Goal: Task Accomplishment & Management: Complete application form

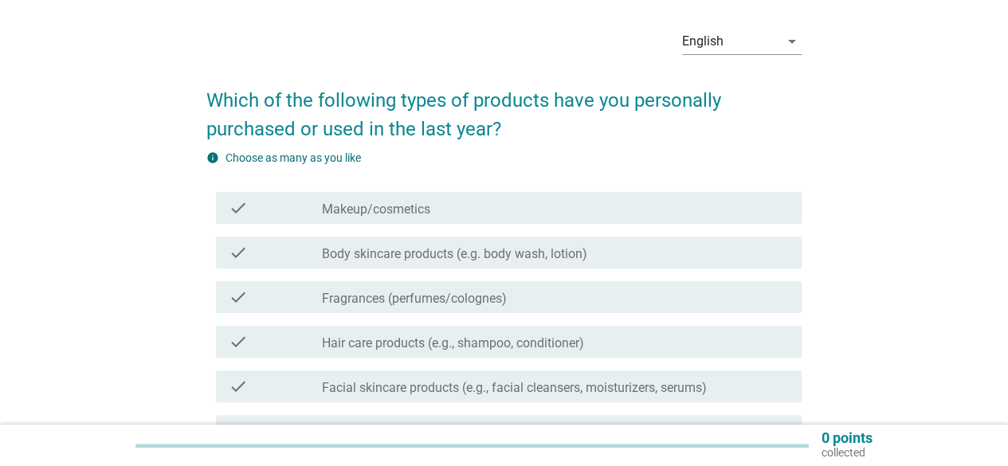
scroll to position [80, 0]
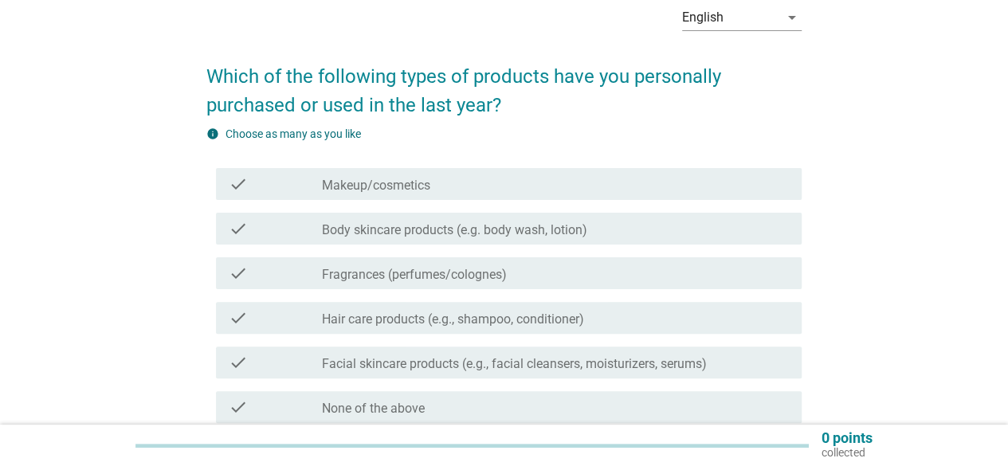
click at [419, 195] on div "check check_box_outline_blank Makeup/cosmetics" at bounding box center [509, 184] width 586 height 32
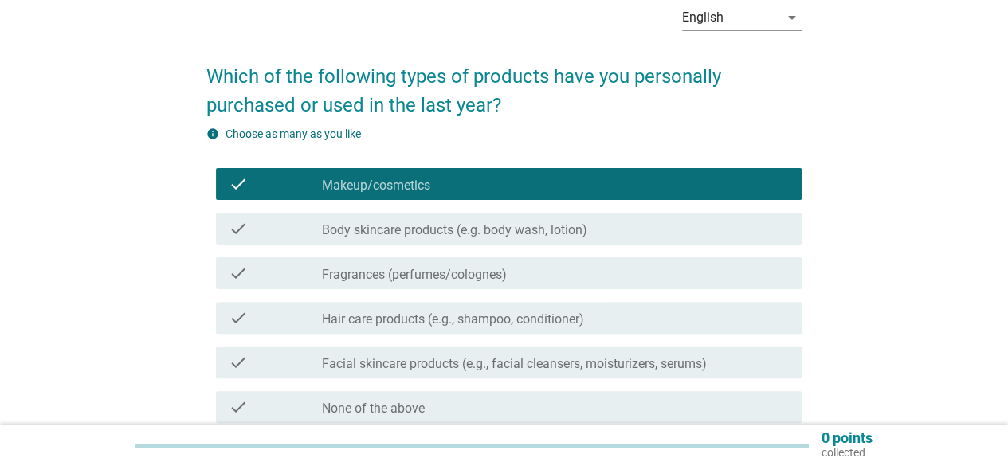
click at [419, 235] on label "Body skincare products (e.g. body wash, lotion)" at bounding box center [454, 230] width 265 height 16
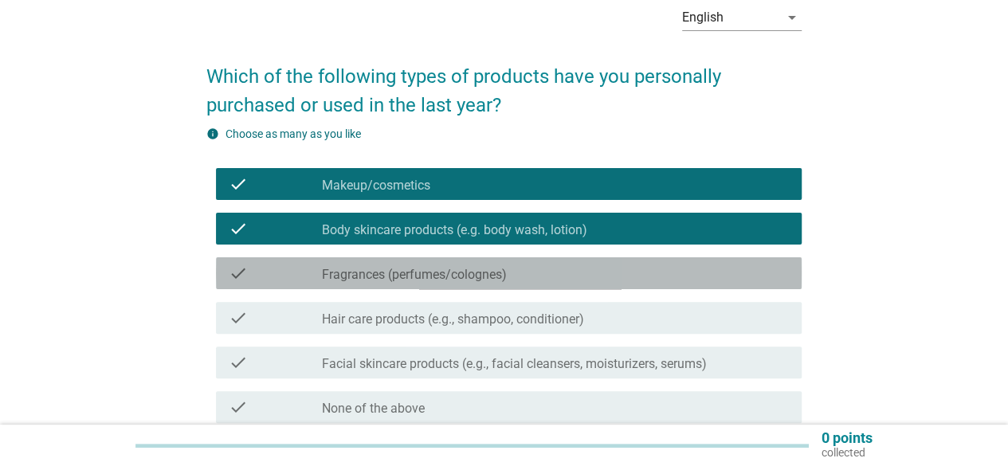
click at [418, 277] on label "Fragrances (perfumes/colognes)" at bounding box center [414, 275] width 185 height 16
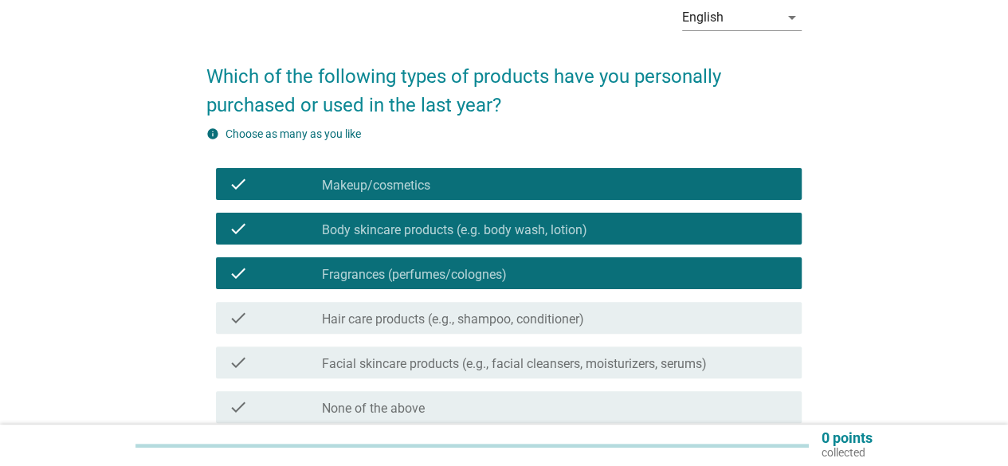
click at [430, 318] on label "Hair care products (e.g., shampoo, conditioner)" at bounding box center [453, 320] width 262 height 16
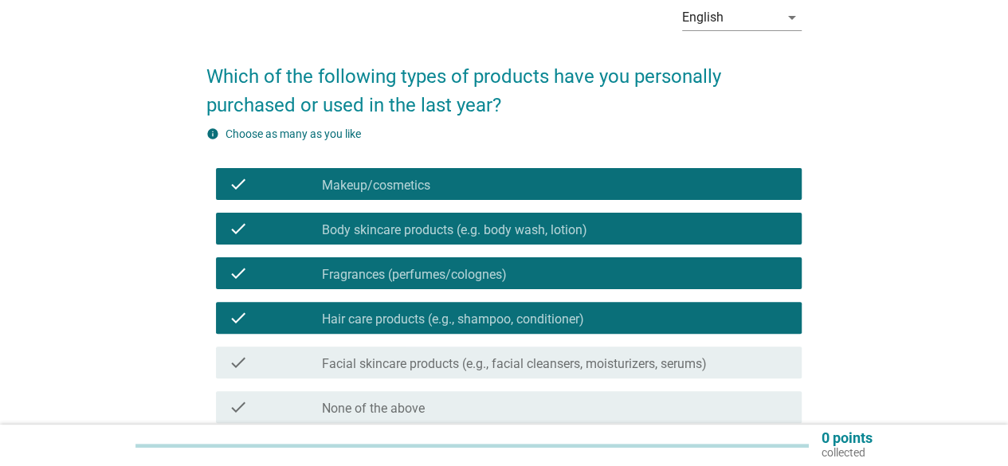
click at [432, 373] on div "check check_box_outline_blank Facial skincare products (e.g., facial cleansers,…" at bounding box center [509, 363] width 586 height 32
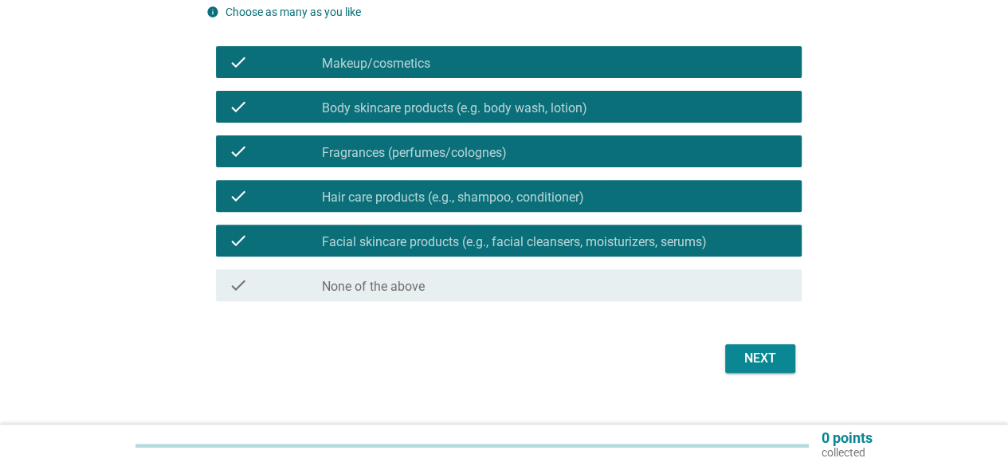
scroll to position [226, 0]
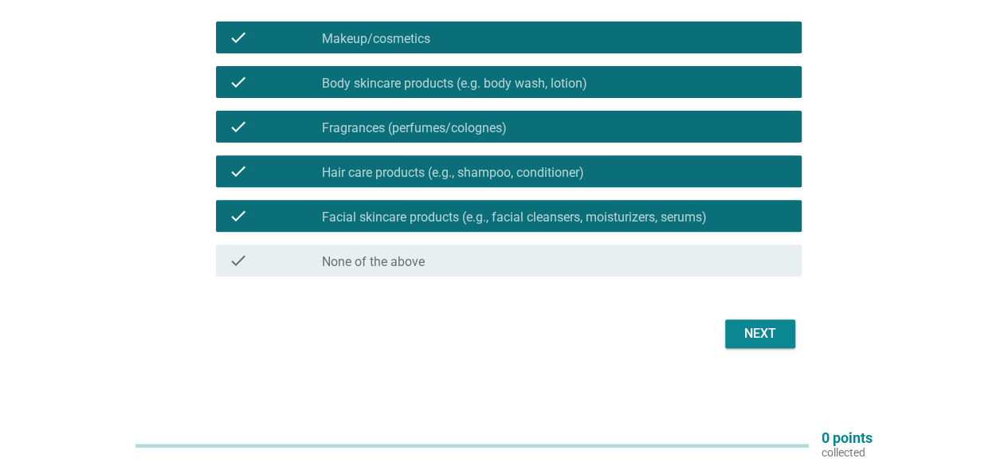
click at [763, 343] on button "Next" at bounding box center [760, 334] width 70 height 29
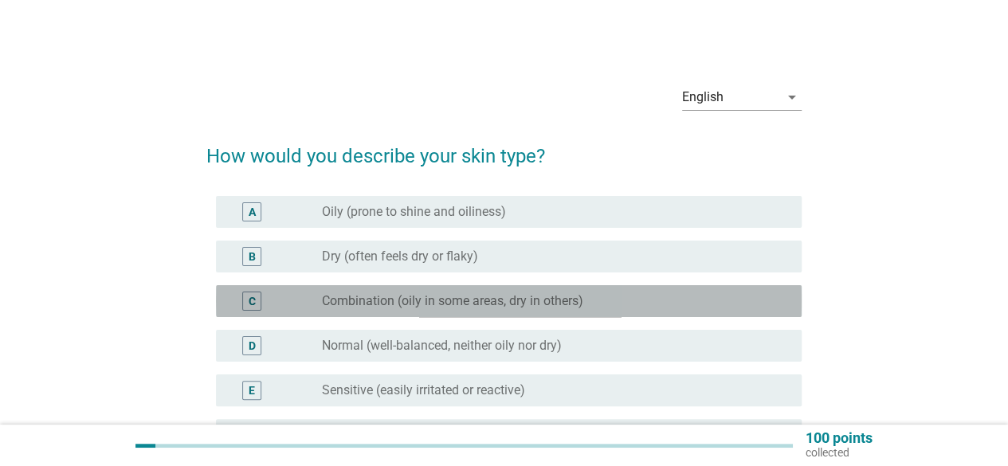
click at [397, 293] on label "Combination (oily in some areas, dry in others)" at bounding box center [452, 301] width 261 height 16
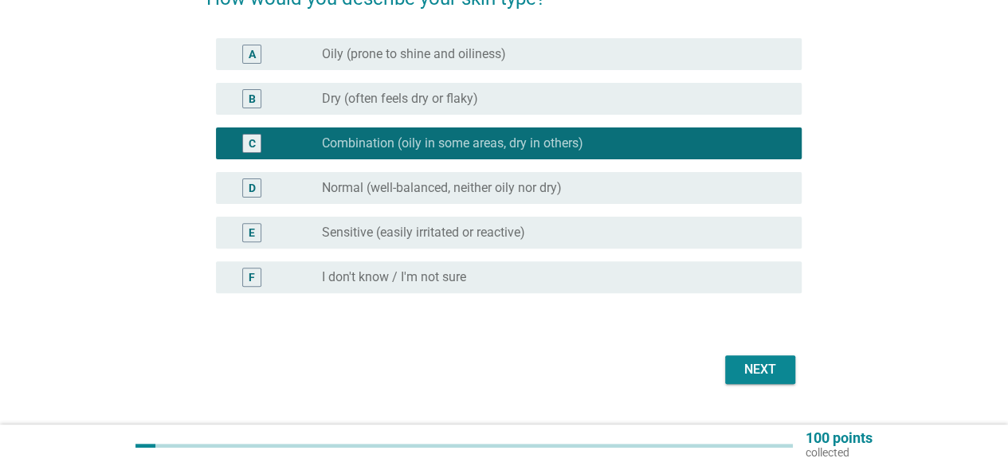
scroll to position [159, 0]
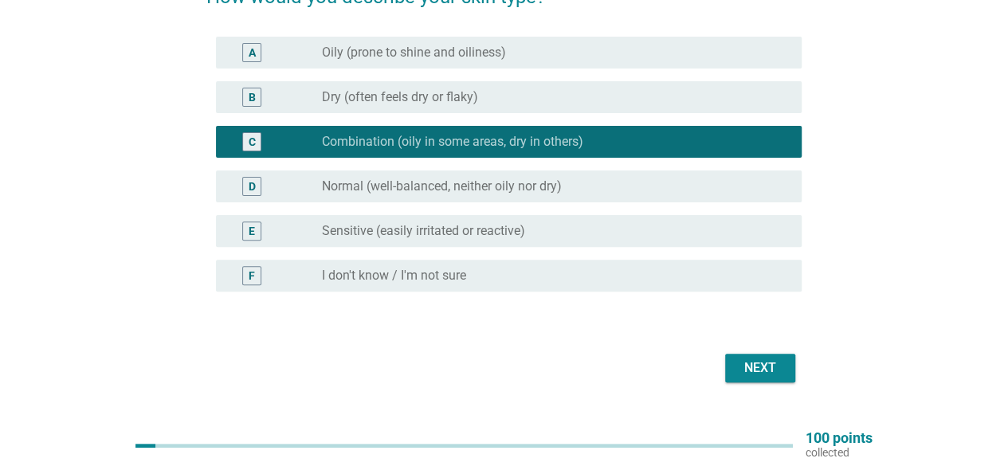
click at [756, 361] on div "Next" at bounding box center [760, 368] width 45 height 19
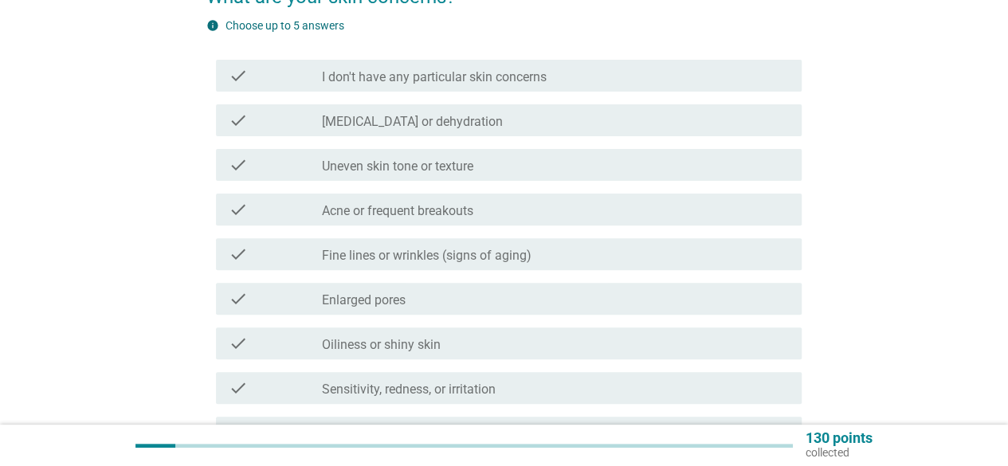
scroll to position [0, 0]
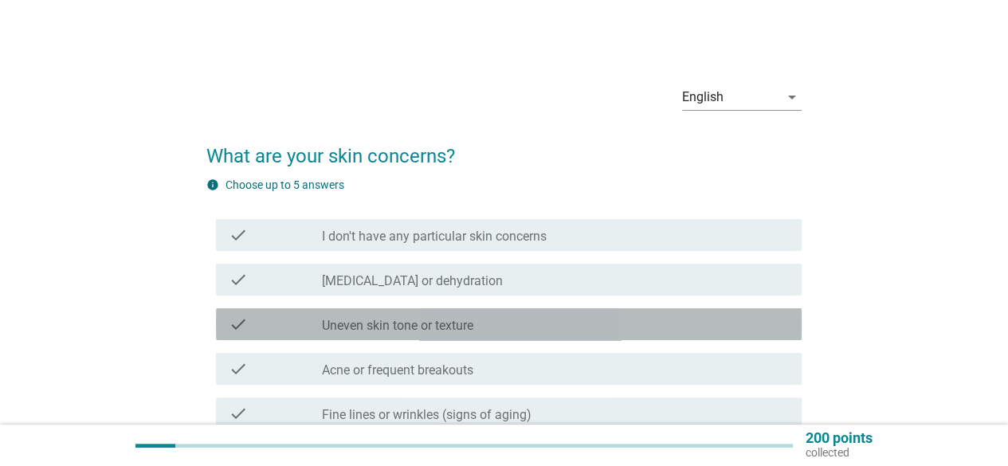
click at [418, 334] on div "check check_box_outline_blank Uneven skin tone or texture" at bounding box center [509, 324] width 586 height 32
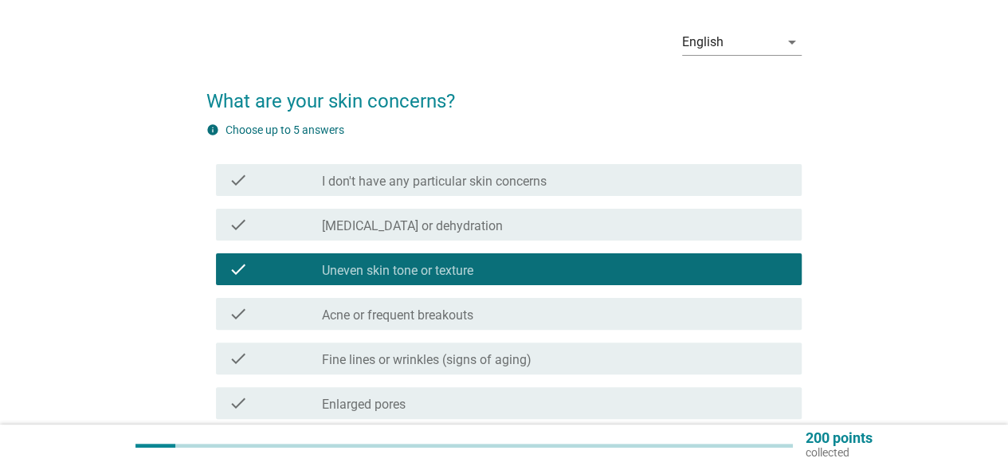
scroll to position [80, 0]
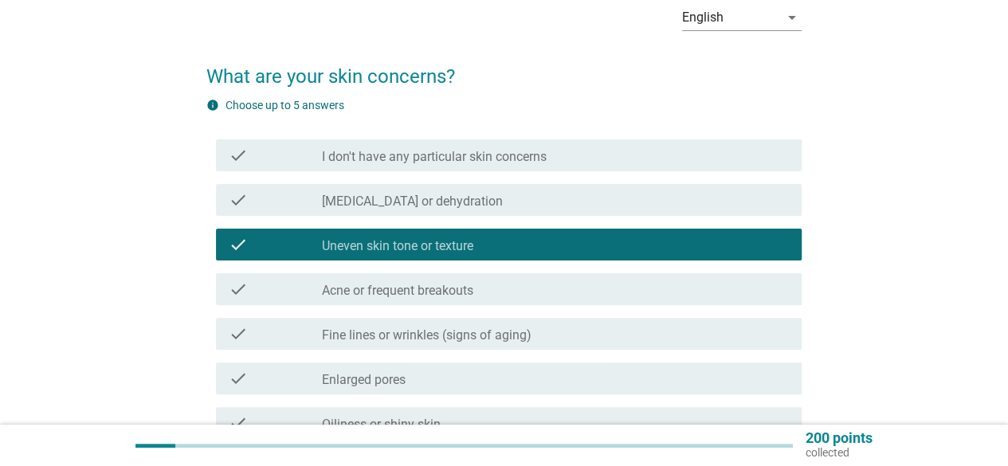
click at [427, 296] on label "Acne or frequent breakouts" at bounding box center [397, 291] width 151 height 16
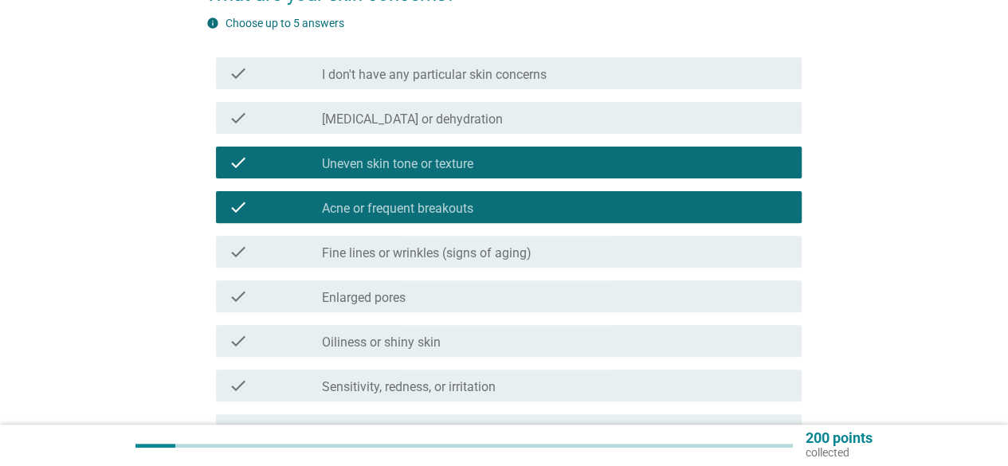
scroll to position [239, 0]
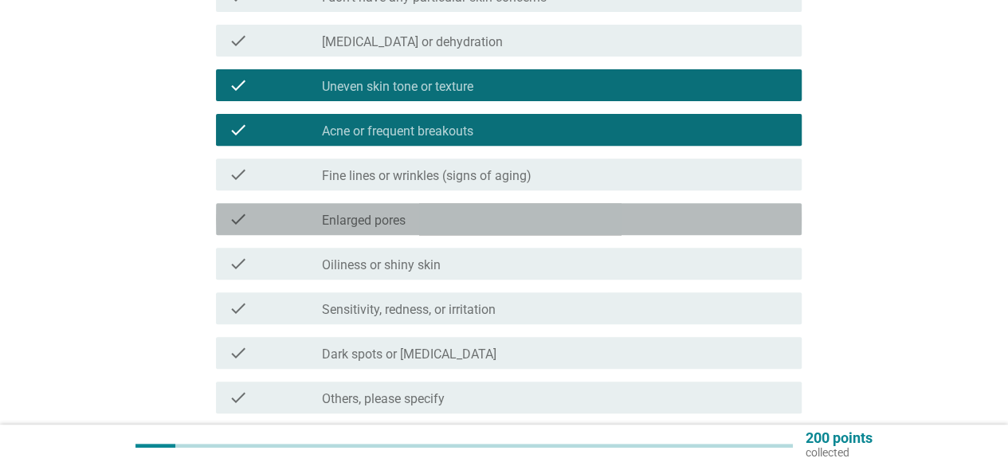
click at [400, 220] on label "Enlarged pores" at bounding box center [364, 221] width 84 height 16
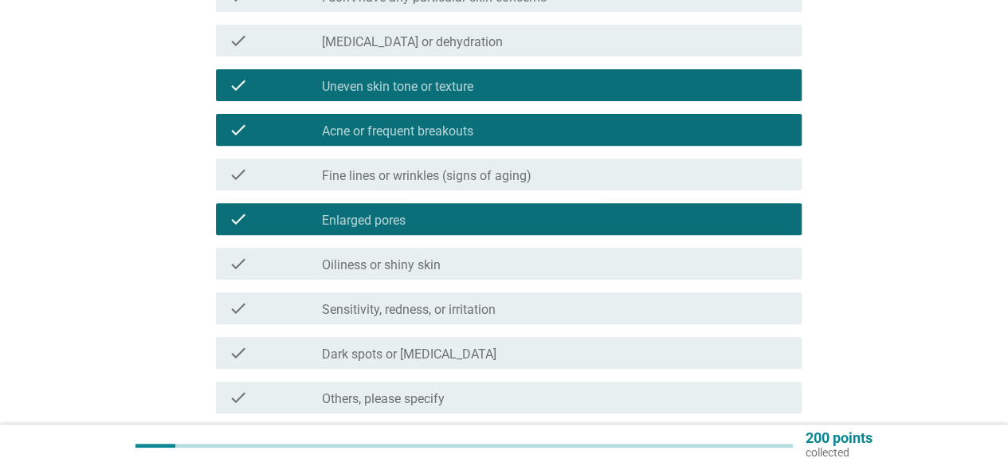
click at [418, 258] on label "Oiliness or shiny skin" at bounding box center [381, 265] width 119 height 16
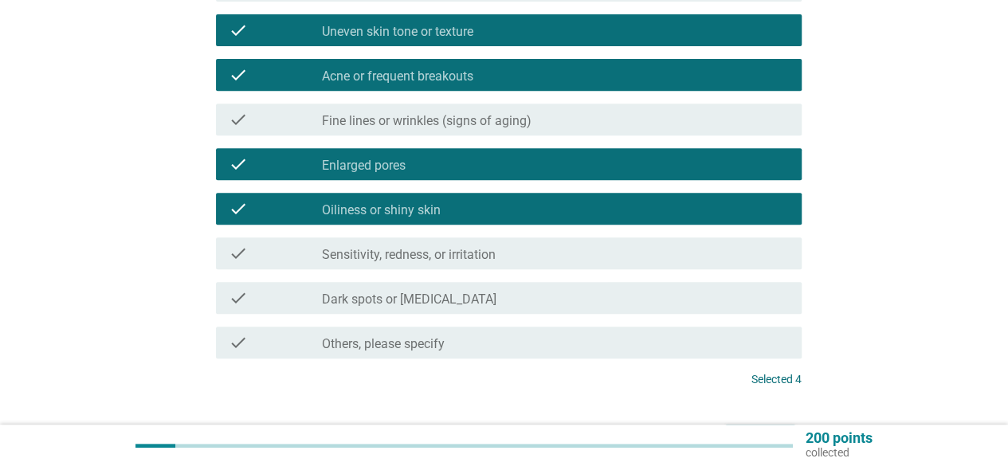
scroll to position [319, 0]
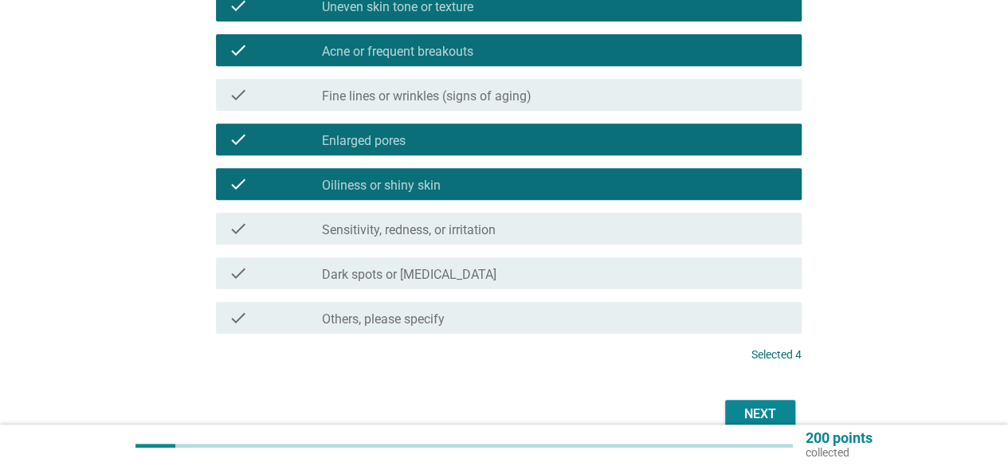
click at [739, 414] on div "Next" at bounding box center [760, 414] width 45 height 19
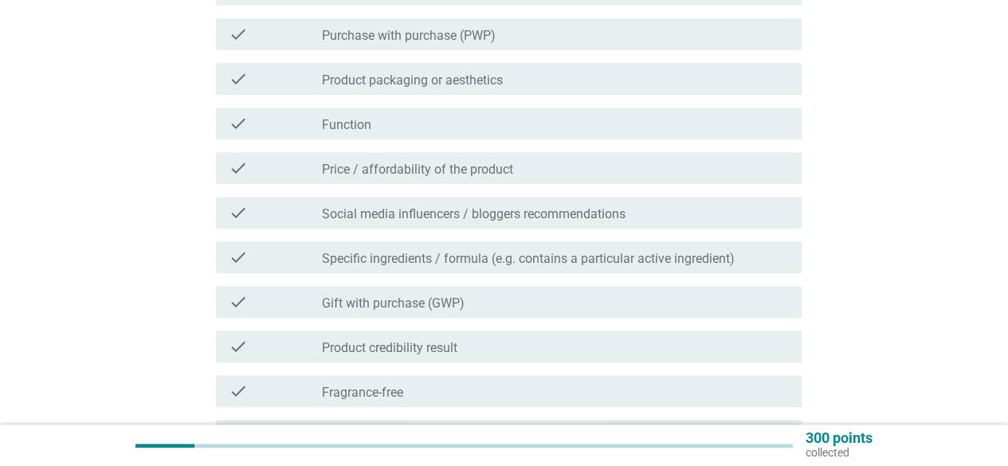
click at [418, 308] on label "Gift with purchase (GWP)" at bounding box center [393, 304] width 143 height 16
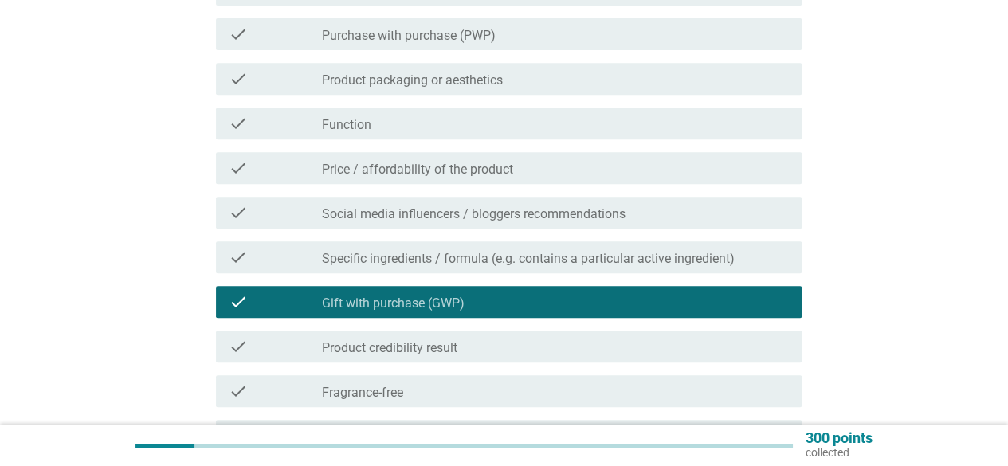
scroll to position [398, 0]
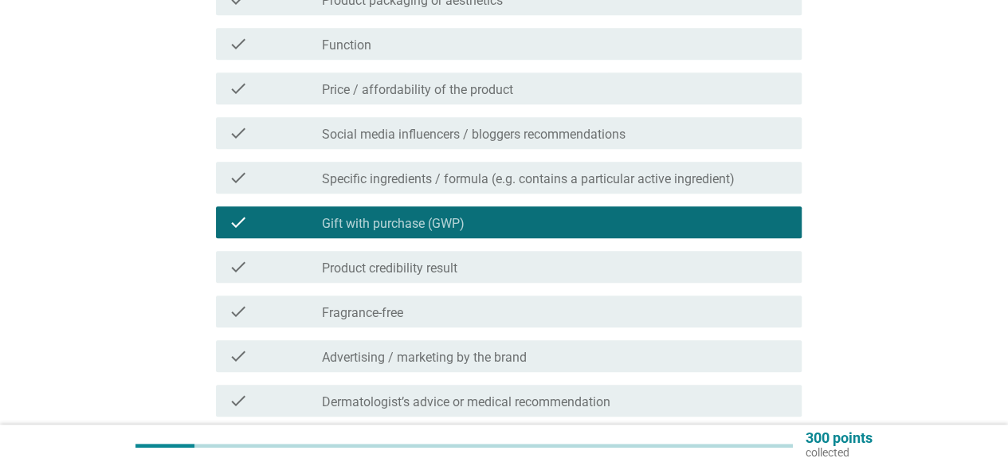
click at [435, 276] on label "Product credibility result" at bounding box center [389, 269] width 135 height 16
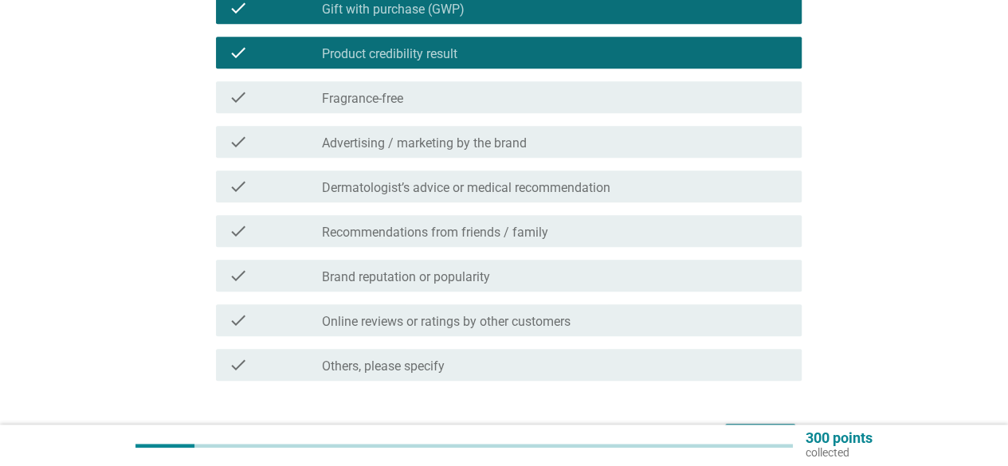
scroll to position [638, 0]
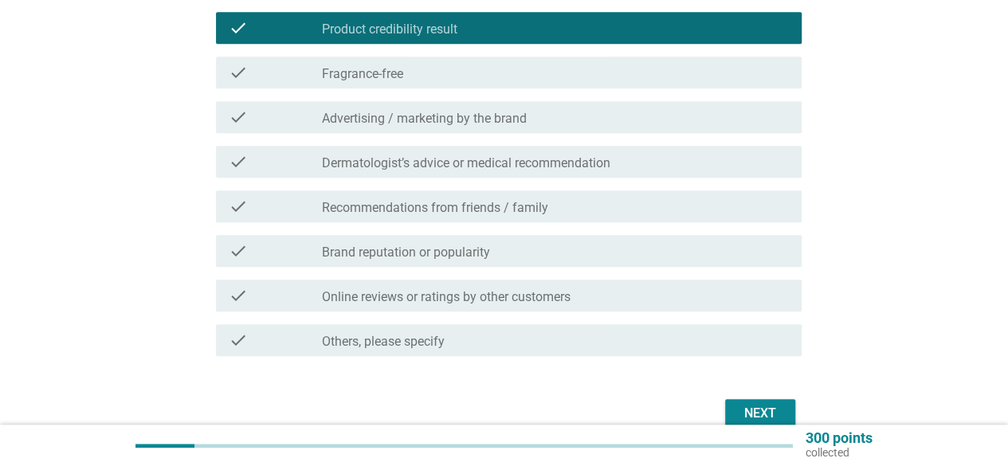
click at [740, 410] on div "Next" at bounding box center [760, 413] width 45 height 19
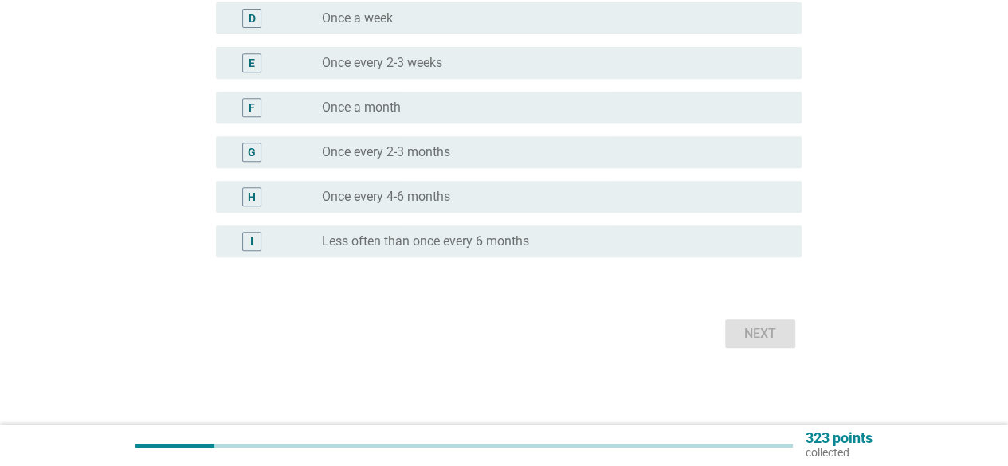
scroll to position [0, 0]
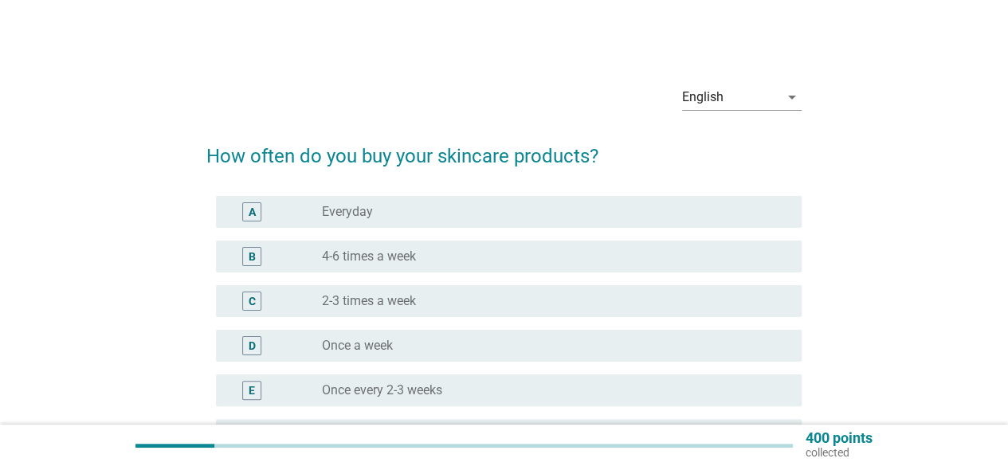
click at [370, 227] on div "A radio_button_unchecked Everyday" at bounding box center [509, 212] width 586 height 32
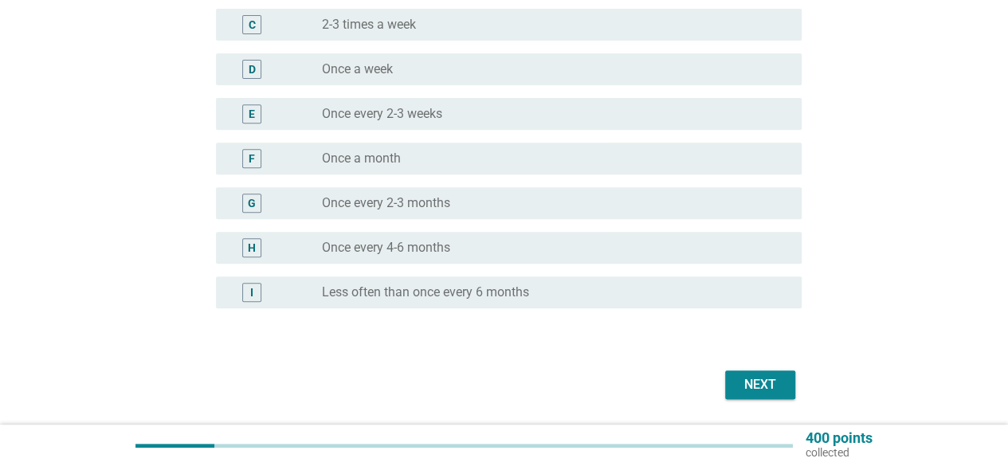
scroll to position [327, 0]
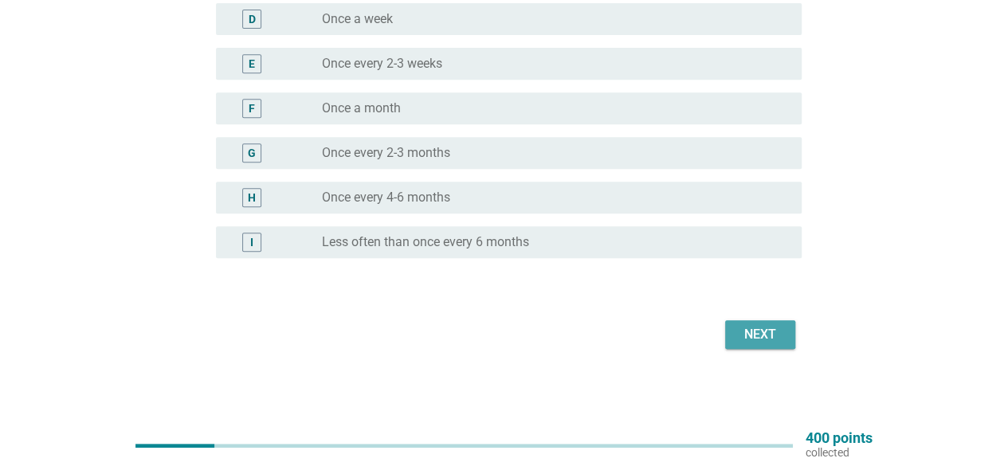
click at [767, 330] on div "Next" at bounding box center [760, 334] width 45 height 19
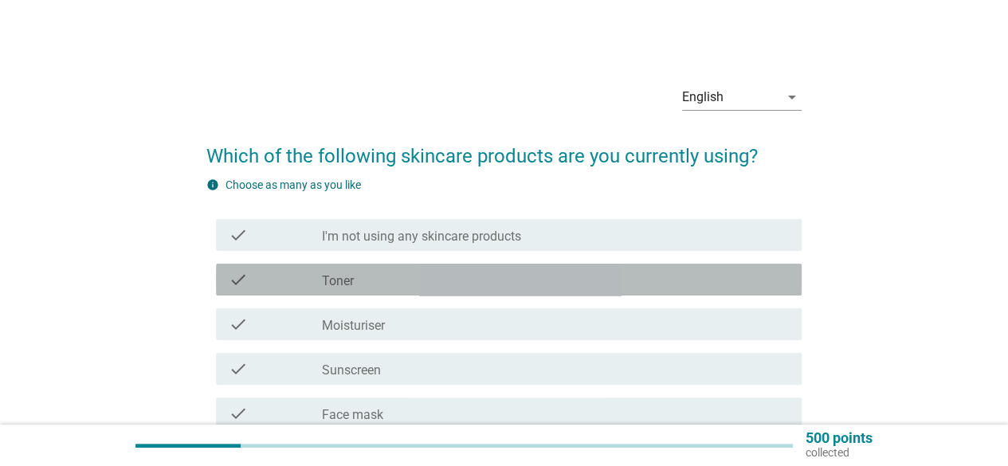
click at [361, 286] on div "check_box_outline_blank Toner" at bounding box center [555, 279] width 467 height 19
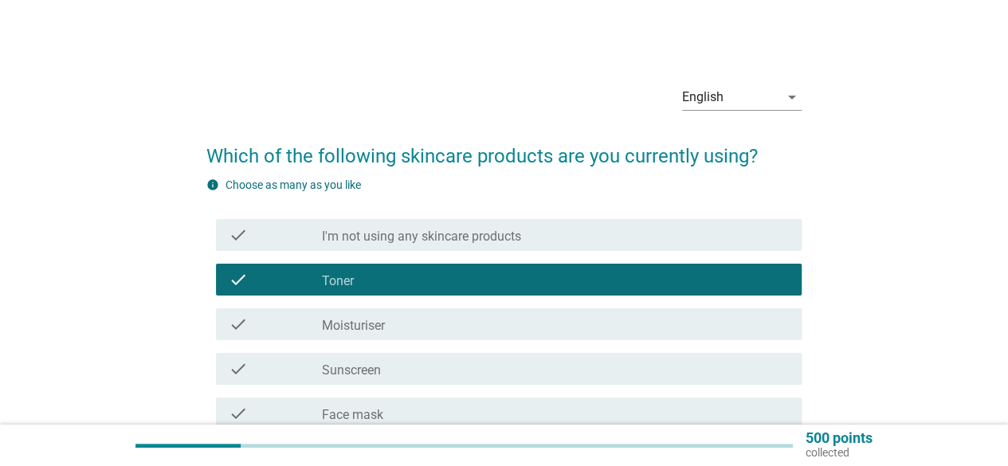
click at [366, 336] on div "check check_box_outline_blank Moisturiser" at bounding box center [509, 324] width 586 height 32
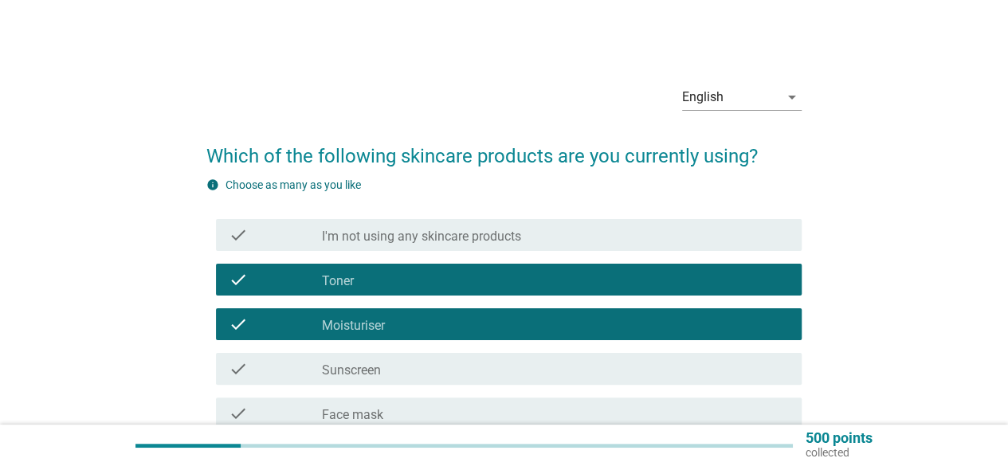
click at [371, 363] on label "Sunscreen" at bounding box center [351, 371] width 59 height 16
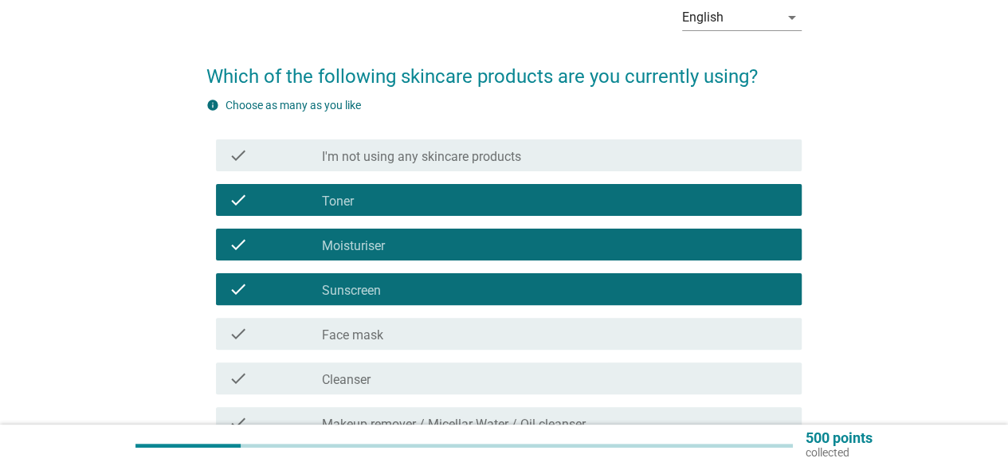
click at [372, 339] on label "Face mask" at bounding box center [352, 336] width 61 height 16
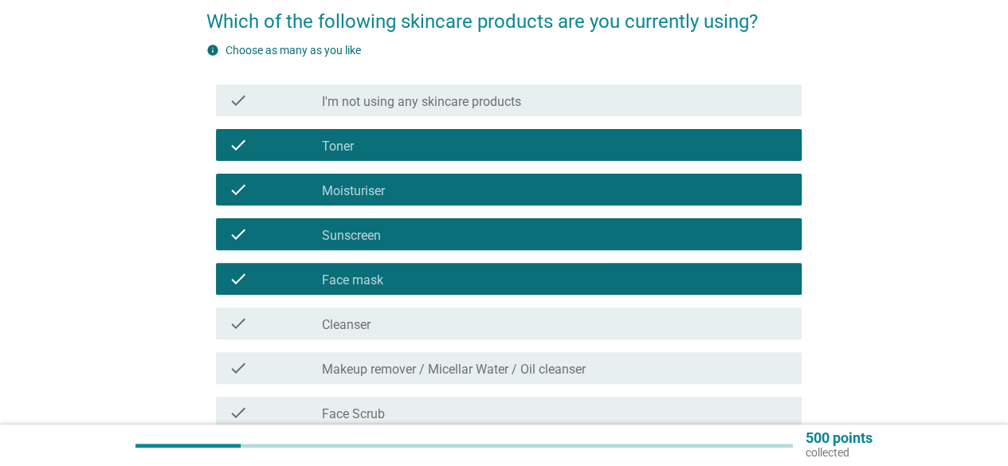
scroll to position [159, 0]
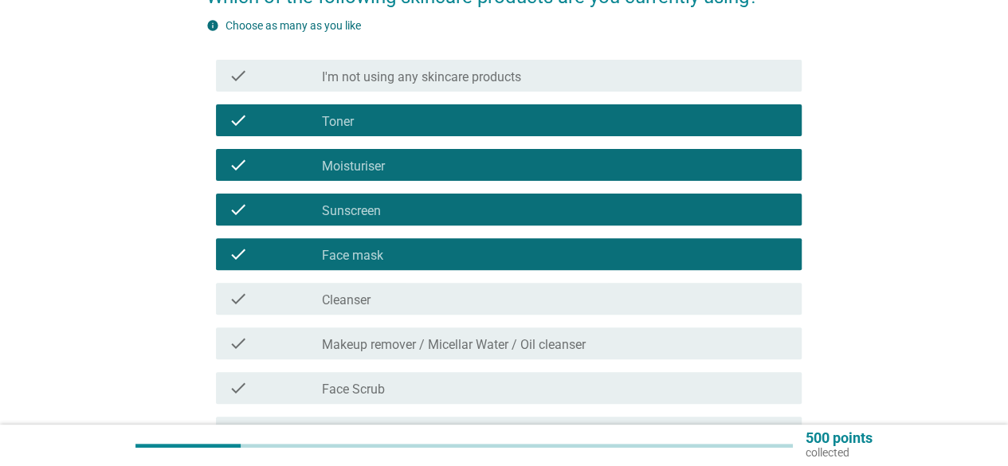
click at [375, 309] on div "check check_box_outline_blank Cleanser" at bounding box center [509, 299] width 586 height 32
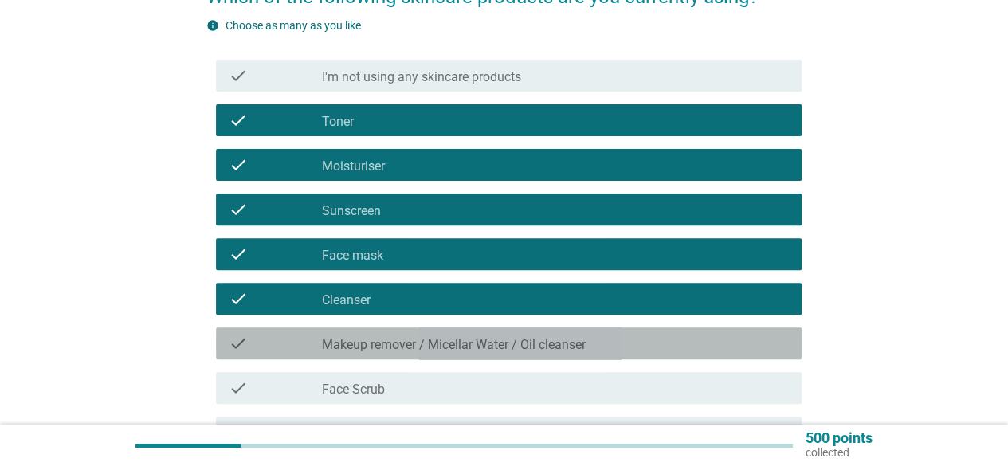
click at [393, 347] on label "Makeup remover / Micellar Water / Oil cleanser" at bounding box center [454, 345] width 264 height 16
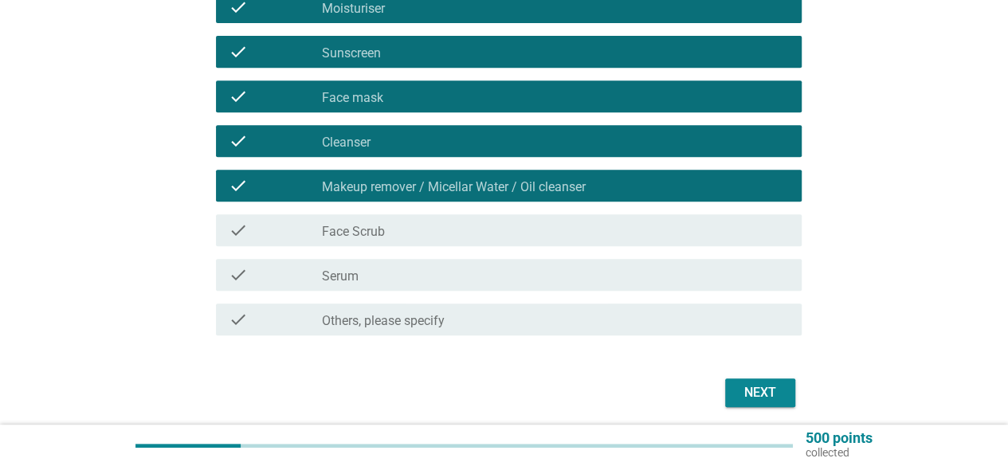
scroll to position [319, 0]
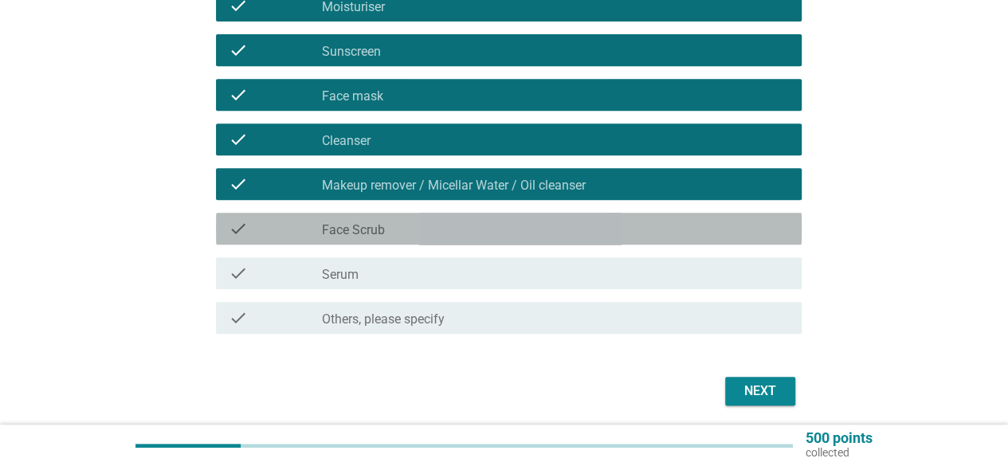
click at [406, 241] on div "check check_box_outline_blank Face Scrub" at bounding box center [509, 229] width 586 height 32
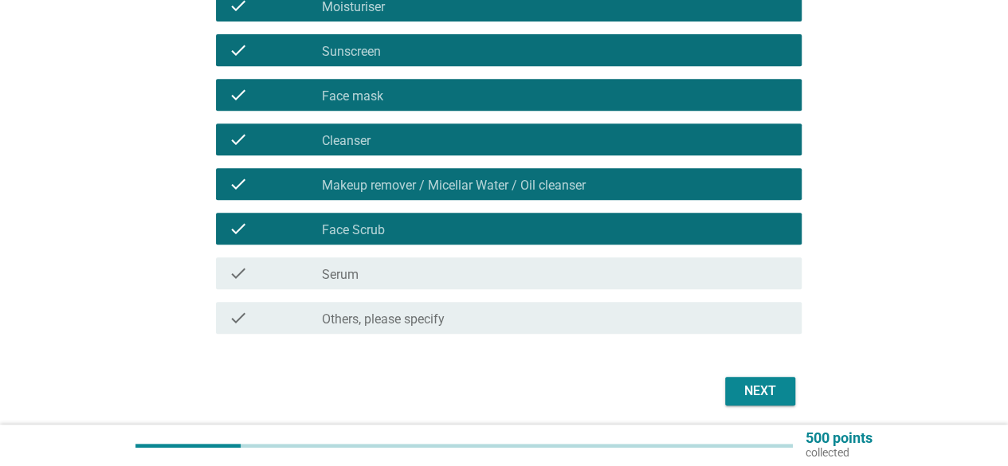
click at [411, 267] on div "check_box_outline_blank Serum" at bounding box center [555, 273] width 467 height 19
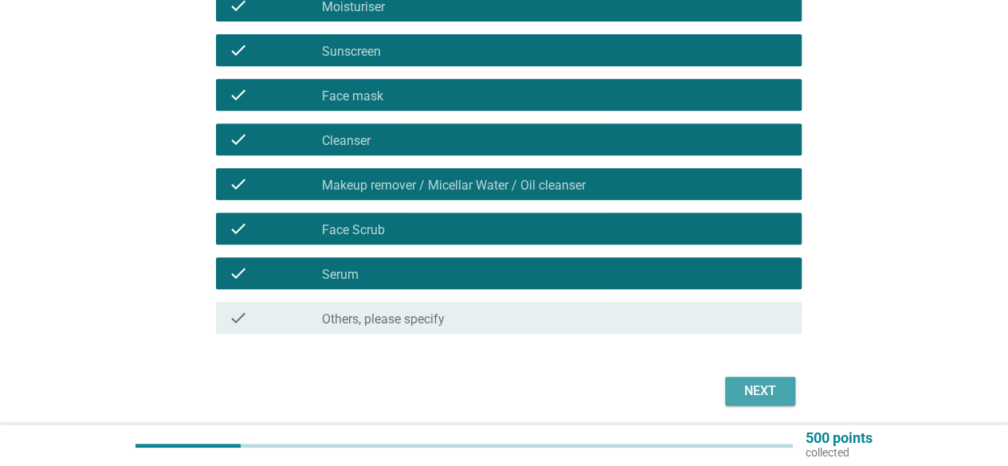
click at [764, 393] on div "Next" at bounding box center [760, 391] width 45 height 19
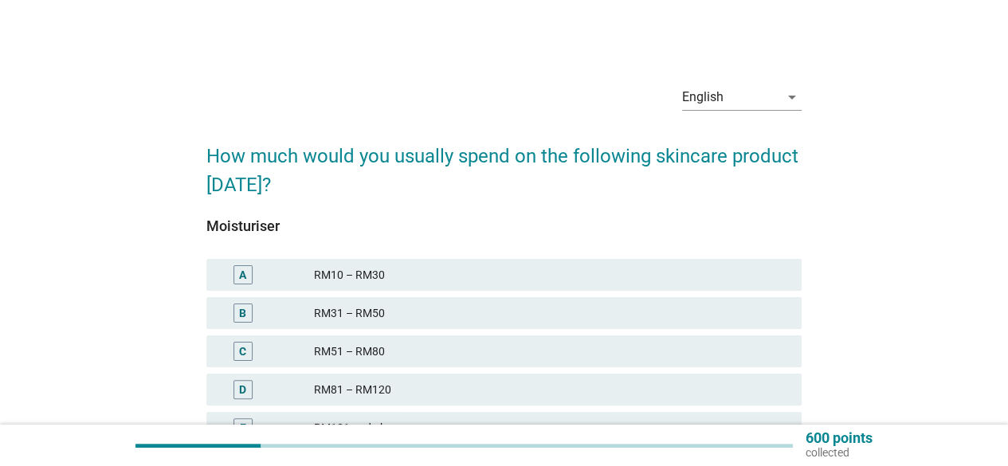
scroll to position [80, 0]
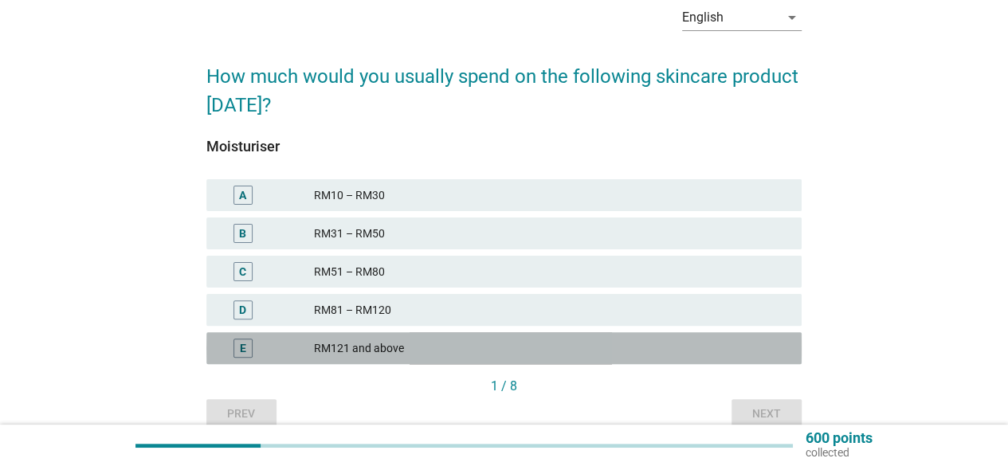
click at [428, 355] on div "RM121 and above" at bounding box center [551, 348] width 475 height 19
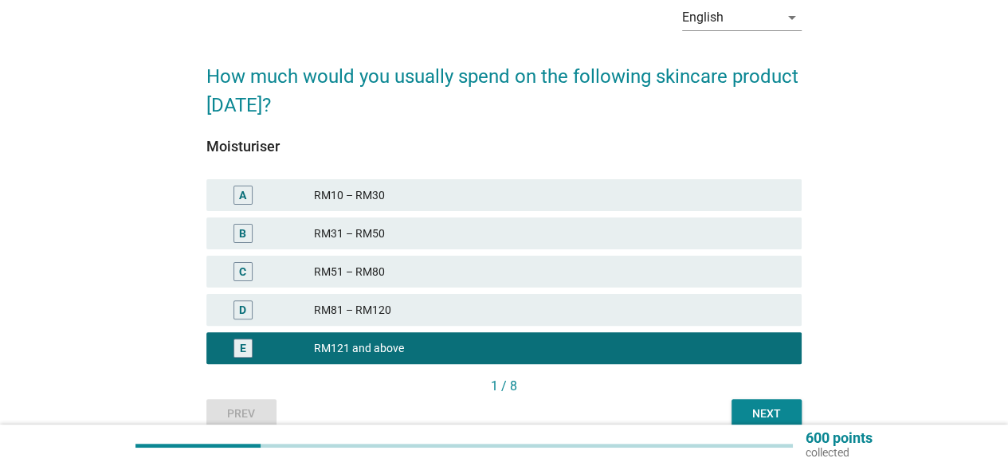
click at [779, 414] on div "Next" at bounding box center [766, 414] width 45 height 17
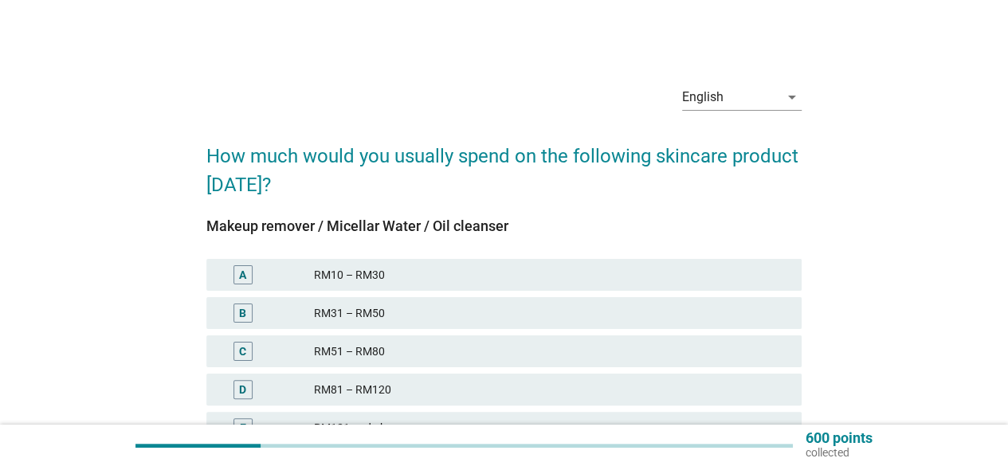
scroll to position [155, 0]
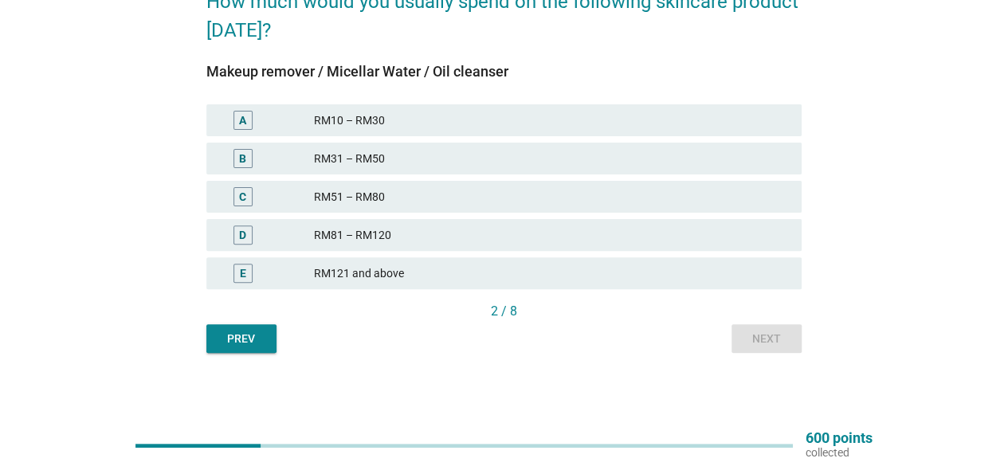
click at [374, 269] on div "RM121 and above" at bounding box center [551, 273] width 475 height 19
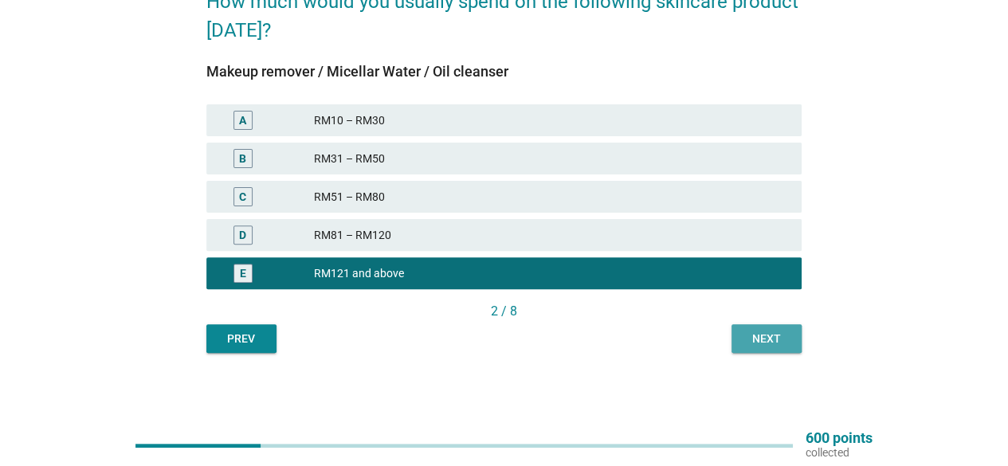
click at [783, 341] on div "Next" at bounding box center [766, 339] width 45 height 17
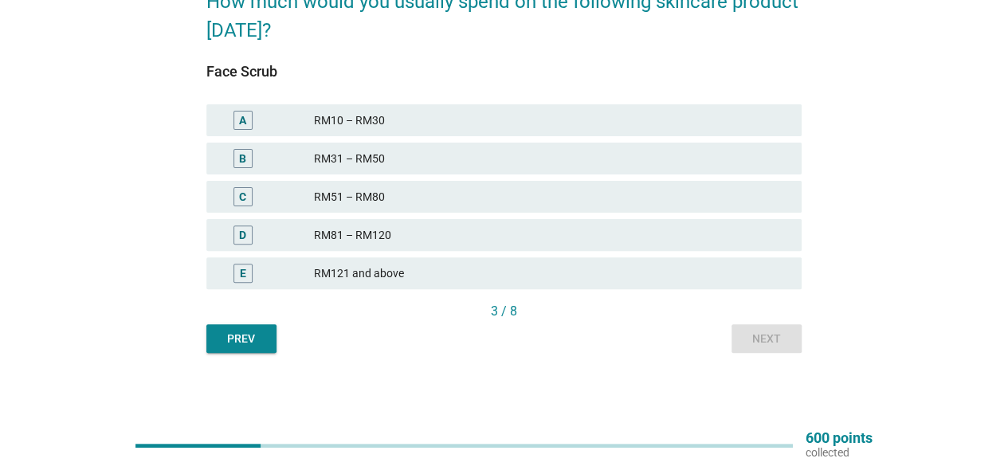
click at [485, 246] on div "D RM81 – RM120" at bounding box center [503, 235] width 595 height 32
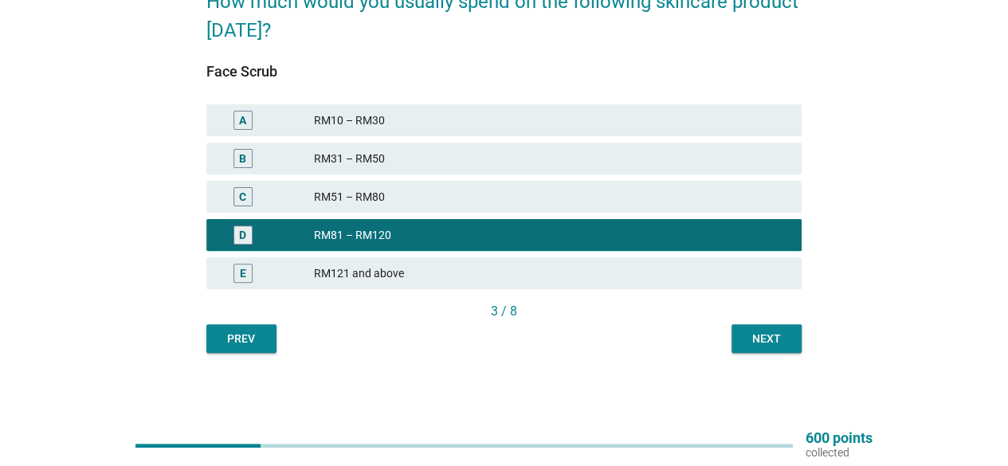
click at [748, 336] on div "Next" at bounding box center [766, 339] width 45 height 17
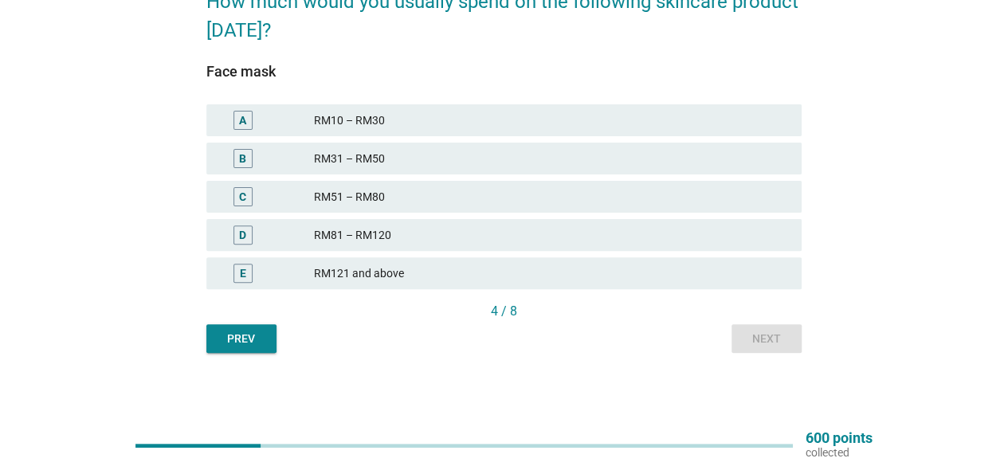
click at [406, 276] on div "RM121 and above" at bounding box center [551, 273] width 475 height 19
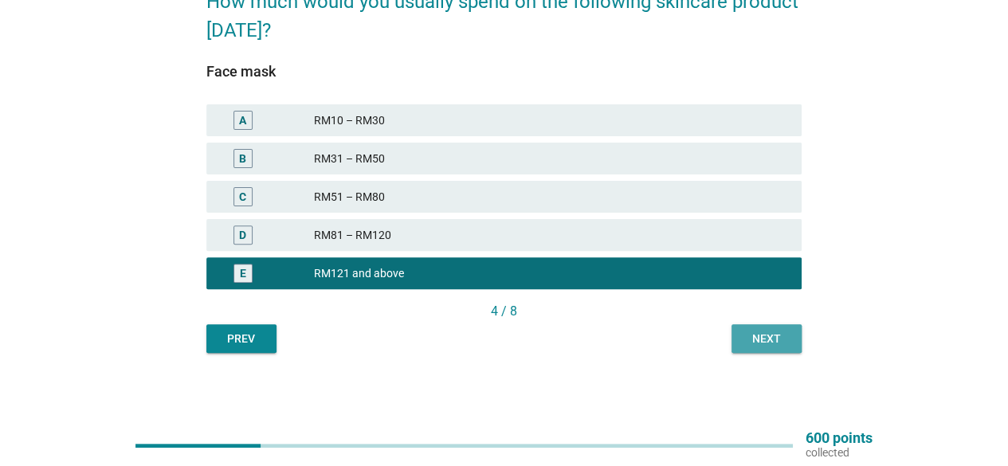
click at [775, 351] on button "Next" at bounding box center [767, 338] width 70 height 29
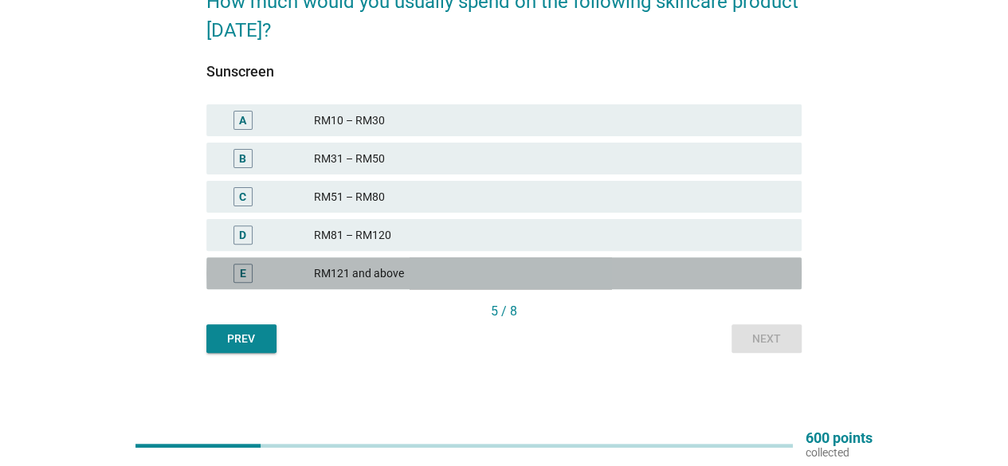
click at [387, 273] on div "RM121 and above" at bounding box center [551, 273] width 475 height 19
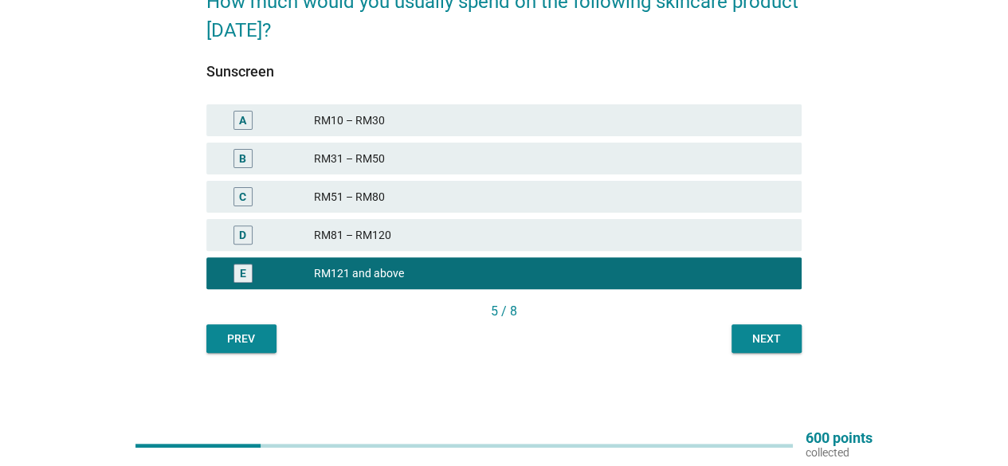
click at [778, 332] on div "Next" at bounding box center [766, 339] width 45 height 17
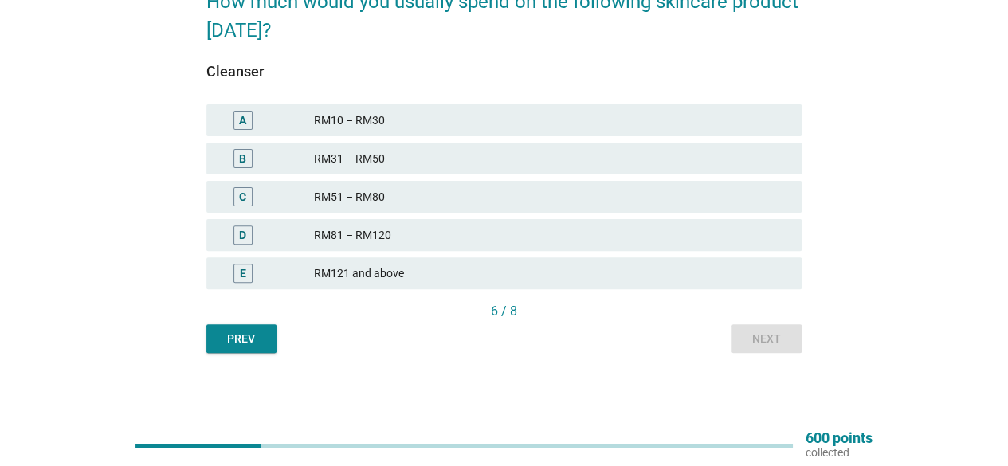
click at [408, 272] on div "RM121 and above" at bounding box center [551, 273] width 475 height 19
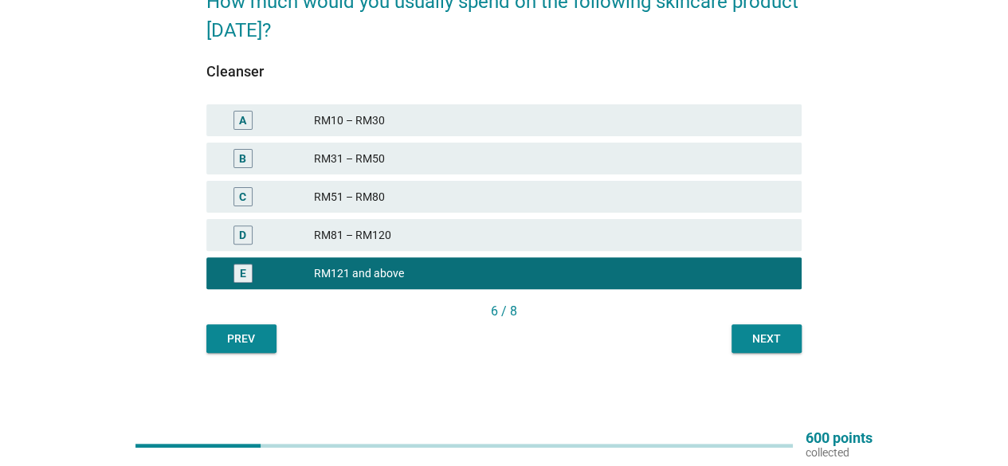
click at [729, 337] on div "Prev Next" at bounding box center [503, 338] width 595 height 29
click at [476, 252] on div "D RM81 – RM120" at bounding box center [504, 235] width 602 height 38
click at [477, 241] on div "RM81 – RM120" at bounding box center [551, 235] width 475 height 19
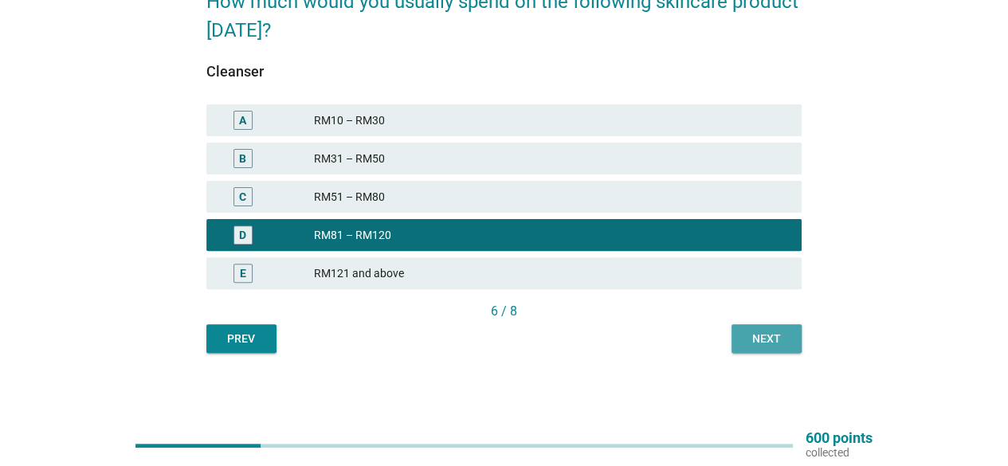
click at [752, 334] on div "Next" at bounding box center [766, 339] width 45 height 17
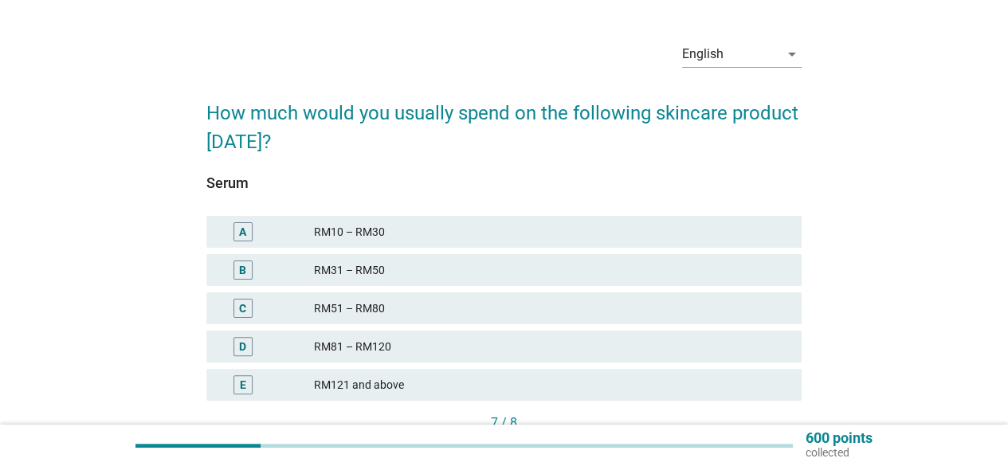
scroll to position [80, 0]
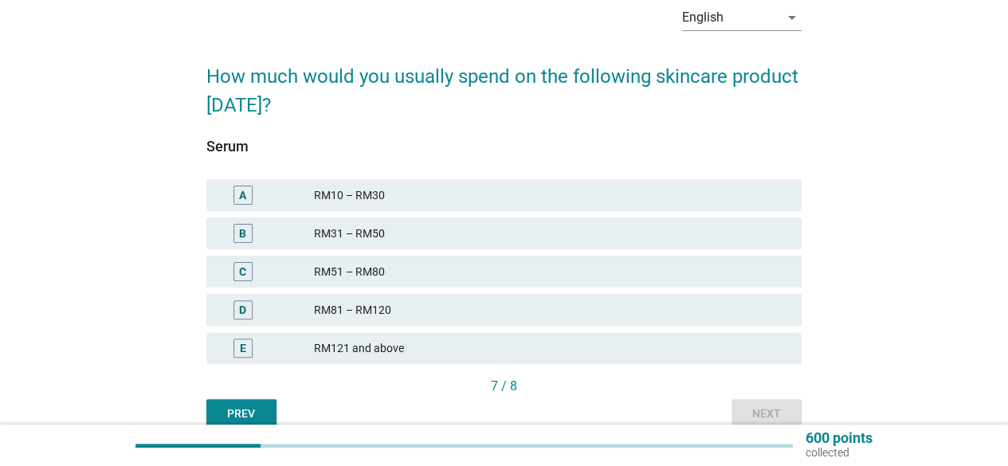
click at [479, 325] on div "D RM81 – RM120" at bounding box center [503, 310] width 595 height 32
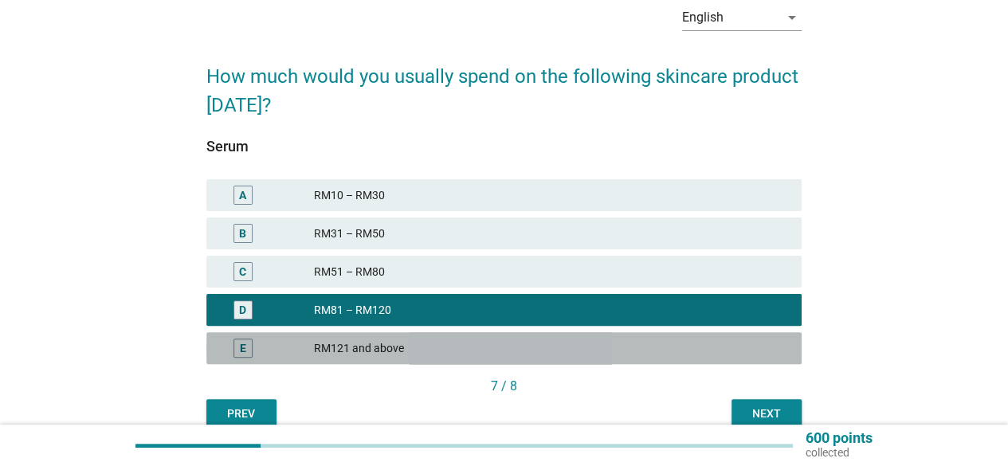
click at [478, 337] on div "E RM121 and above" at bounding box center [503, 348] width 595 height 32
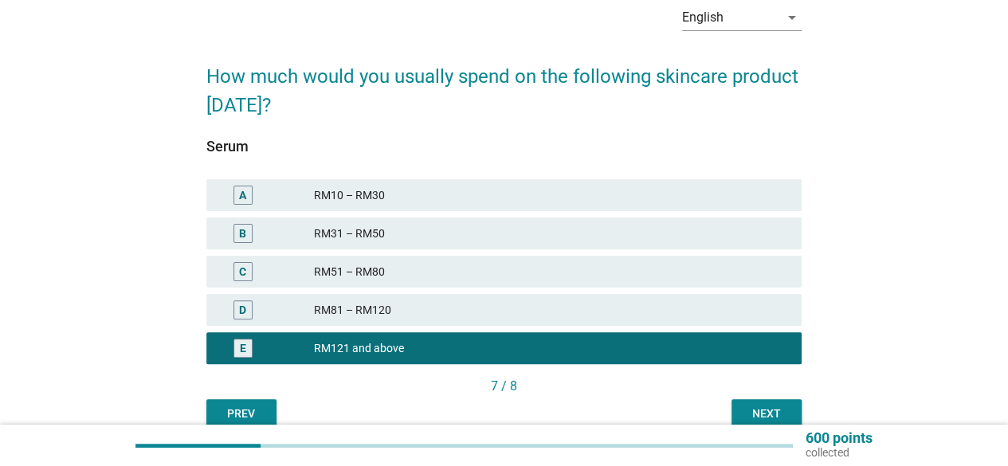
click at [774, 419] on div "Next" at bounding box center [766, 414] width 45 height 17
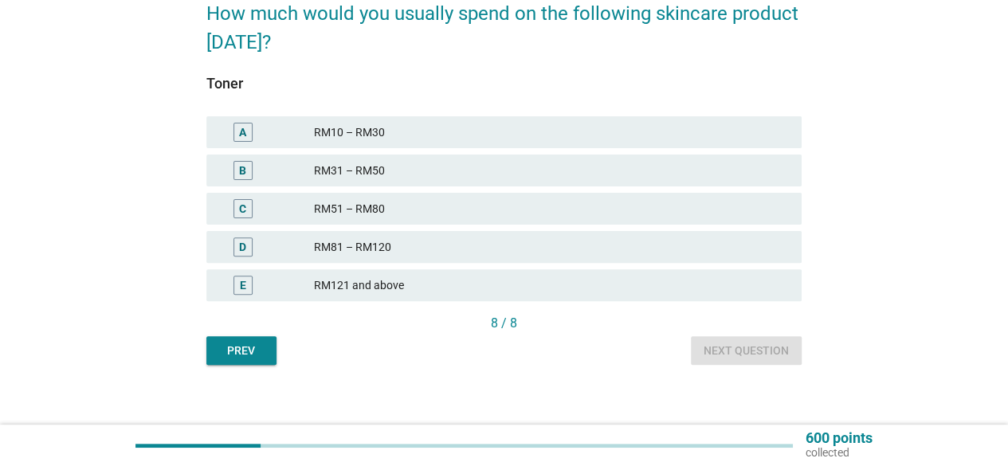
scroll to position [155, 0]
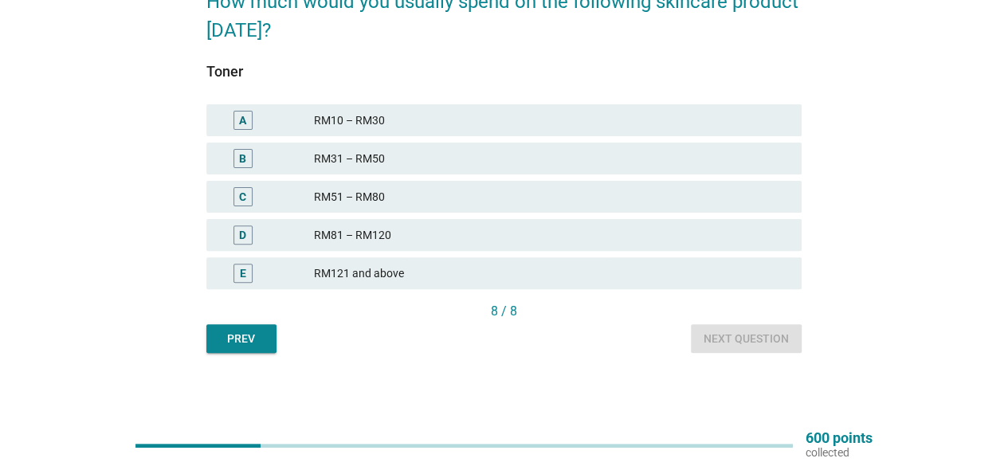
click at [499, 273] on div "RM121 and above" at bounding box center [551, 273] width 475 height 19
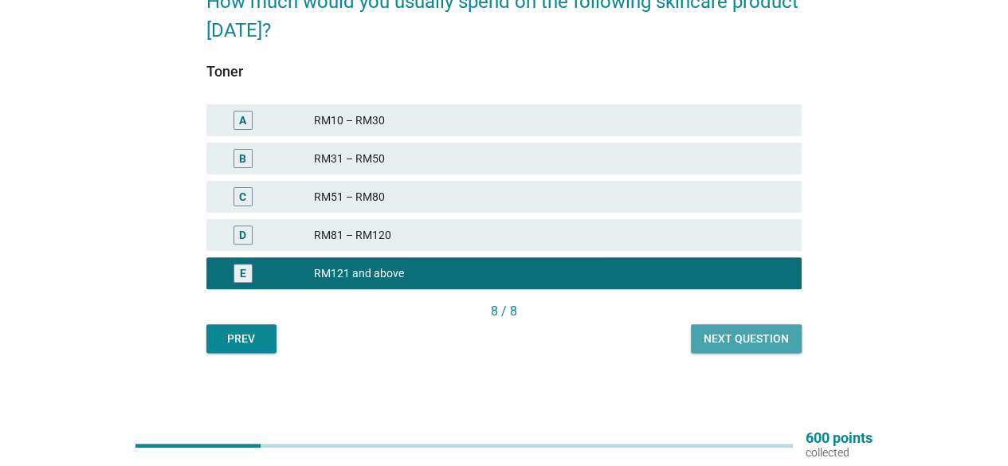
click at [737, 332] on div "Next question" at bounding box center [746, 339] width 85 height 17
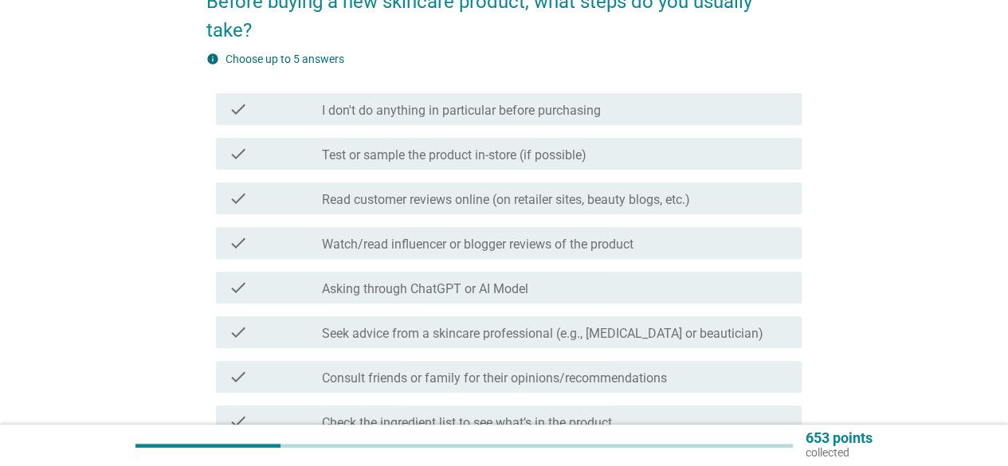
scroll to position [0, 0]
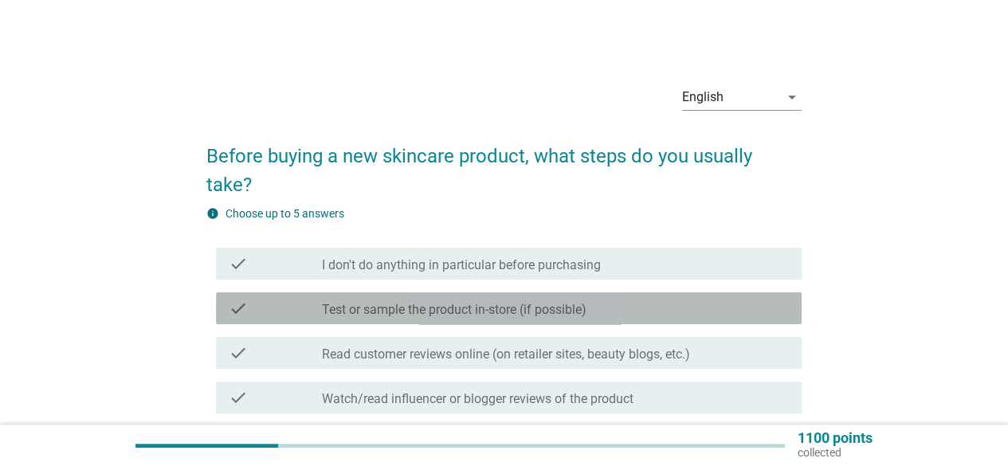
click at [493, 316] on label "Test or sample the product in-store (if possible)" at bounding box center [454, 310] width 265 height 16
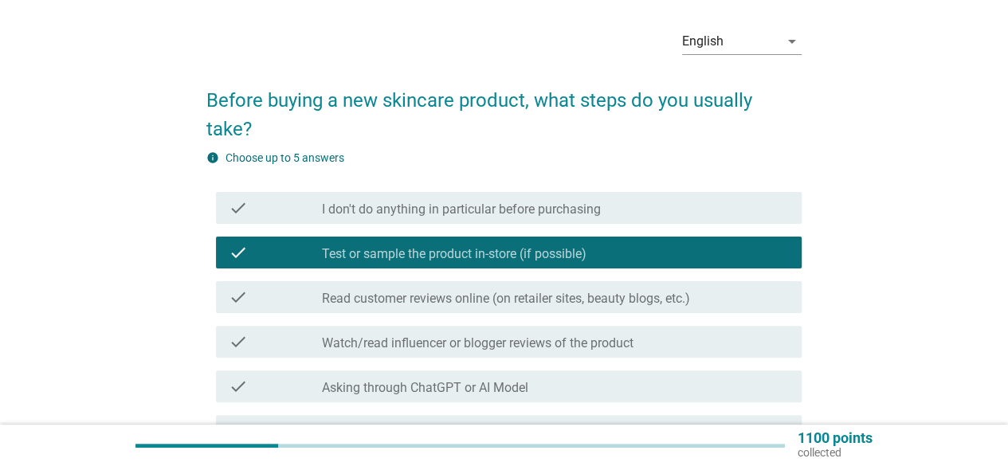
scroll to position [80, 0]
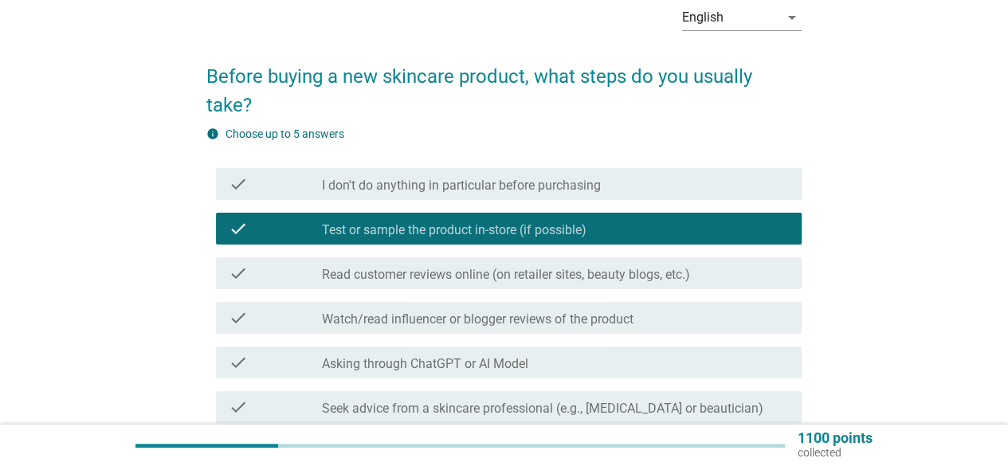
click at [496, 282] on label "Read customer reviews online (on retailer sites, beauty blogs, etc.)" at bounding box center [506, 275] width 368 height 16
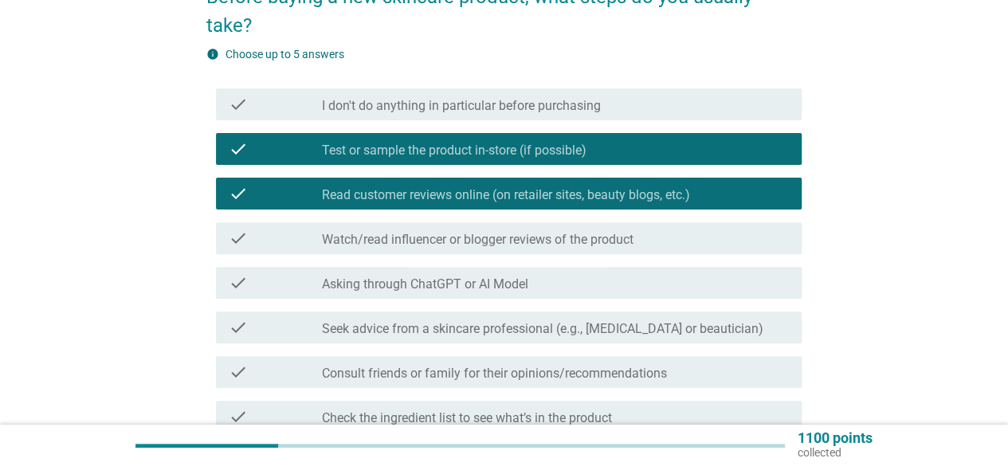
scroll to position [319, 0]
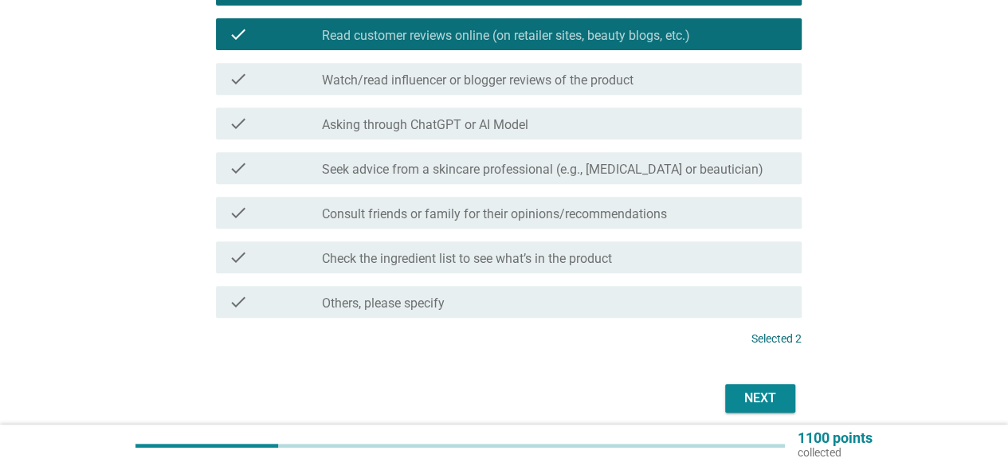
click at [762, 396] on div "Next" at bounding box center [760, 398] width 45 height 19
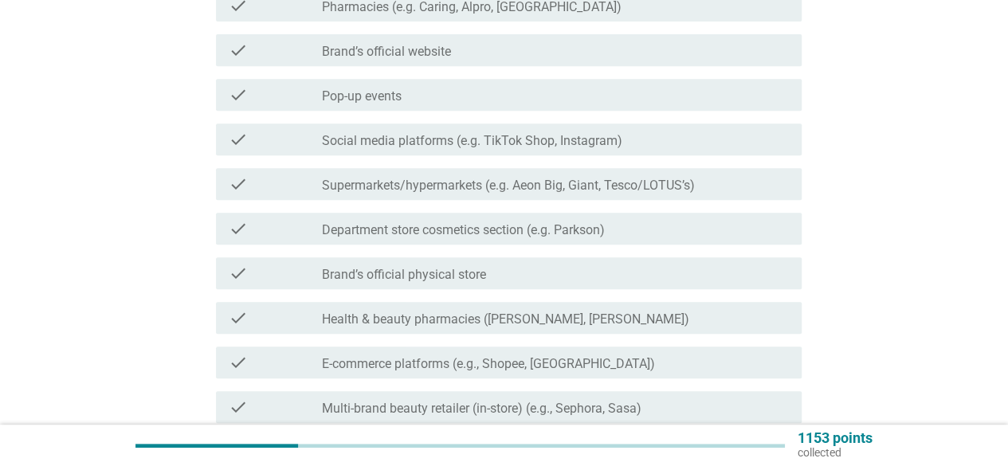
scroll to position [0, 0]
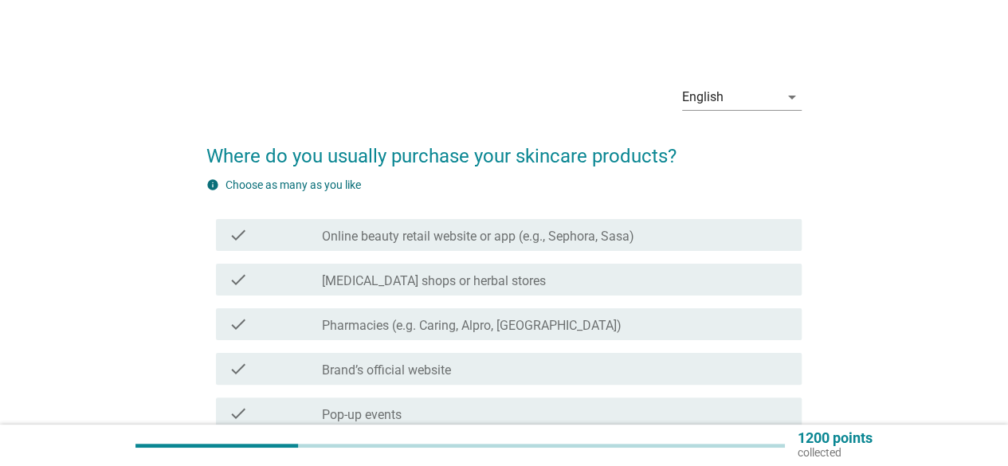
click at [508, 235] on label "Online beauty retail website or app (e.g., Sephora, Sasa)" at bounding box center [478, 237] width 312 height 16
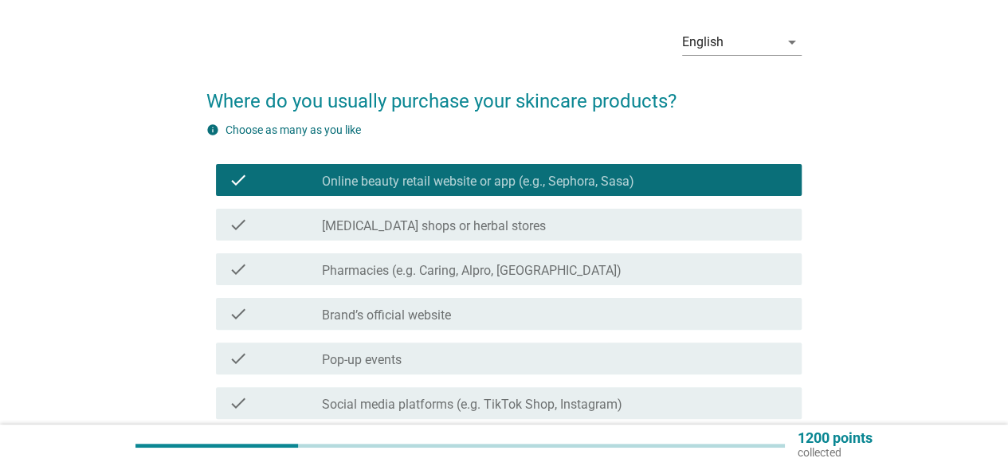
scroll to position [80, 0]
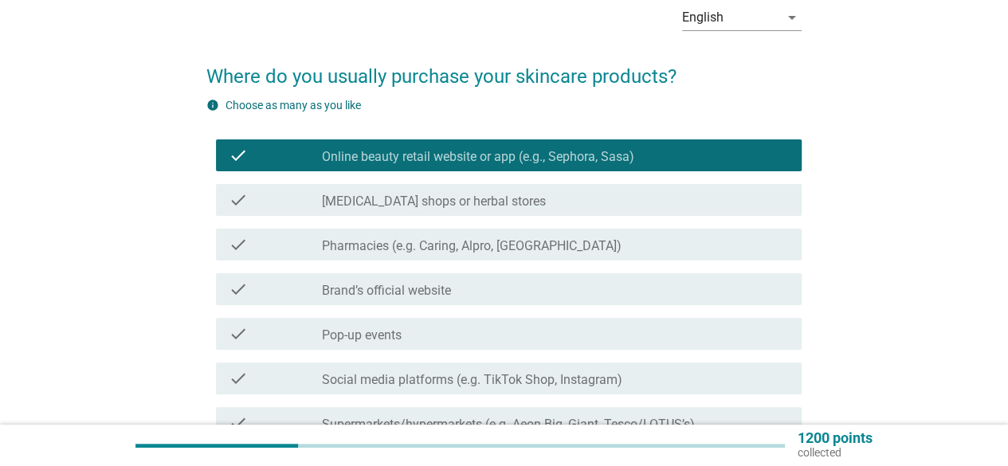
click at [442, 294] on label "Brand’s official website" at bounding box center [386, 291] width 129 height 16
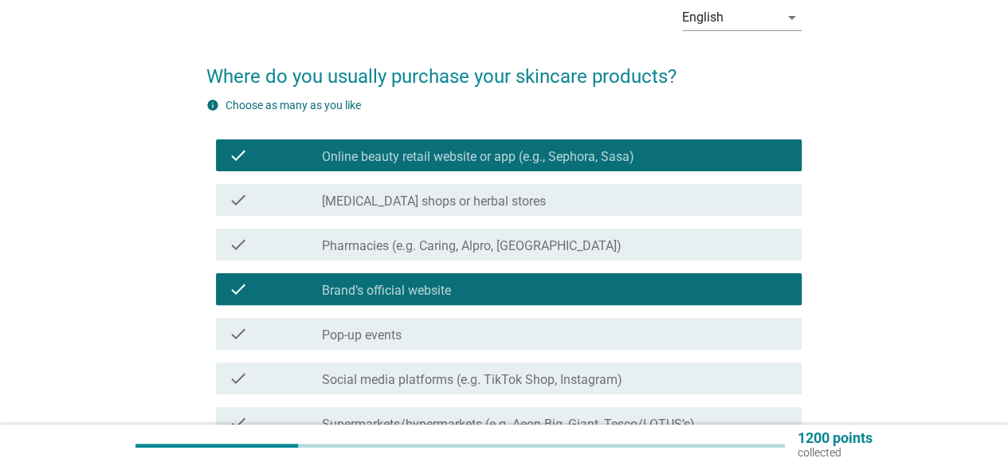
scroll to position [239, 0]
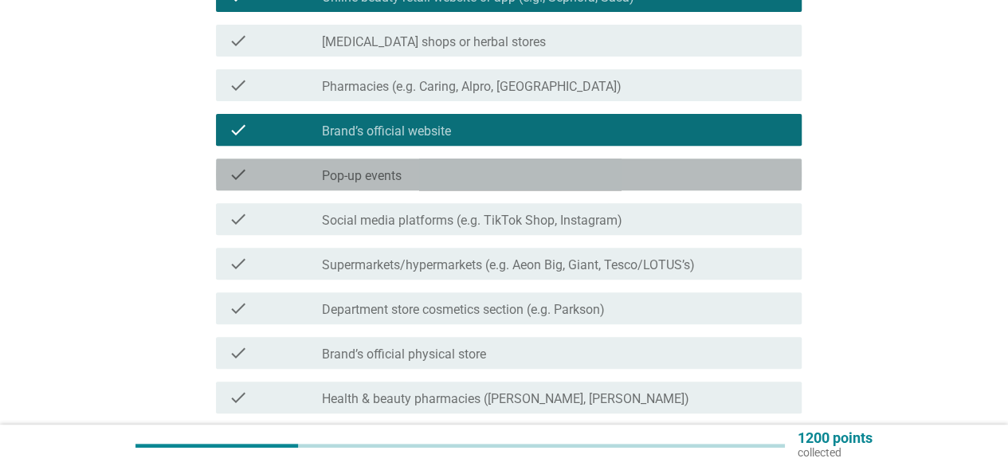
click at [392, 179] on label "Pop-up events" at bounding box center [362, 176] width 80 height 16
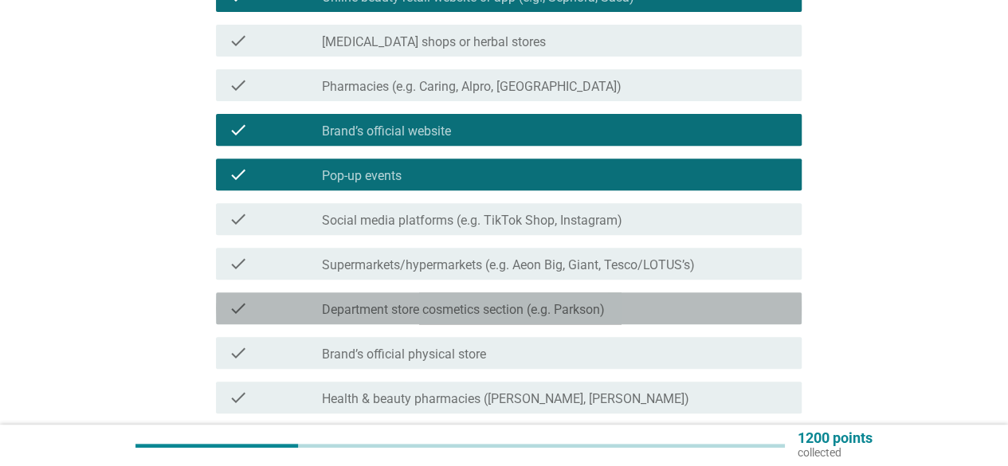
click at [489, 312] on label "Department store cosmetics section (e.g. Parkson)" at bounding box center [463, 310] width 283 height 16
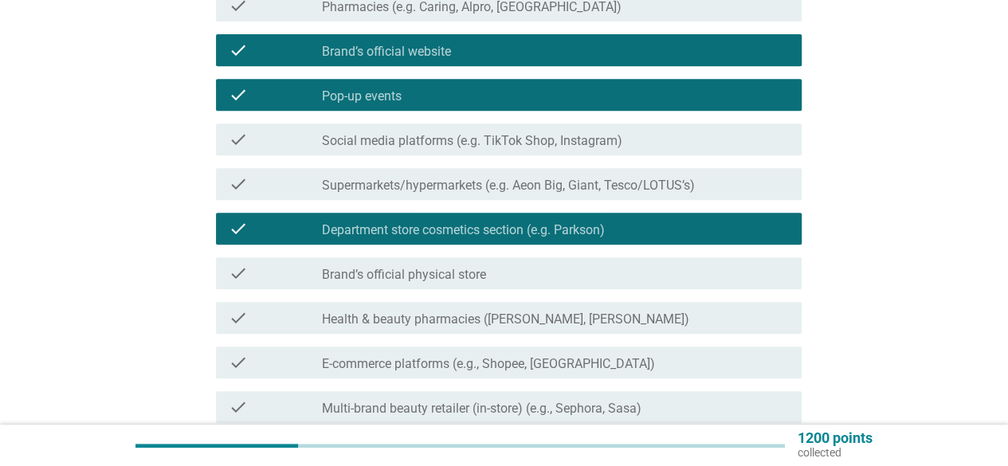
scroll to position [478, 0]
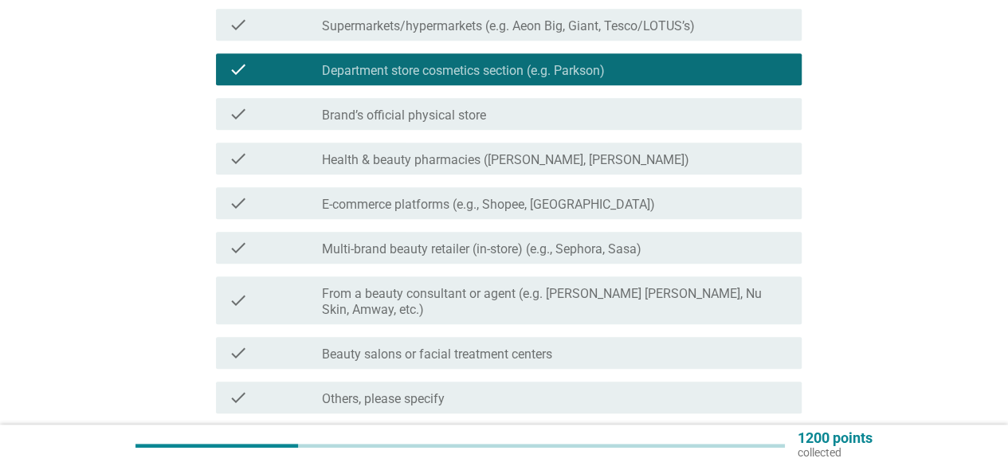
click at [534, 210] on label "E-commerce platforms (e.g., Shopee, [GEOGRAPHIC_DATA])" at bounding box center [488, 205] width 333 height 16
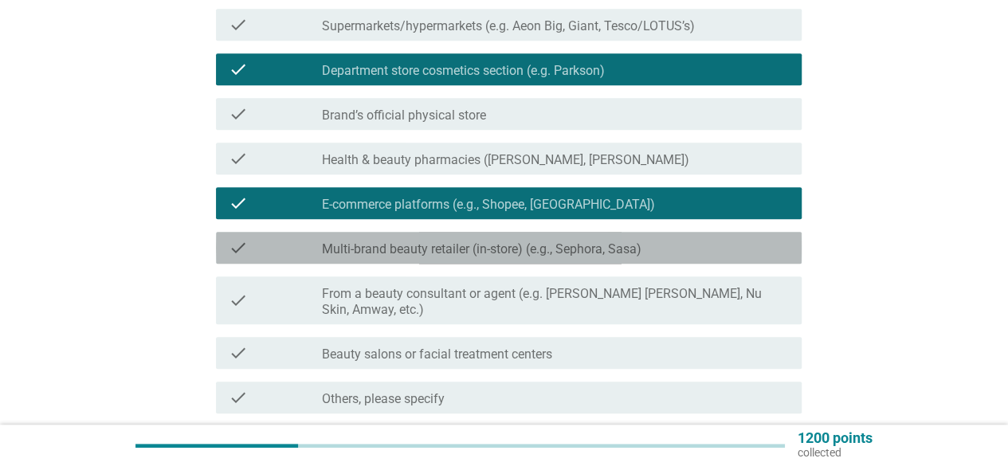
click at [559, 235] on div "check check_box_outline_blank Multi-brand beauty retailer (in-store) (e.g., Sep…" at bounding box center [509, 248] width 586 height 32
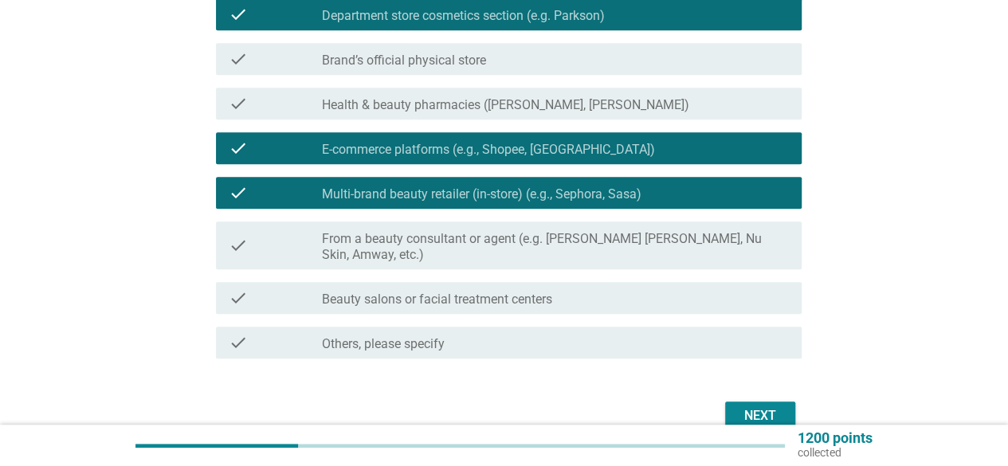
scroll to position [558, 0]
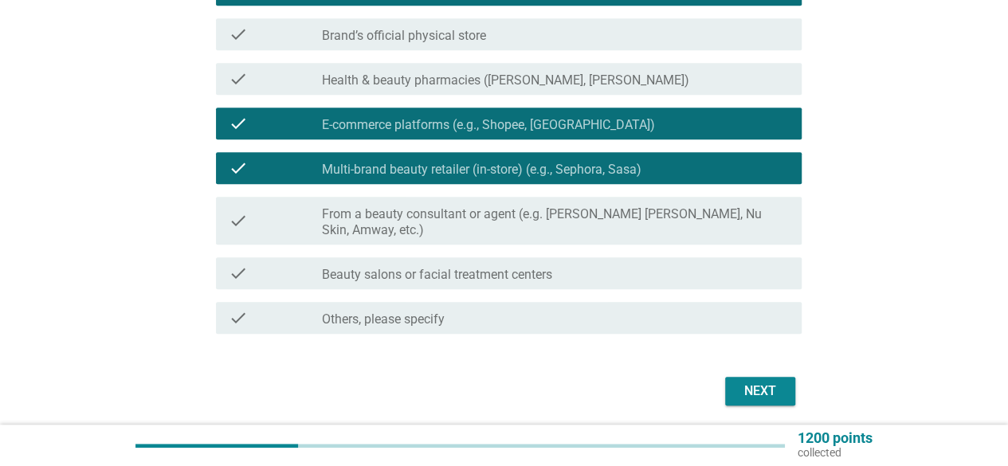
click at [783, 378] on button "Next" at bounding box center [760, 391] width 70 height 29
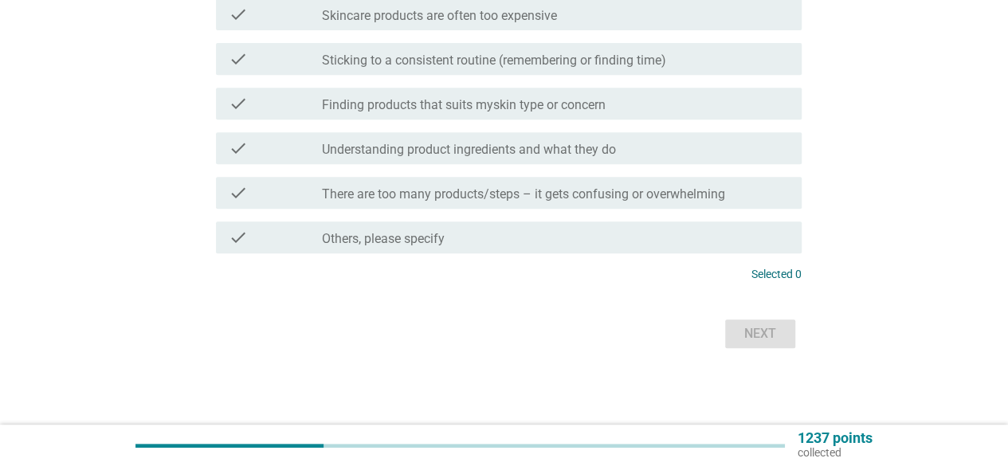
scroll to position [0, 0]
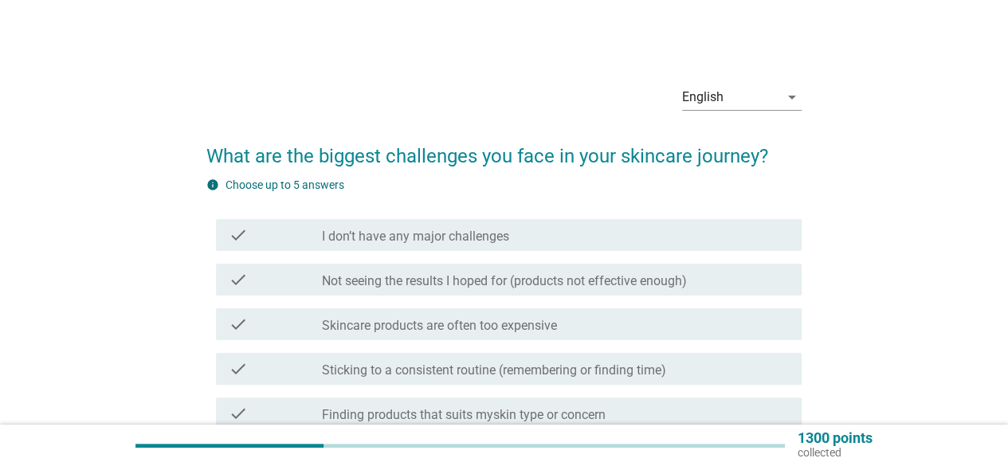
click at [390, 334] on div "check check_box_outline_blank Skincare products are often too expensive" at bounding box center [509, 324] width 586 height 32
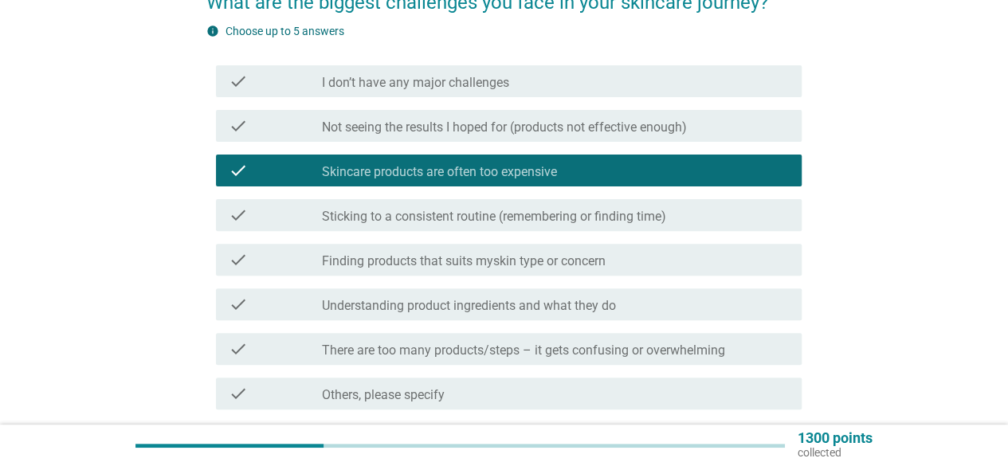
scroll to position [239, 0]
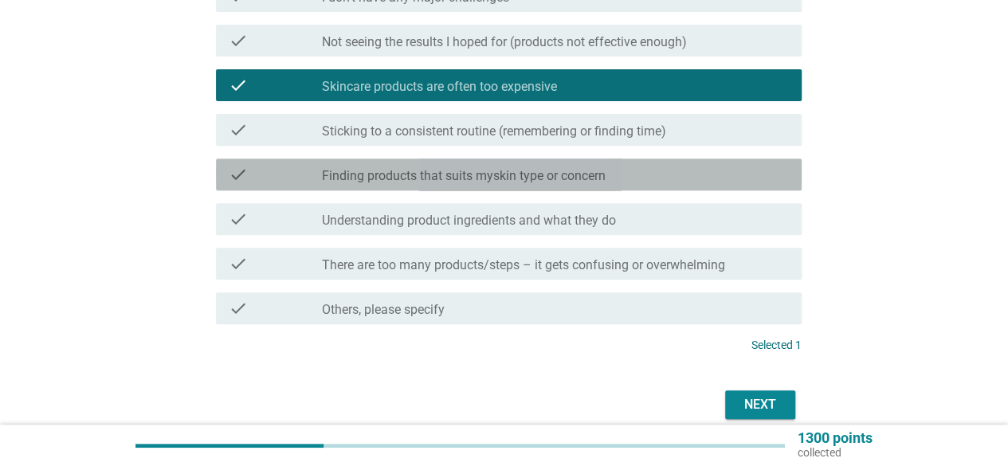
click at [451, 182] on label "Finding products that suits myskin type or concern" at bounding box center [464, 176] width 284 height 16
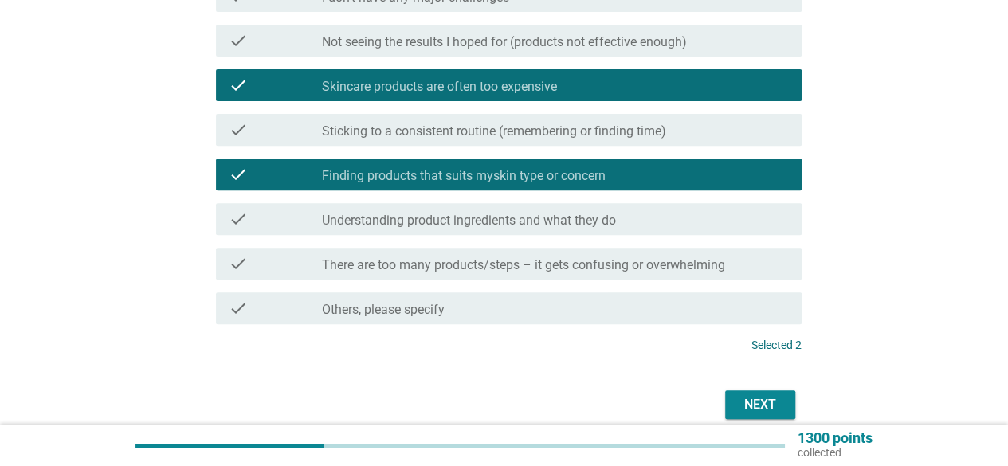
click at [774, 395] on div "Next" at bounding box center [760, 404] width 45 height 19
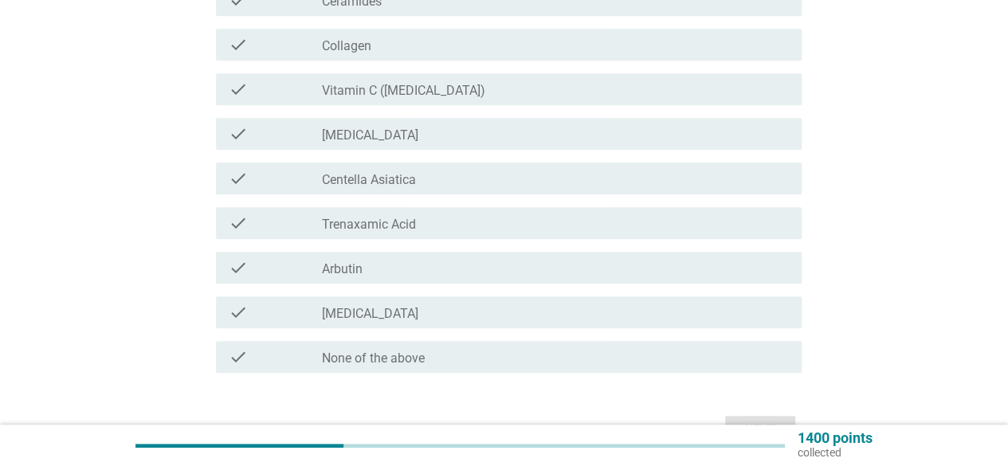
scroll to position [478, 0]
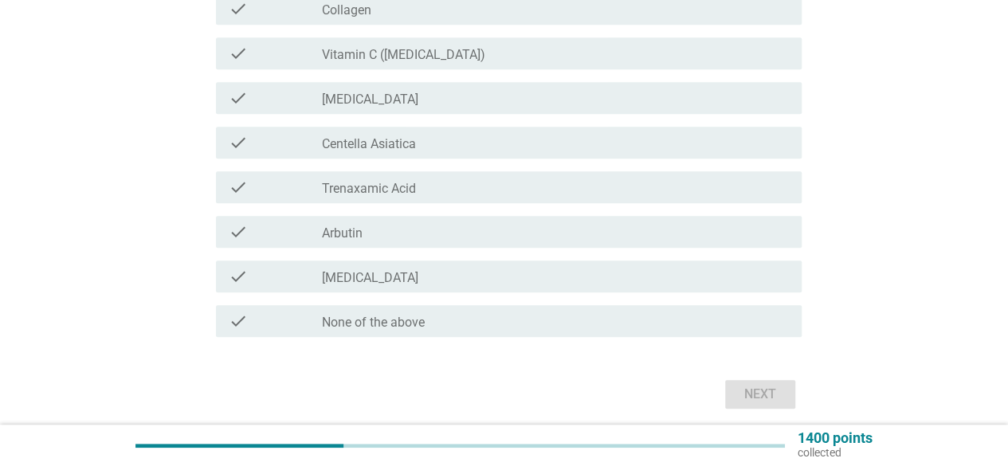
click at [461, 329] on div "check_box_outline_blank None of the above" at bounding box center [555, 321] width 467 height 19
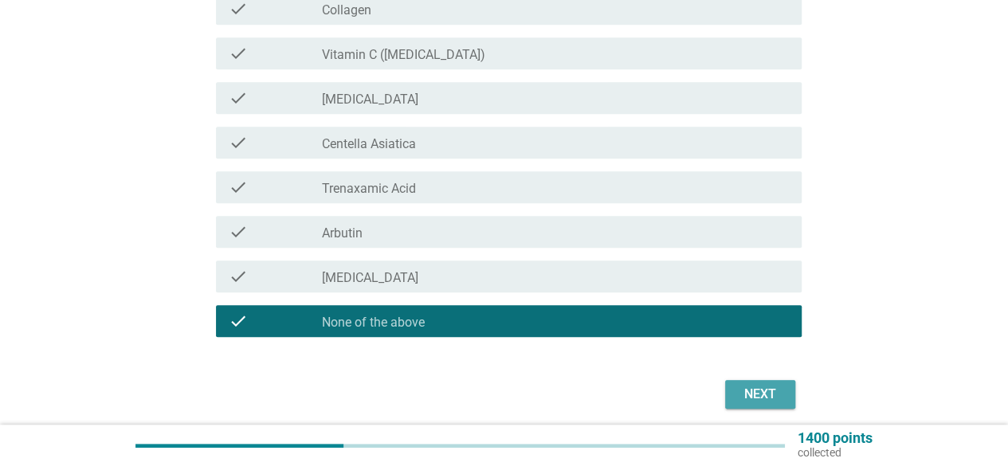
click at [750, 394] on div "Next" at bounding box center [760, 394] width 45 height 19
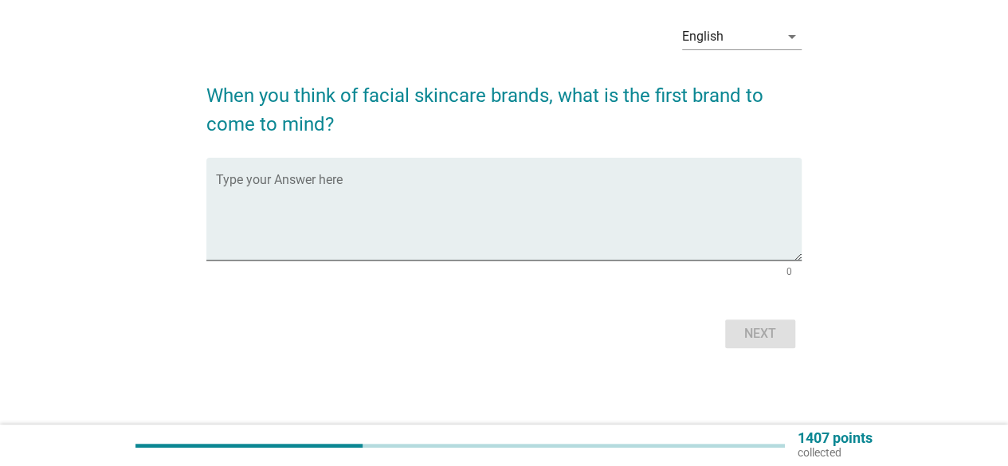
scroll to position [0, 0]
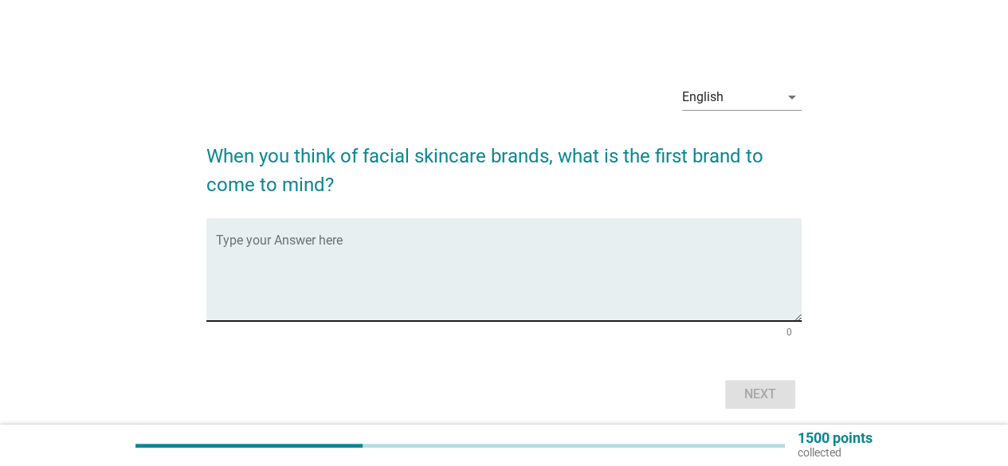
click at [295, 253] on textarea "Type your Answer here" at bounding box center [509, 279] width 586 height 84
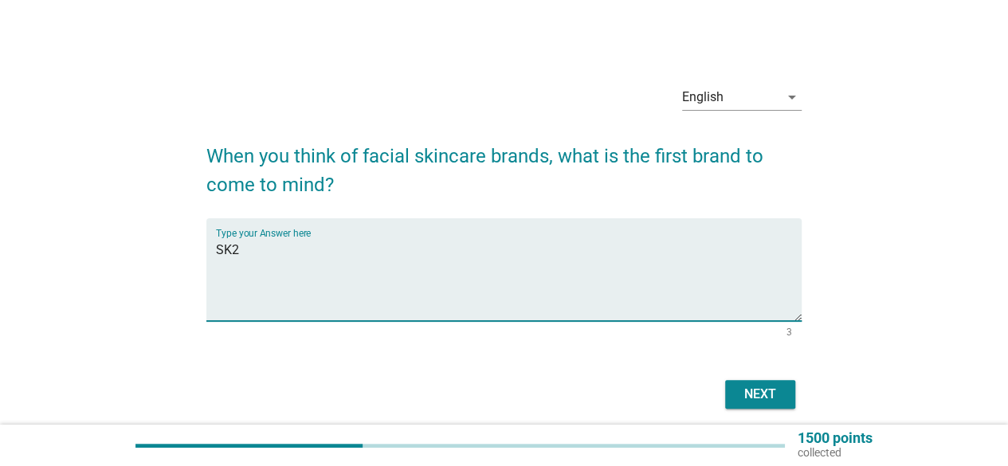
type textarea "SK2"
click at [762, 398] on div "Next" at bounding box center [760, 394] width 45 height 19
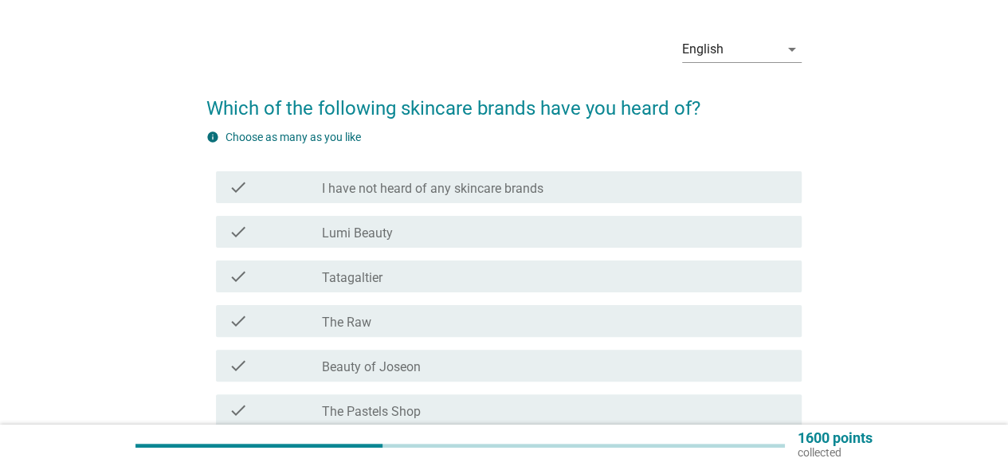
scroll to position [80, 0]
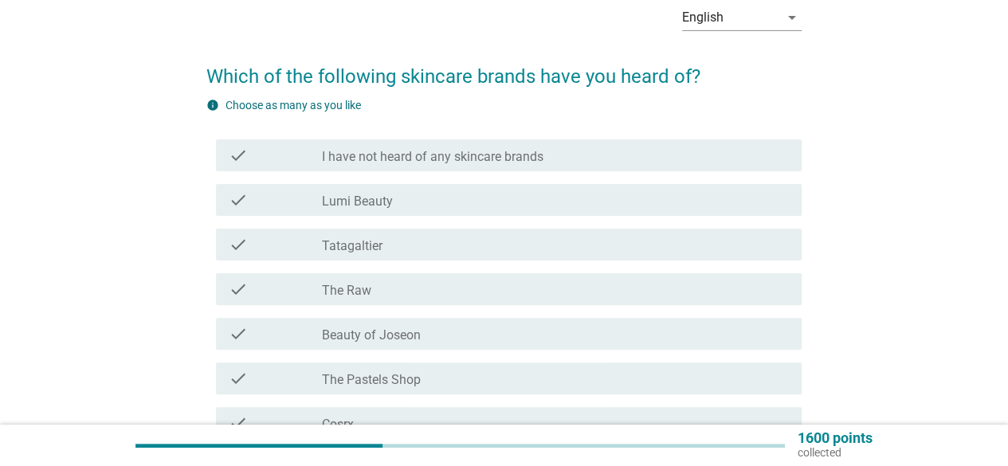
click at [415, 324] on div "check_box_outline_blank Beauty of Joseon" at bounding box center [555, 333] width 467 height 19
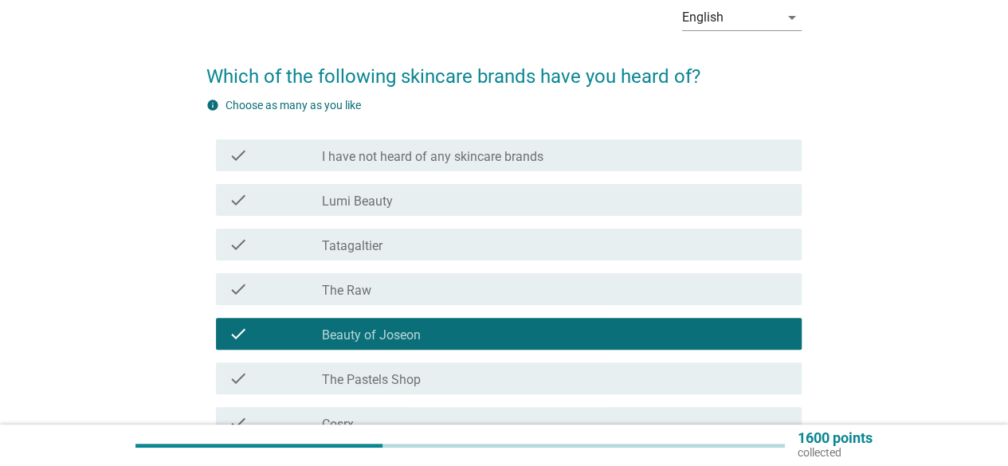
scroll to position [159, 0]
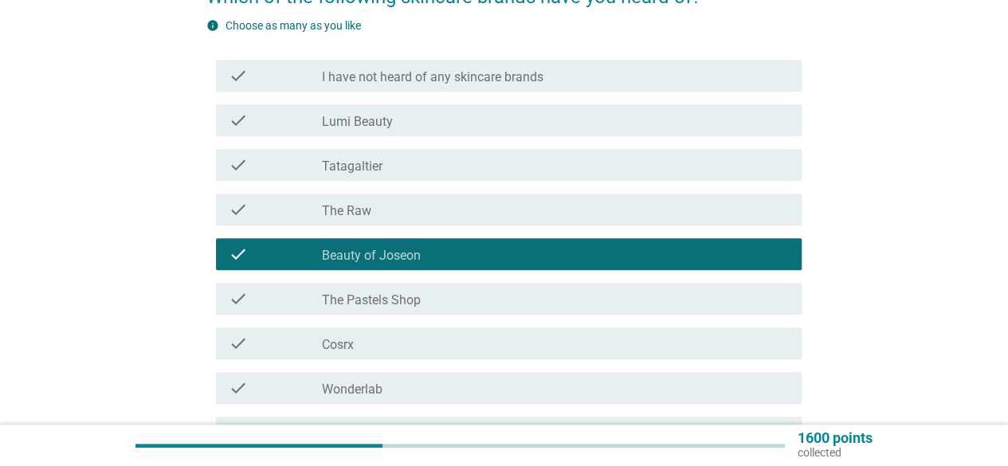
click at [408, 339] on div "check_box_outline_blank Cosrx" at bounding box center [555, 343] width 467 height 19
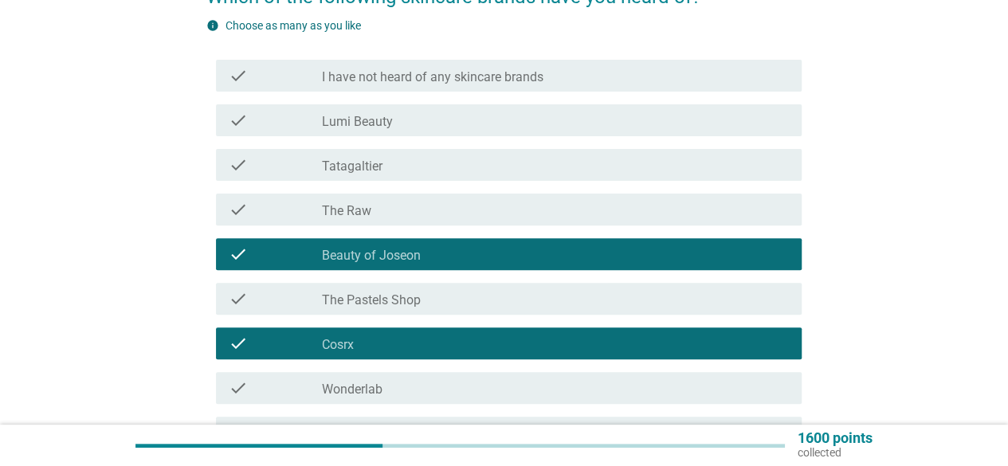
scroll to position [319, 0]
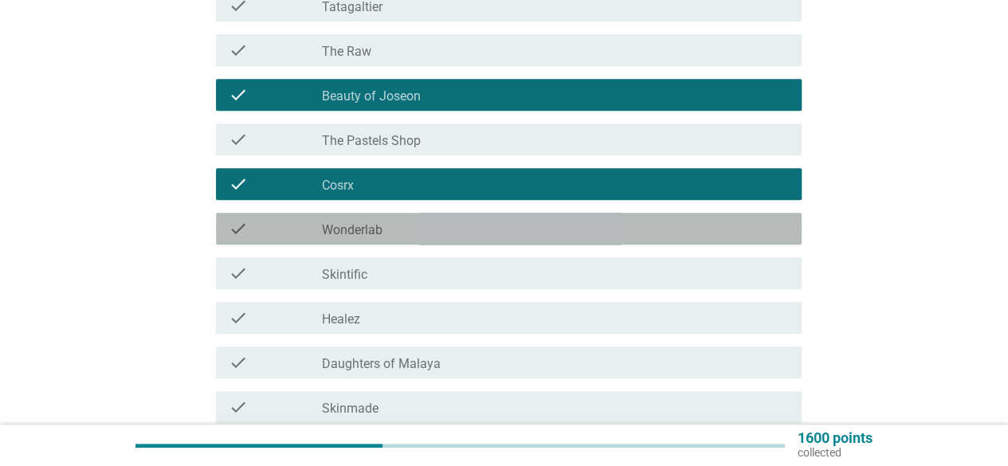
click at [367, 232] on label "Wonderlab" at bounding box center [352, 230] width 61 height 16
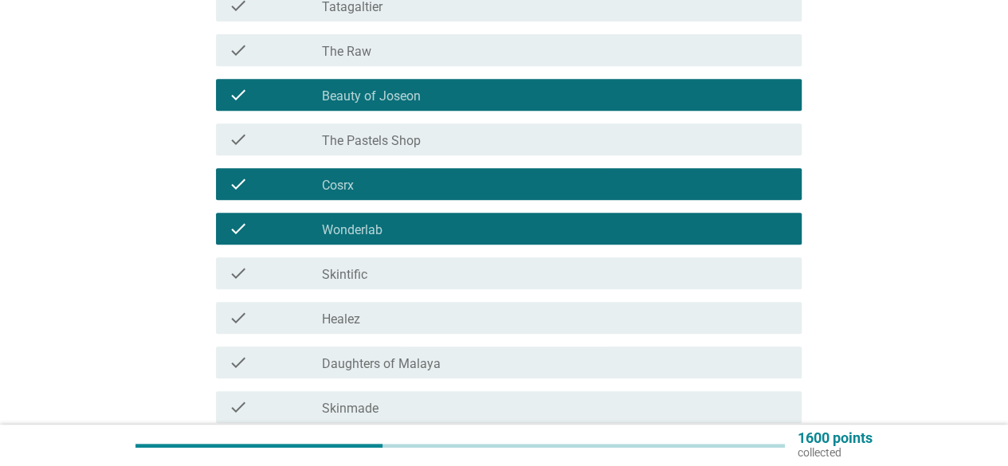
click at [365, 269] on label "Skintific" at bounding box center [344, 275] width 45 height 16
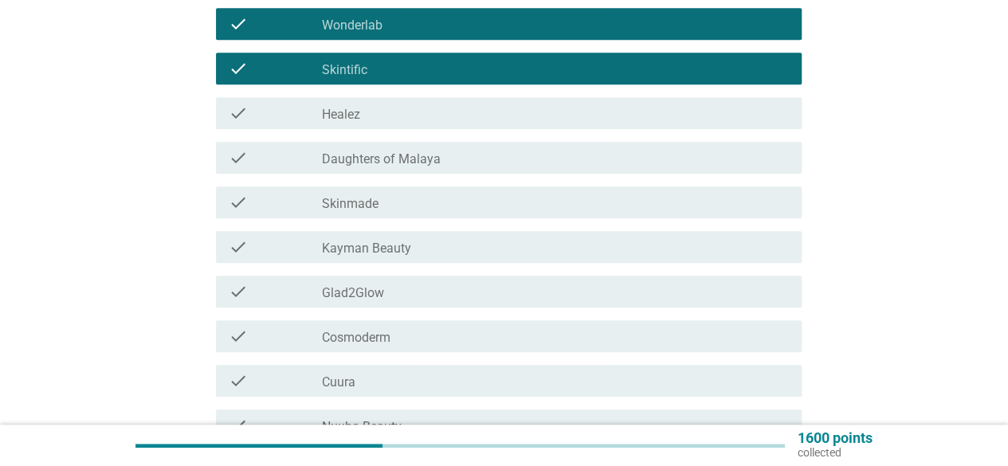
scroll to position [558, 0]
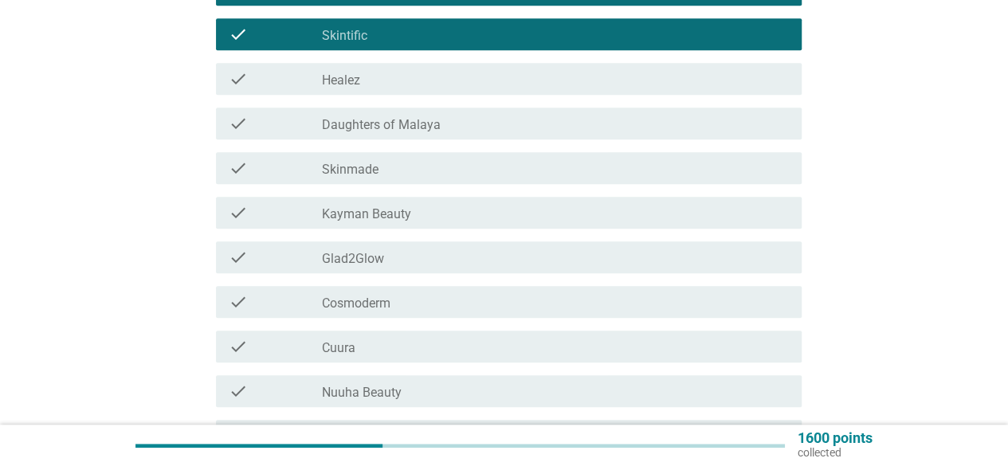
click at [383, 260] on label "Glad2Glow" at bounding box center [353, 259] width 62 height 16
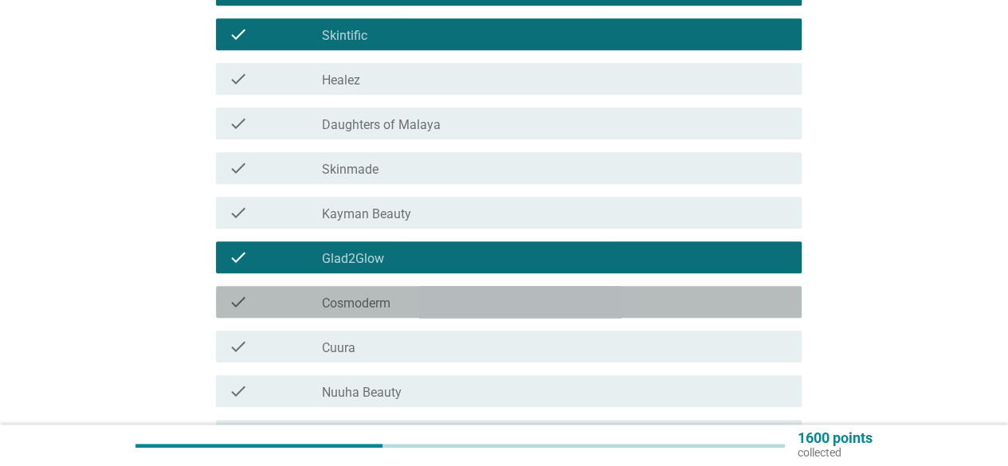
click at [387, 301] on label "Cosmoderm" at bounding box center [356, 304] width 69 height 16
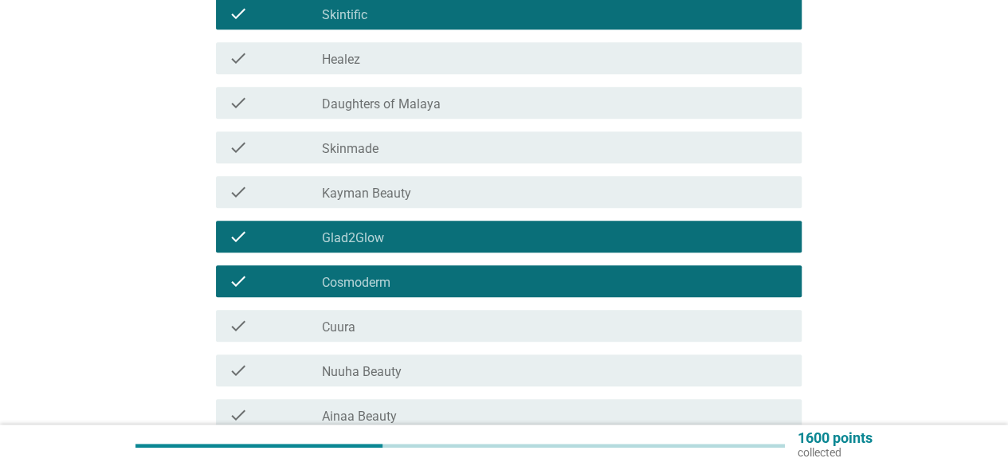
scroll to position [717, 0]
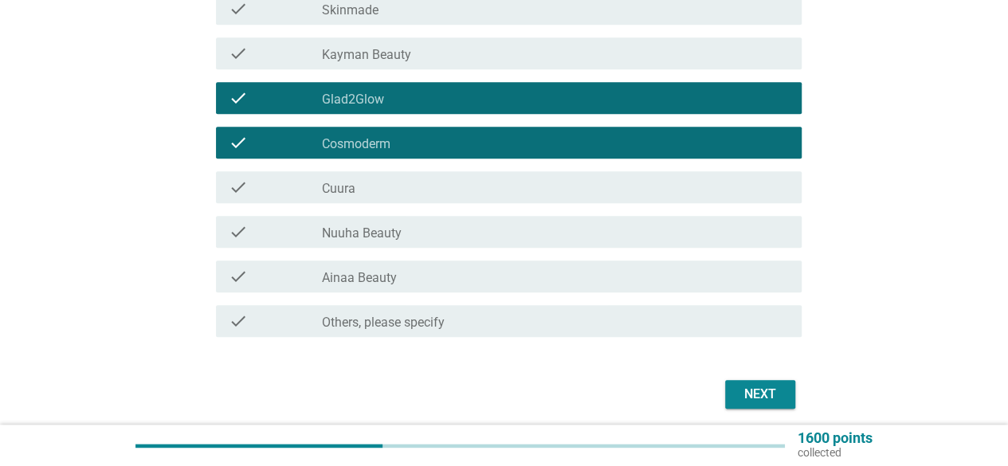
click at [751, 384] on button "Next" at bounding box center [760, 394] width 70 height 29
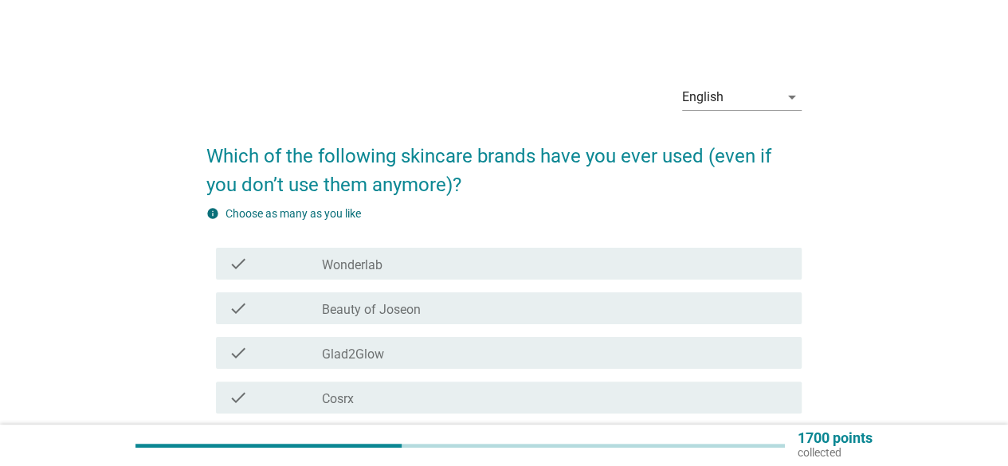
click at [410, 315] on label "Beauty of Joseon" at bounding box center [371, 310] width 99 height 16
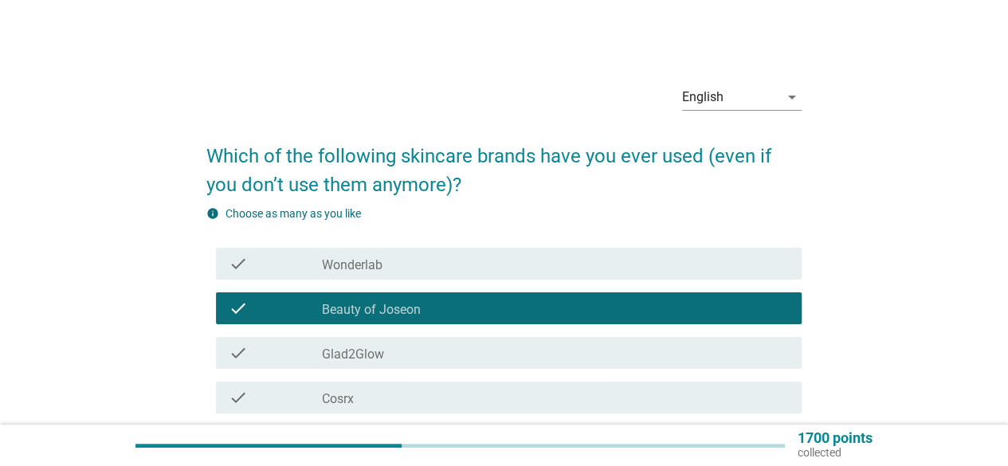
scroll to position [80, 0]
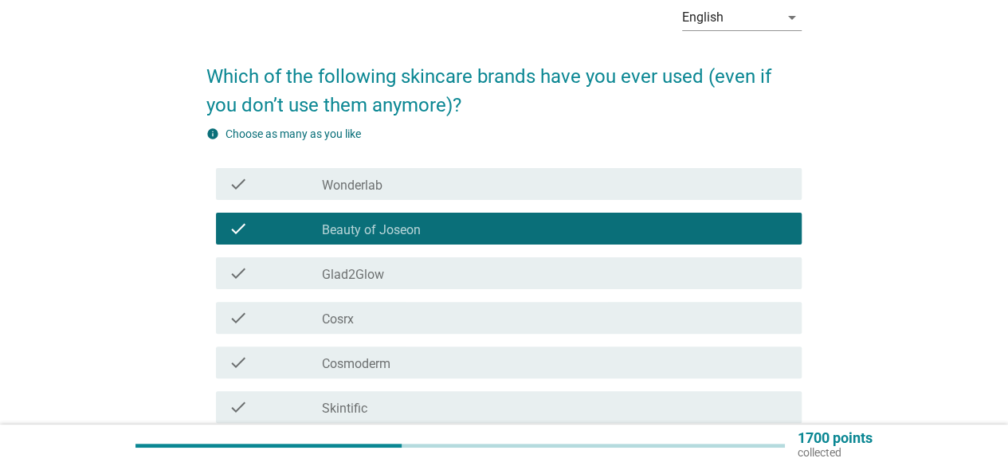
click at [441, 321] on div "check_box_outline_blank Cosrx" at bounding box center [555, 317] width 467 height 19
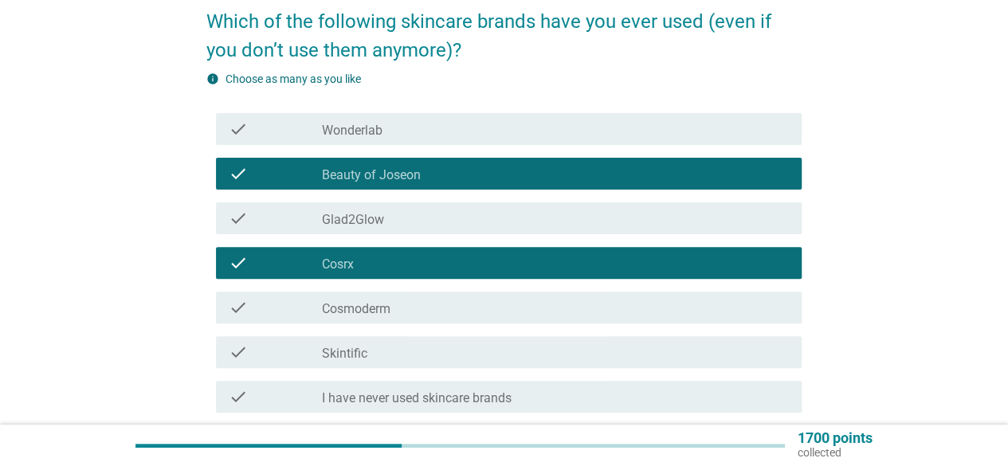
scroll to position [159, 0]
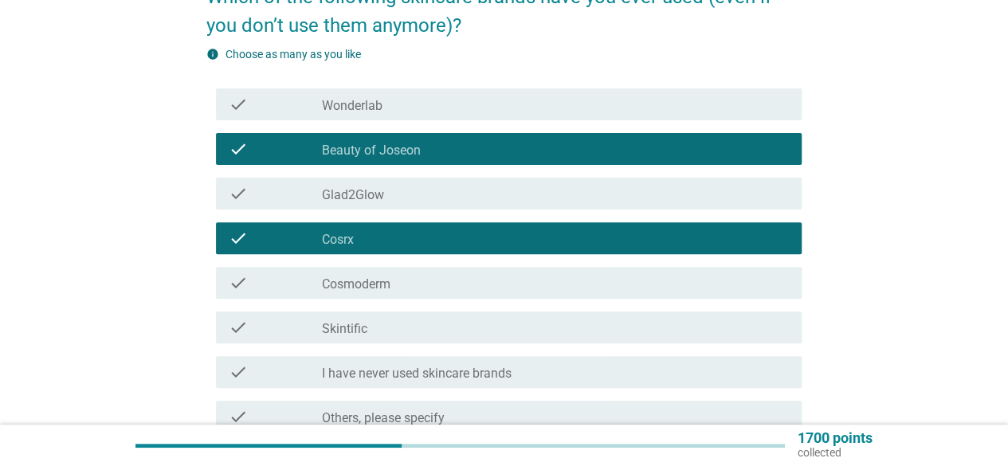
click at [429, 289] on div "check_box_outline_blank Cosmoderm" at bounding box center [555, 282] width 467 height 19
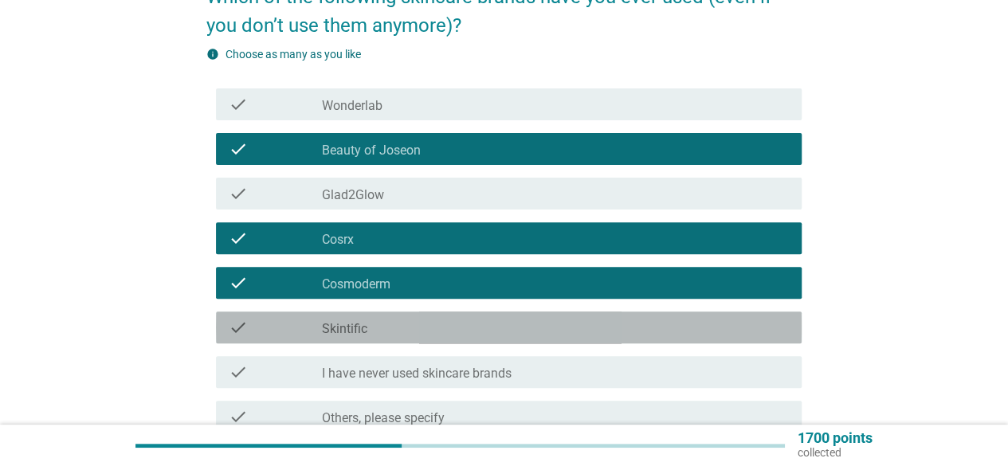
click at [496, 324] on div "check_box_outline_blank Skintific" at bounding box center [555, 327] width 467 height 19
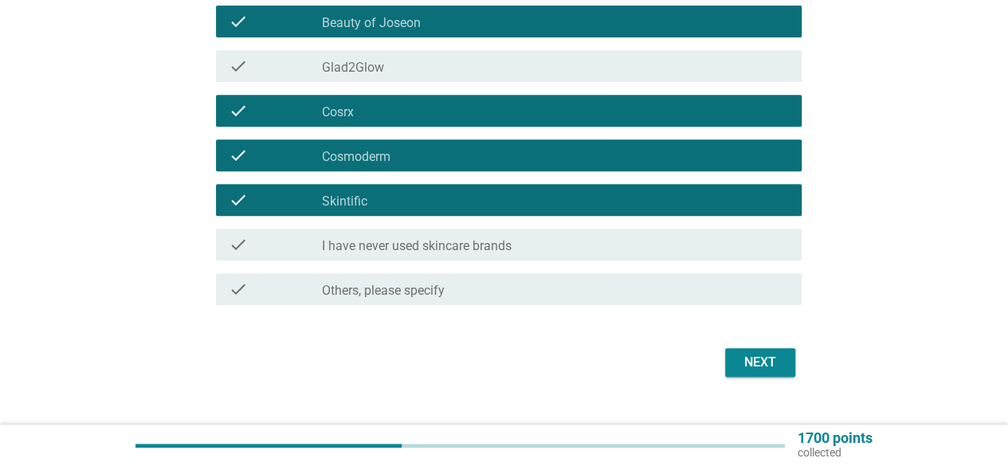
scroll to position [316, 0]
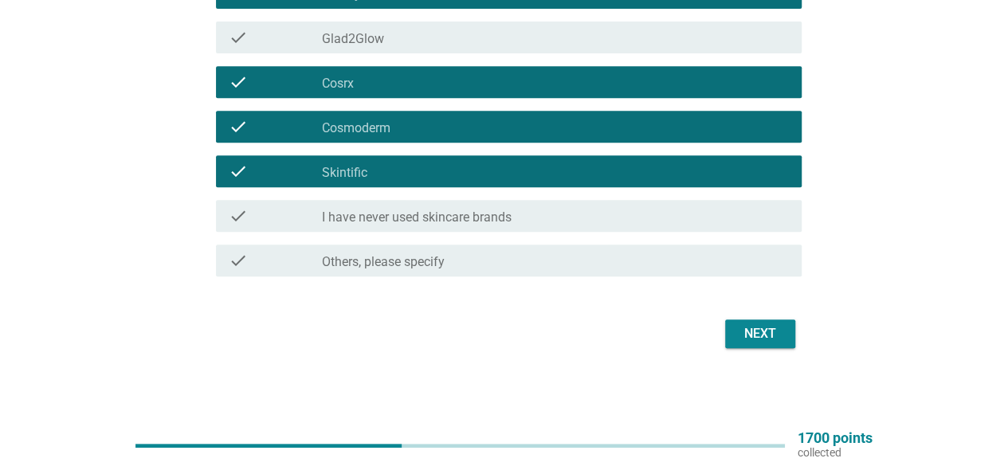
click at [761, 342] on div "Next" at bounding box center [760, 333] width 45 height 19
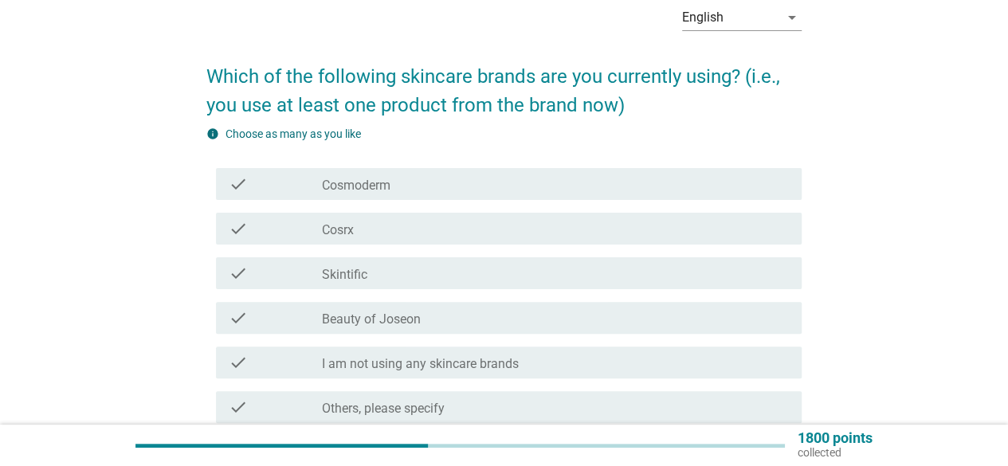
click at [378, 324] on label "Beauty of Joseon" at bounding box center [371, 320] width 99 height 16
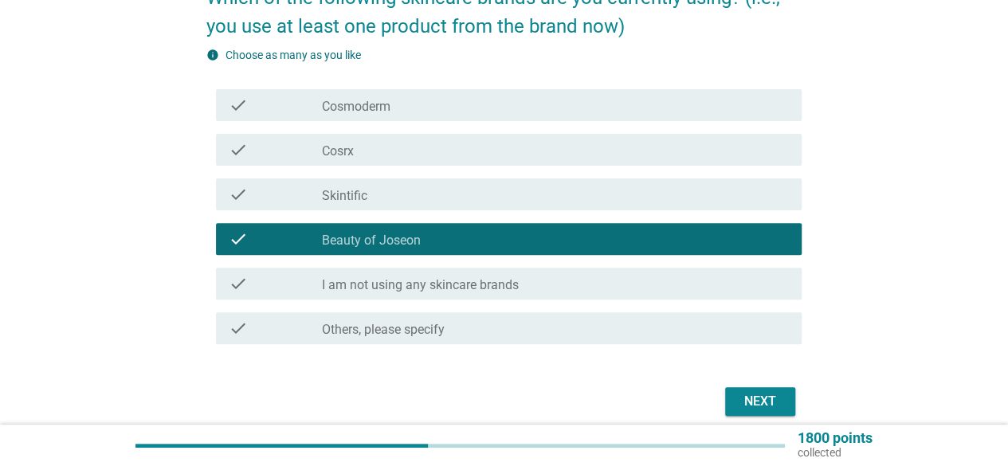
scroll to position [226, 0]
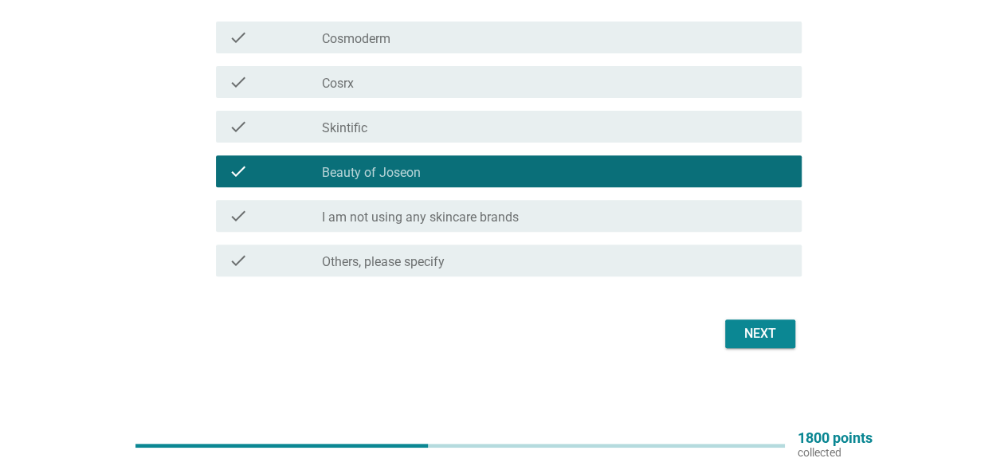
click at [735, 350] on div "Next" at bounding box center [503, 334] width 595 height 38
click at [748, 340] on div "Next" at bounding box center [760, 333] width 45 height 19
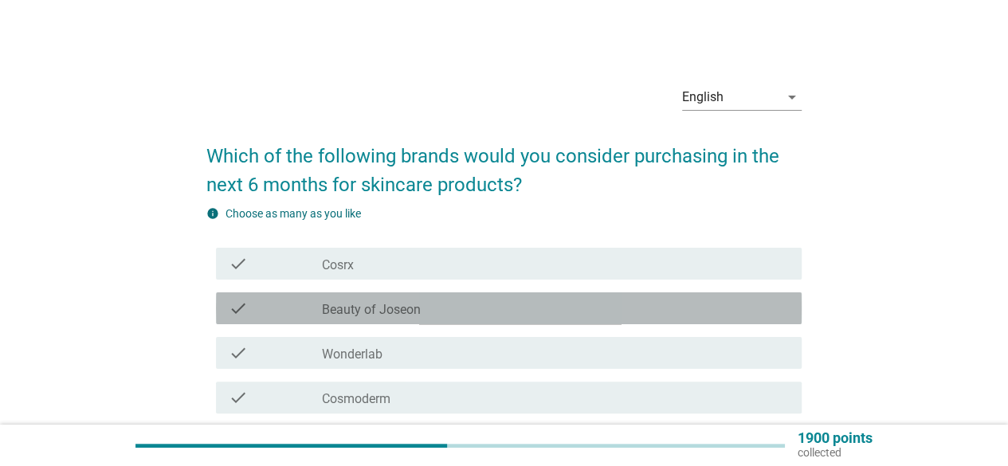
click at [388, 314] on label "Beauty of Joseon" at bounding box center [371, 310] width 99 height 16
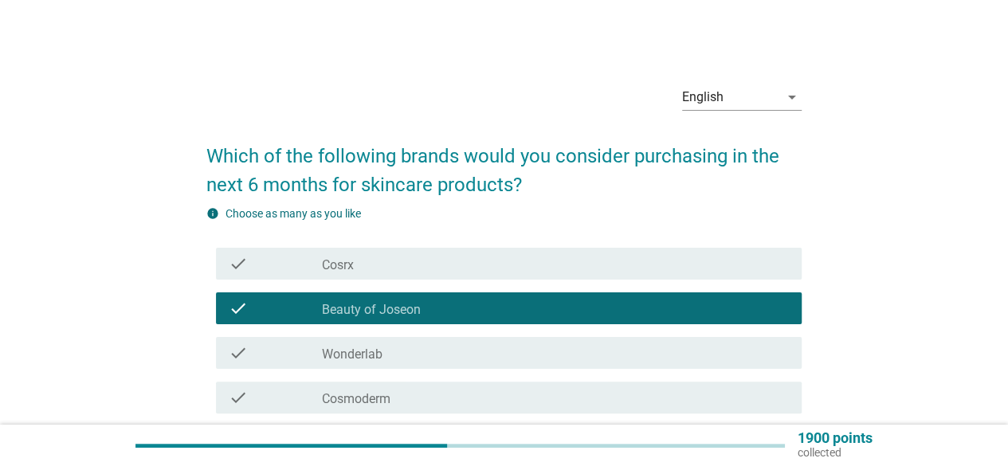
click at [407, 278] on div "check check_box Cosrx" at bounding box center [509, 264] width 586 height 32
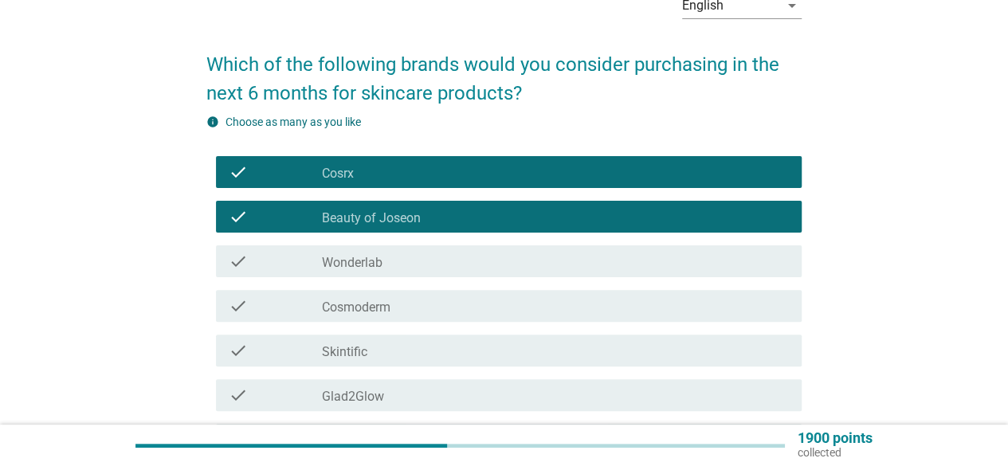
scroll to position [159, 0]
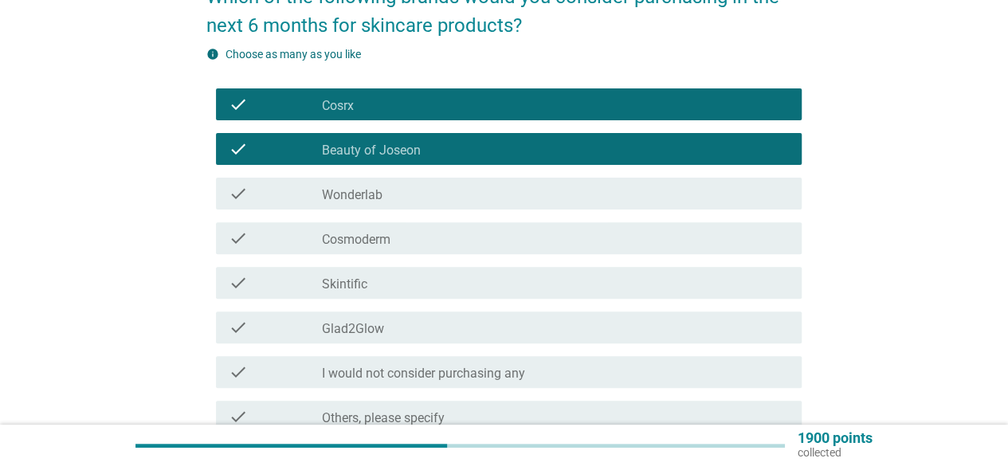
click at [427, 245] on div "check_box Cosmoderm" at bounding box center [555, 238] width 467 height 19
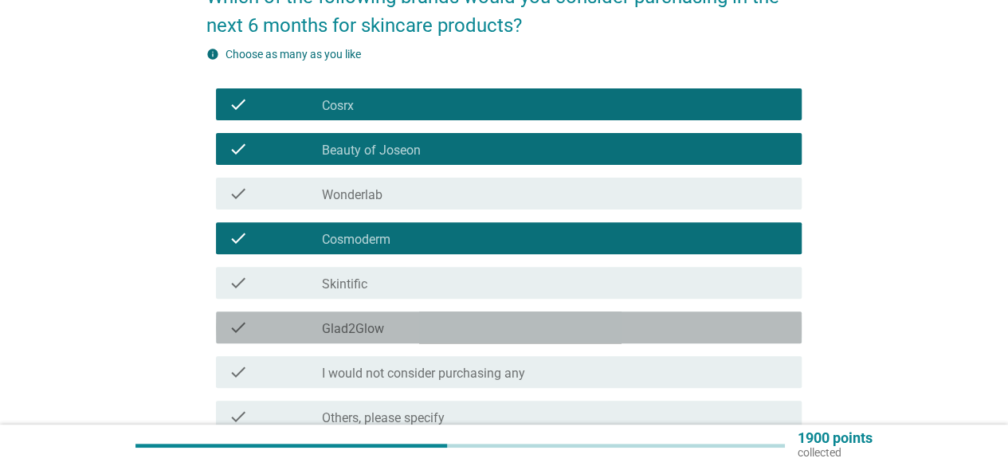
click at [454, 332] on div "check_box_outline_blank Glad2Glow" at bounding box center [555, 327] width 467 height 19
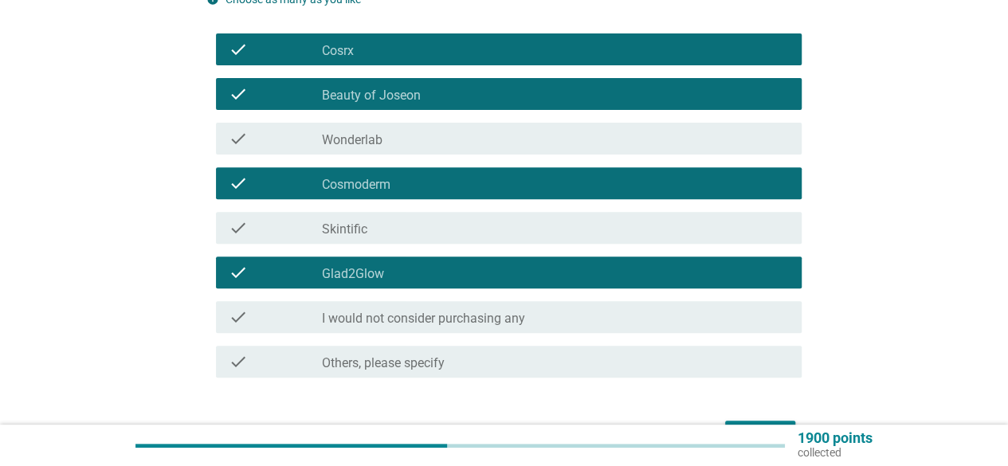
scroll to position [239, 0]
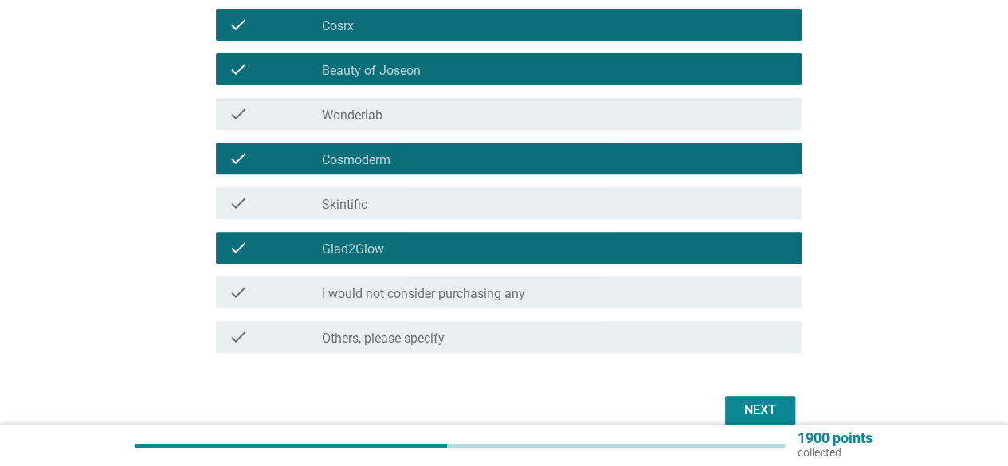
click at [784, 400] on button "Next" at bounding box center [760, 410] width 70 height 29
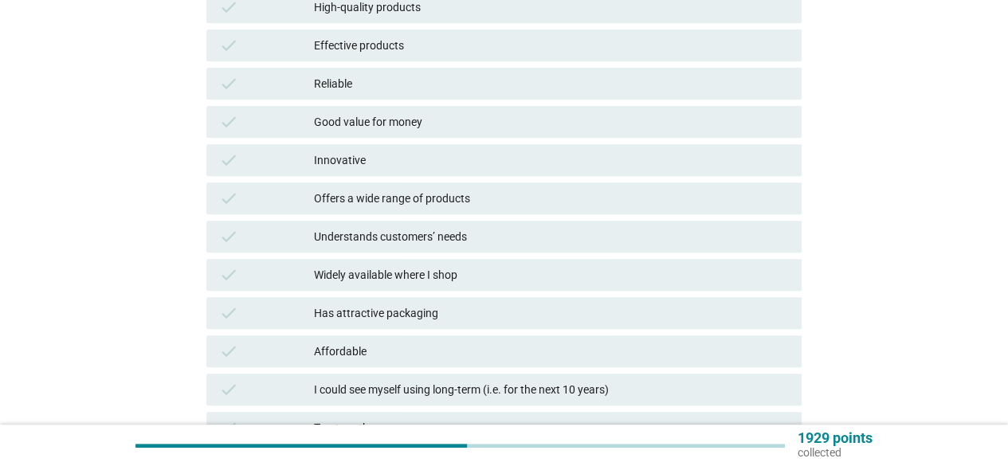
scroll to position [0, 0]
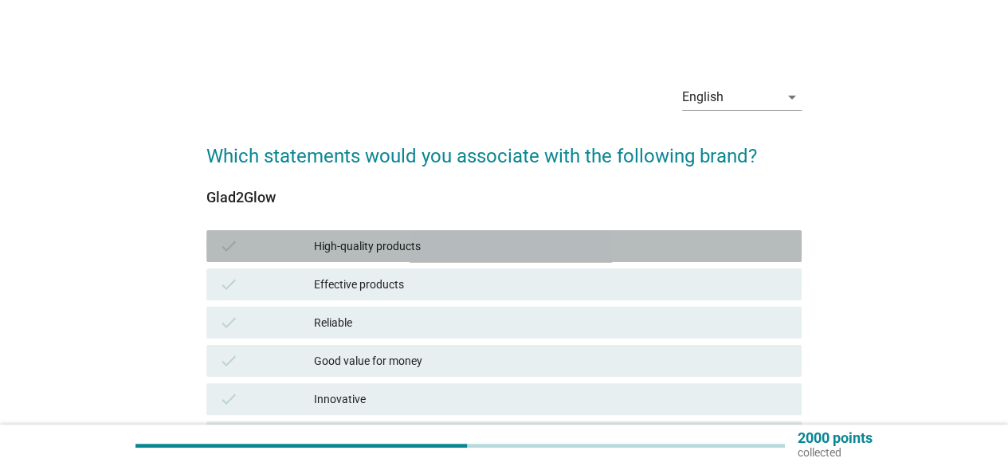
click at [395, 253] on div "High-quality products" at bounding box center [551, 246] width 475 height 19
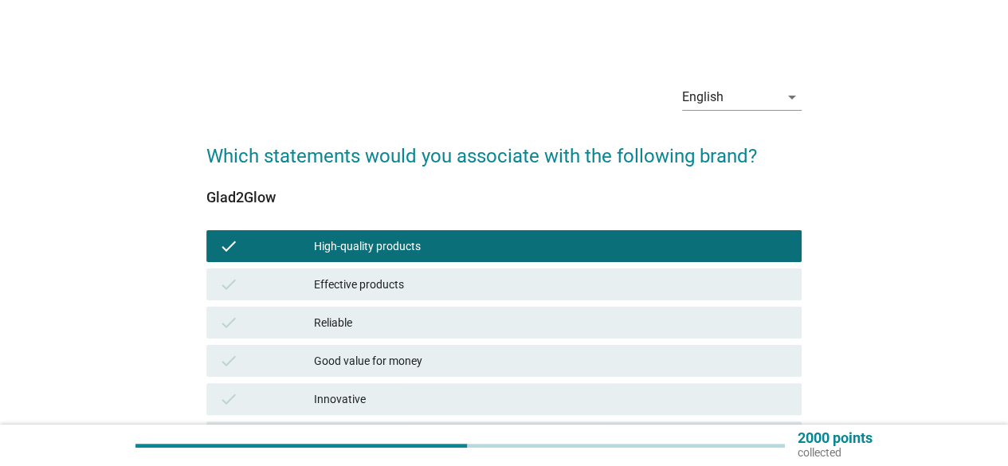
click at [383, 288] on div "Effective products" at bounding box center [551, 284] width 475 height 19
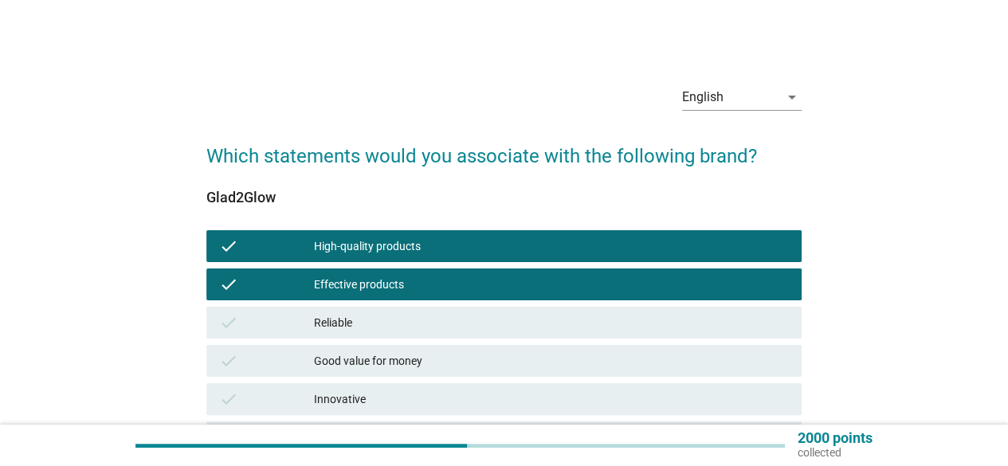
click at [390, 262] on div "check High-quality products" at bounding box center [504, 246] width 602 height 38
click at [414, 245] on div "High-quality products" at bounding box center [551, 246] width 475 height 19
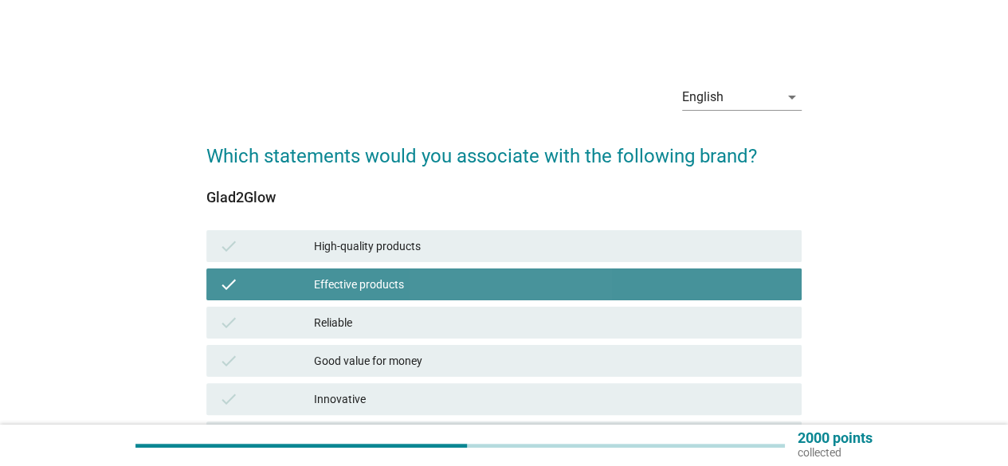
click at [414, 294] on div "check Effective products" at bounding box center [503, 285] width 595 height 32
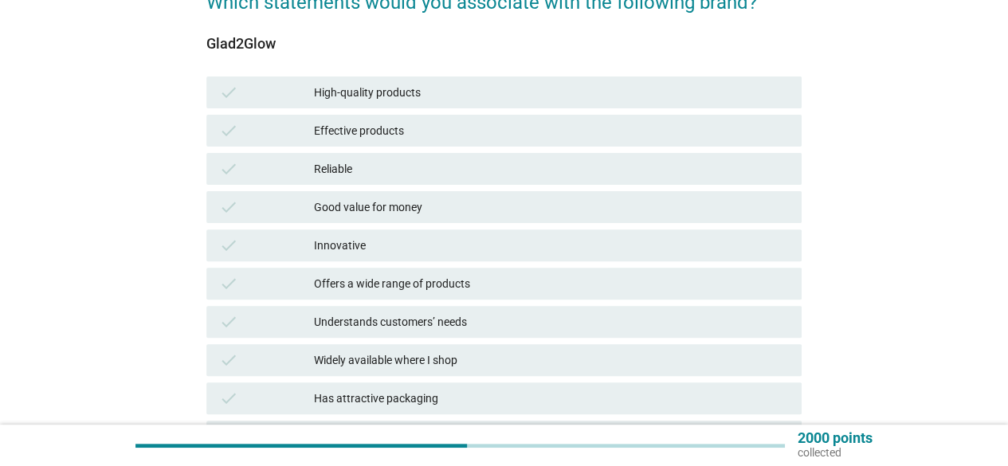
scroll to position [159, 0]
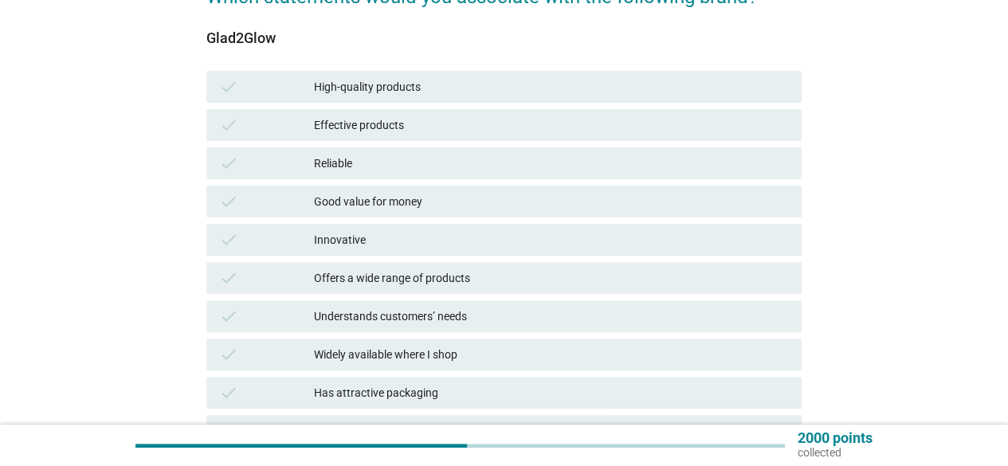
click at [420, 202] on div "Good value for money" at bounding box center [551, 201] width 475 height 19
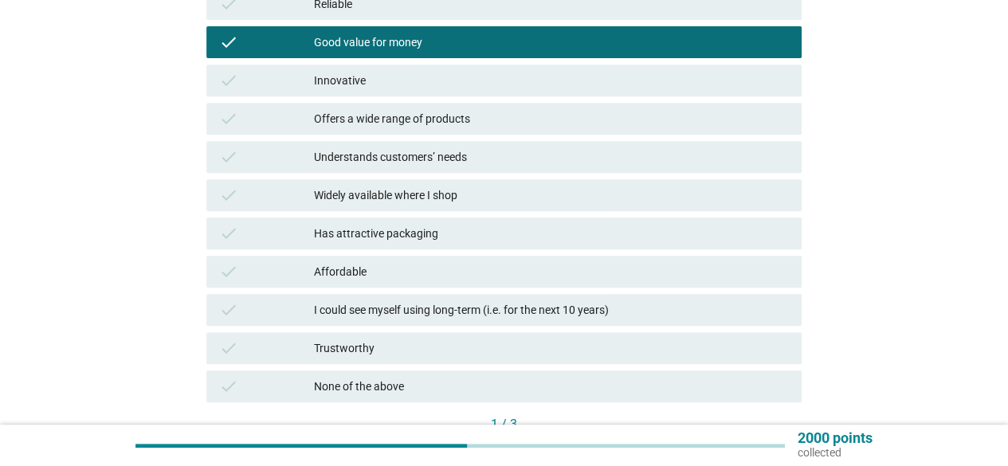
scroll to position [432, 0]
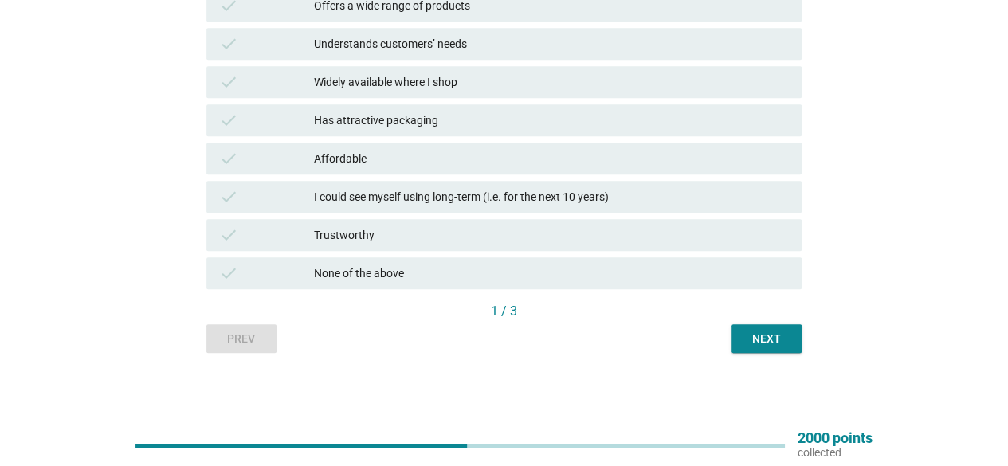
click at [748, 348] on button "Next" at bounding box center [767, 338] width 70 height 29
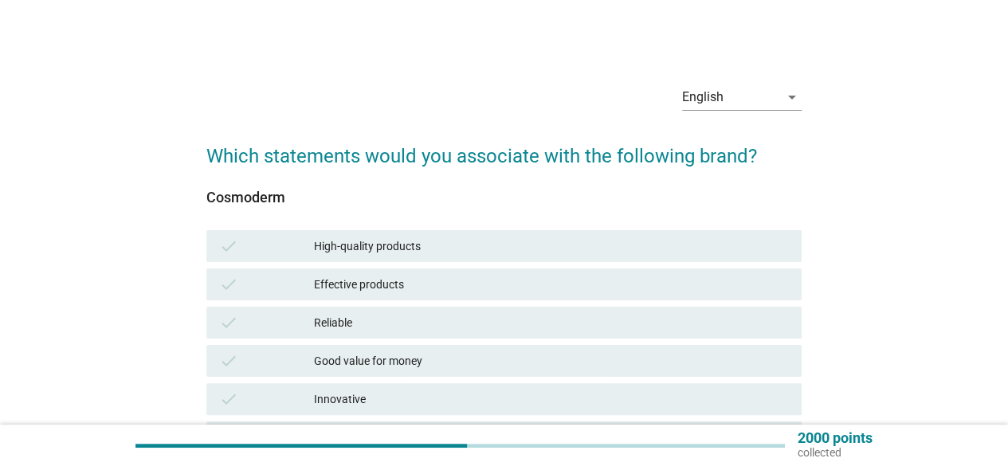
scroll to position [80, 0]
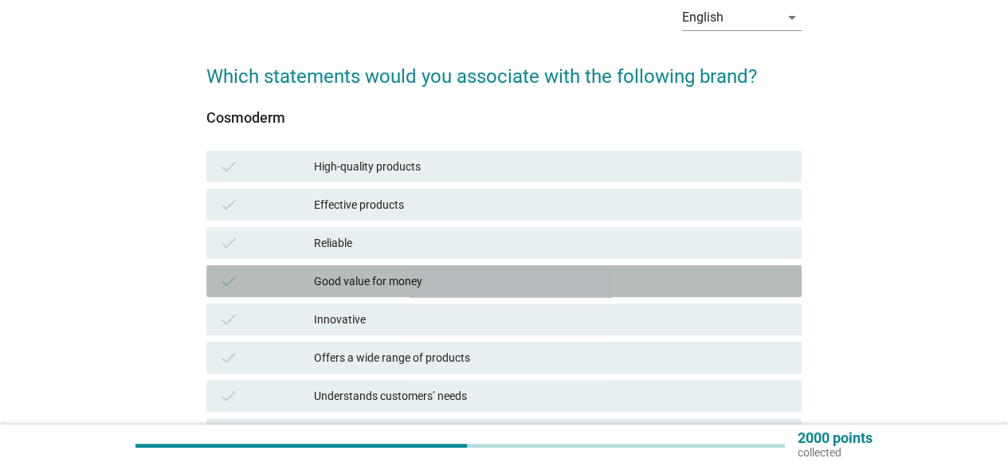
click at [436, 288] on div "Good value for money" at bounding box center [551, 281] width 475 height 19
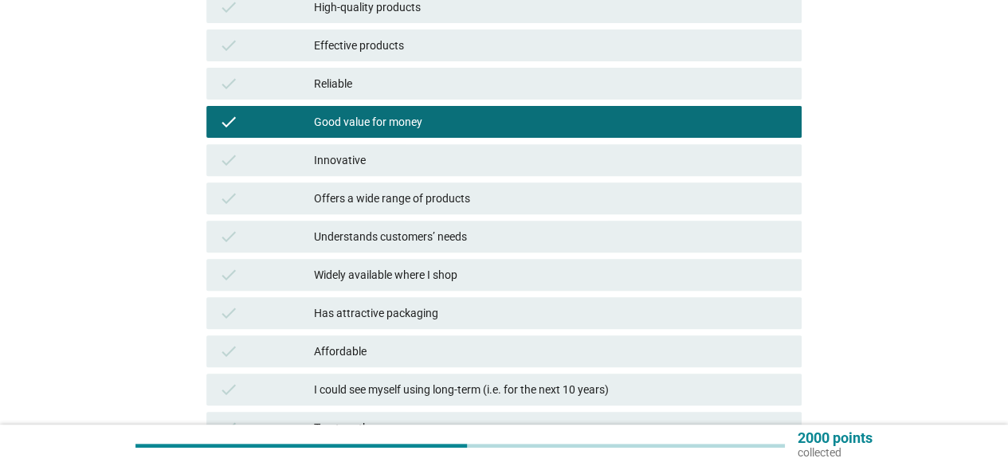
scroll to position [398, 0]
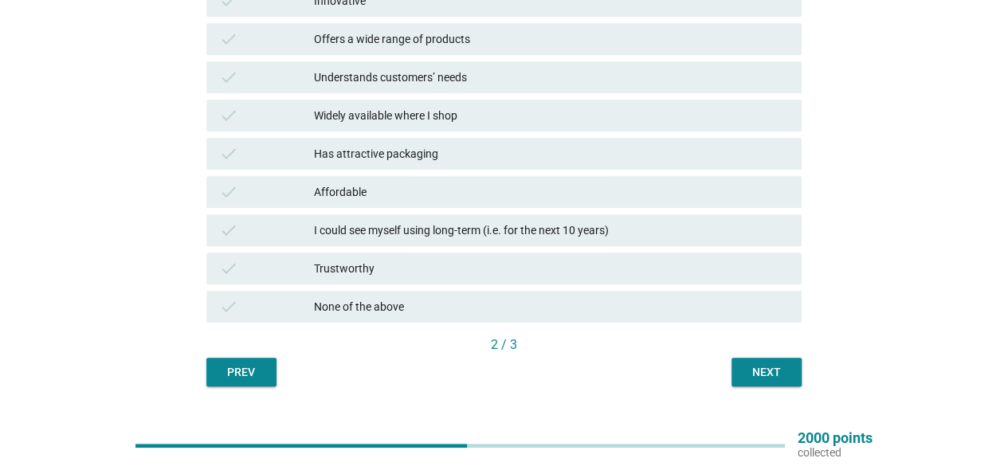
click at [767, 393] on div "English arrow_drop_down Which statements would you associate with the following…" at bounding box center [504, 30] width 621 height 739
click at [770, 382] on button "Next" at bounding box center [767, 372] width 70 height 29
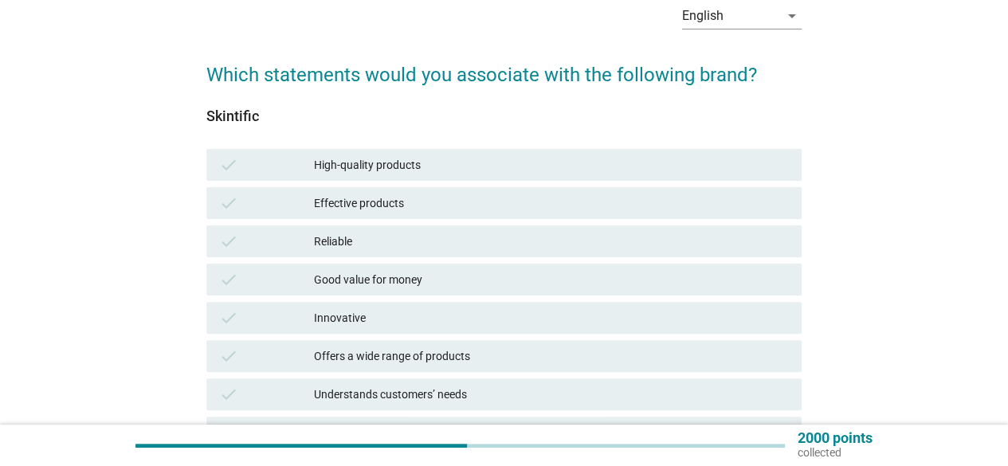
scroll to position [159, 0]
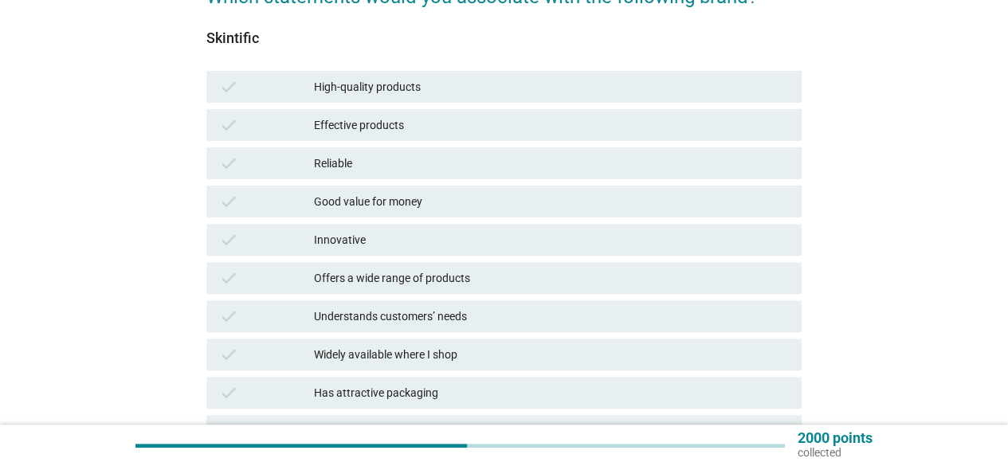
click at [411, 214] on div "check Good value for money" at bounding box center [503, 202] width 595 height 32
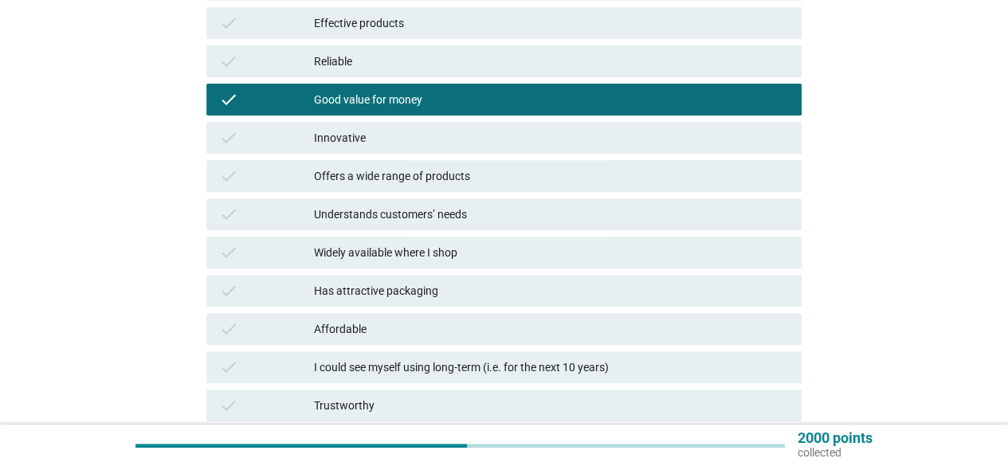
scroll to position [319, 0]
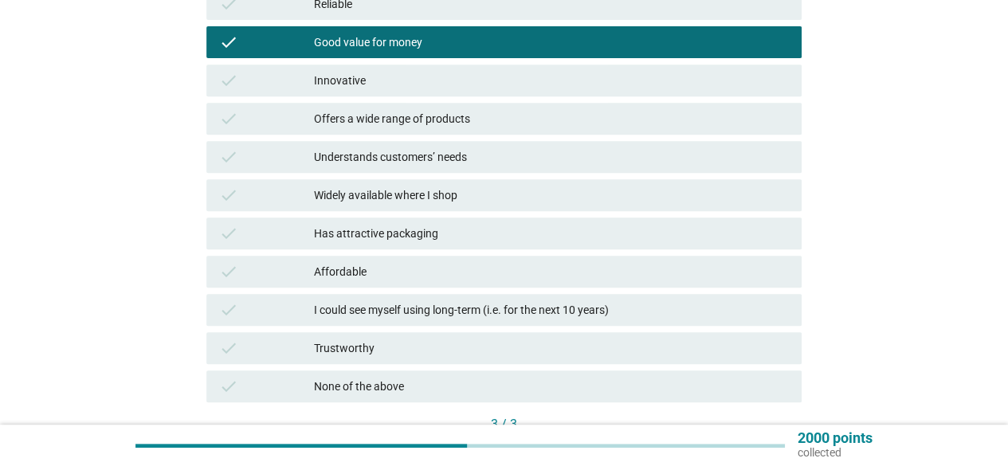
drag, startPoint x: 423, startPoint y: 267, endPoint x: 569, endPoint y: 309, distance: 151.8
click at [424, 267] on div "Affordable" at bounding box center [551, 271] width 475 height 19
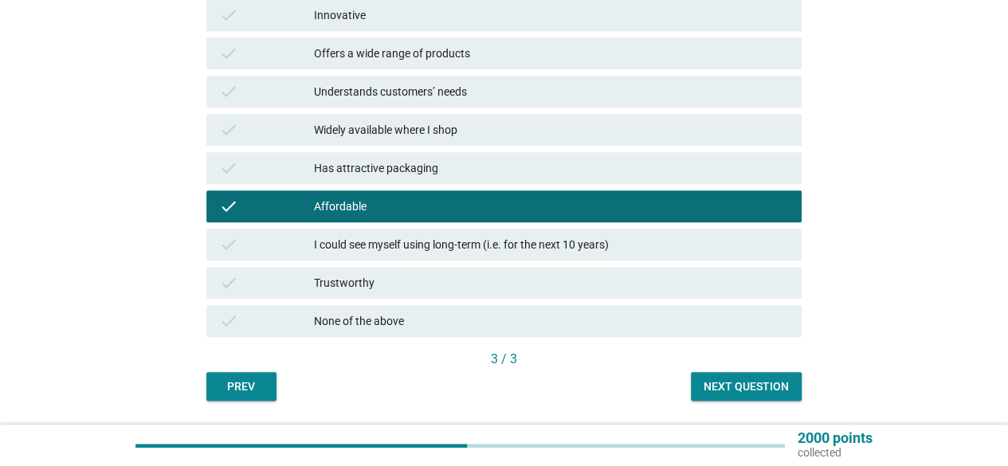
scroll to position [432, 0]
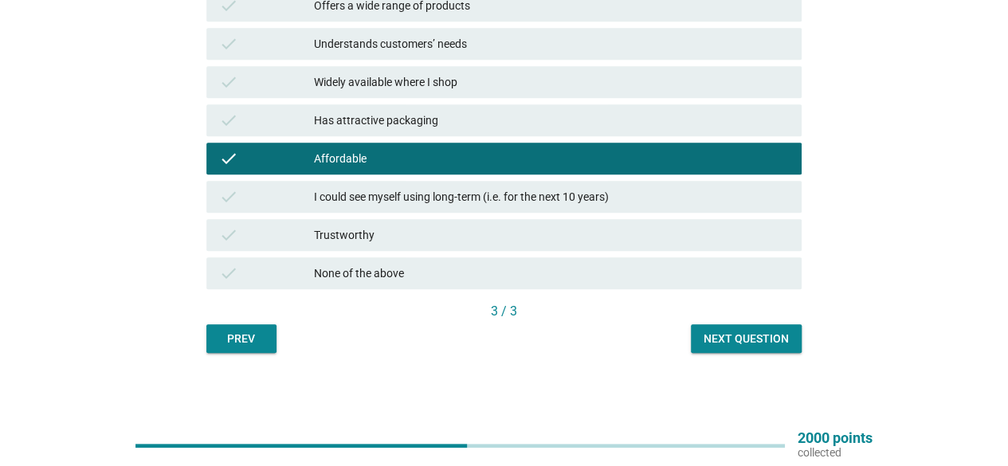
click at [763, 329] on button "Next question" at bounding box center [746, 338] width 111 height 29
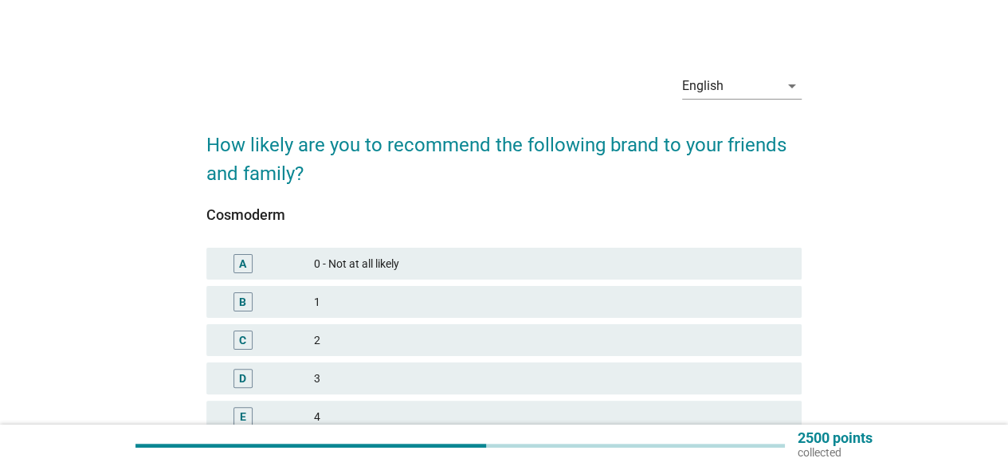
scroll to position [80, 0]
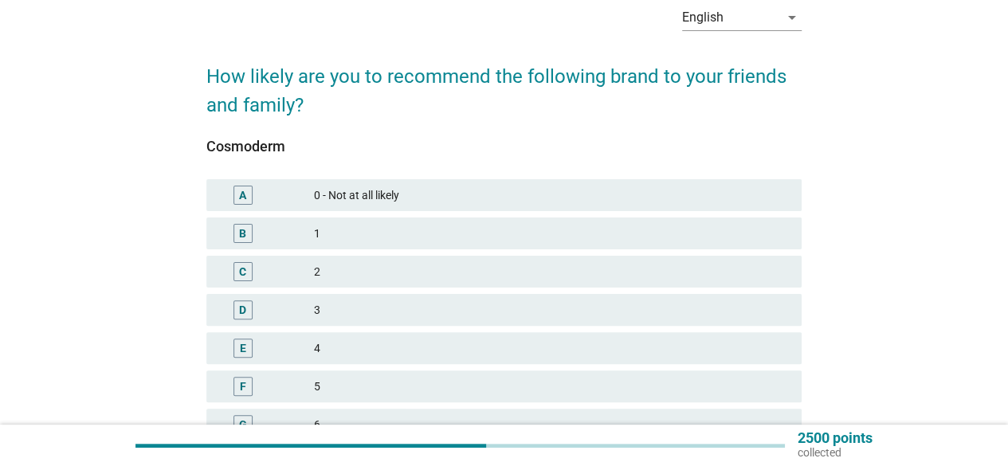
click at [336, 373] on div "F 5" at bounding box center [503, 387] width 595 height 32
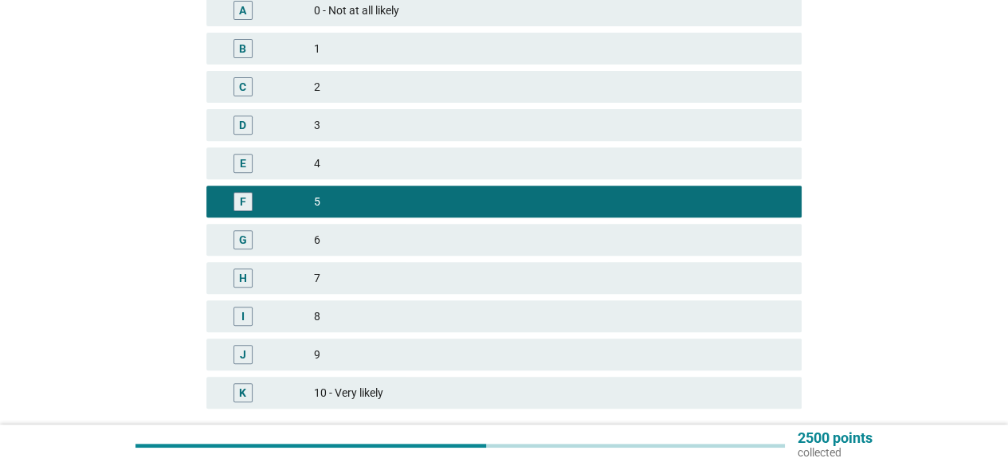
scroll to position [319, 0]
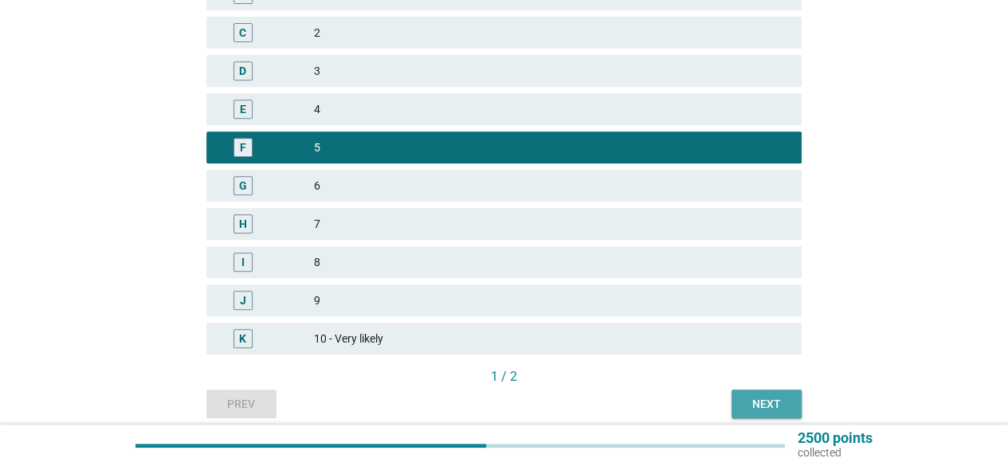
click at [771, 398] on div "Next" at bounding box center [766, 404] width 45 height 17
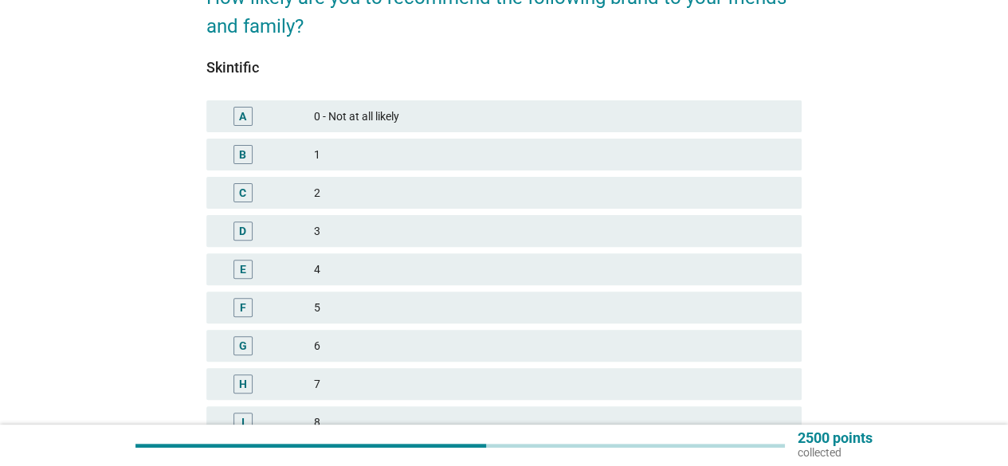
scroll to position [159, 0]
click at [408, 274] on div "4" at bounding box center [551, 268] width 475 height 19
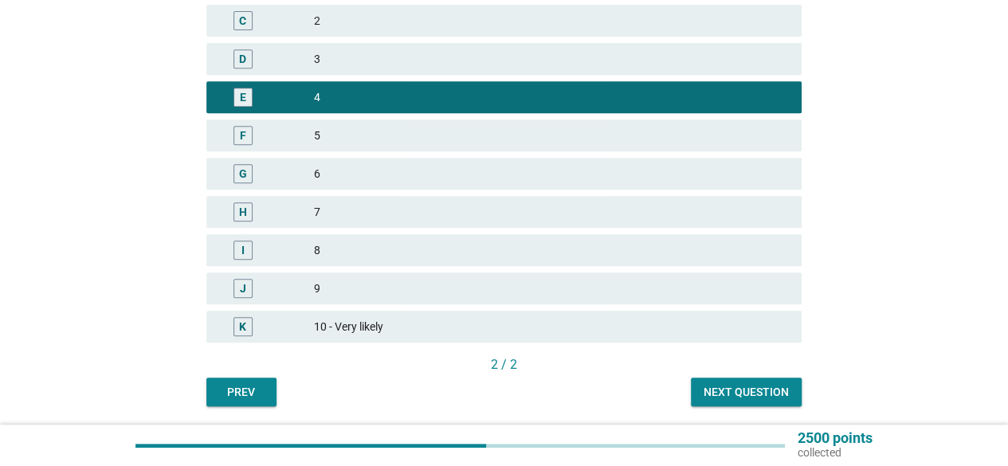
scroll to position [384, 0]
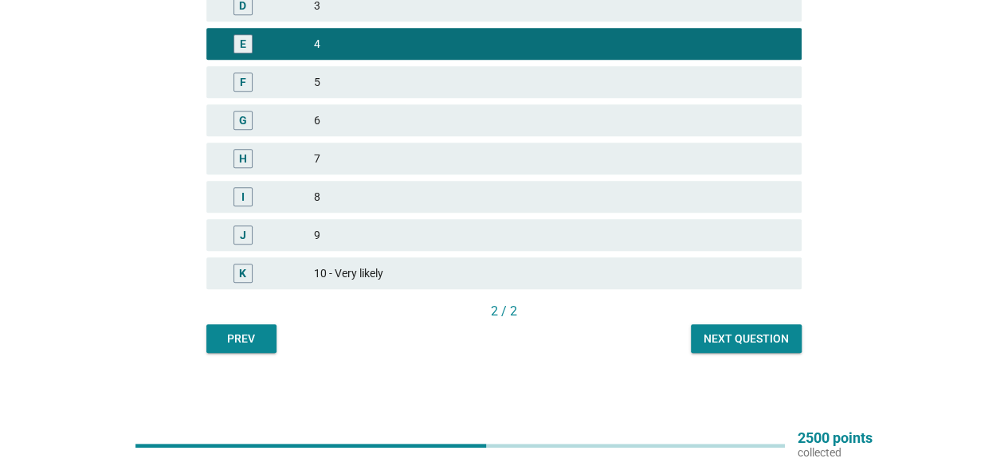
click at [706, 332] on div "Next question" at bounding box center [746, 339] width 85 height 17
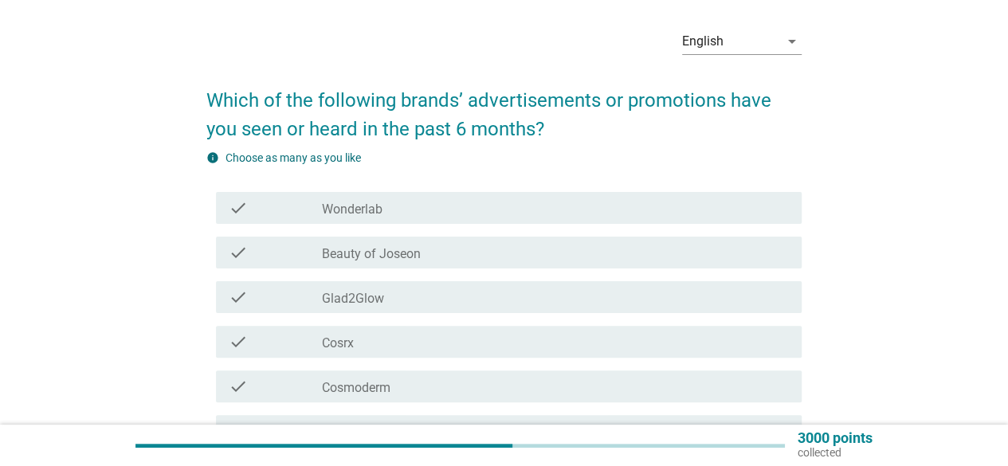
scroll to position [80, 0]
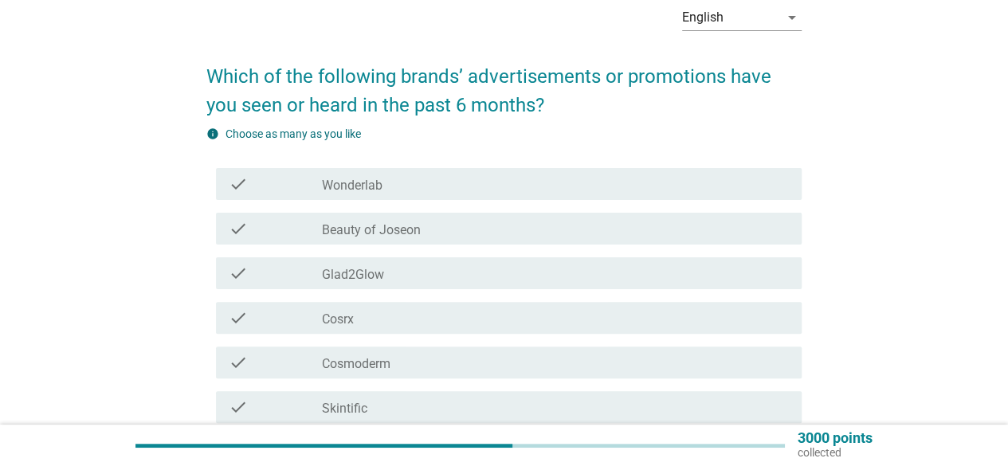
click at [403, 241] on div "check check_box_outline_blank Beauty of Joseon" at bounding box center [509, 229] width 586 height 32
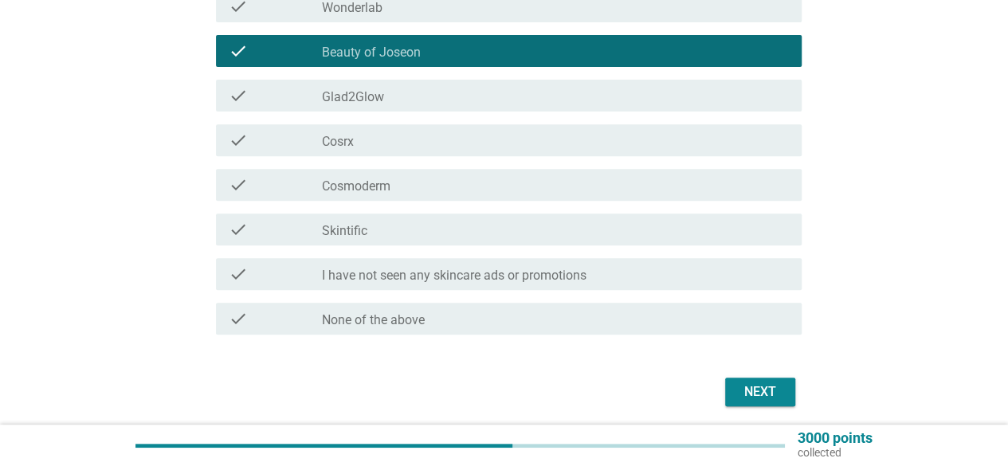
scroll to position [316, 0]
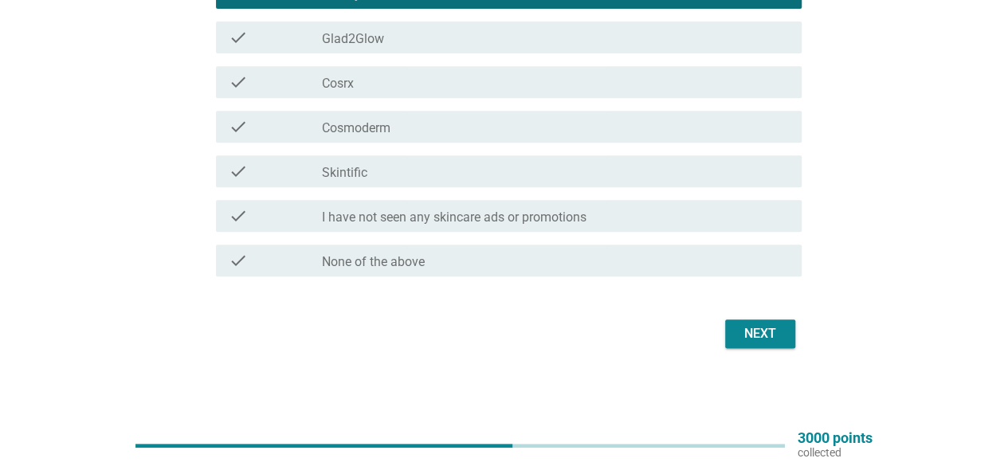
click at [739, 334] on div "Next" at bounding box center [760, 333] width 45 height 19
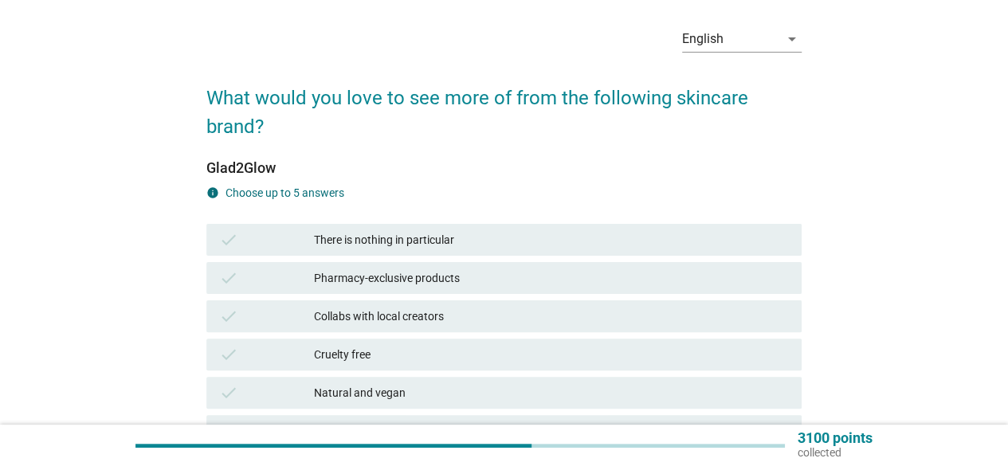
scroll to position [80, 0]
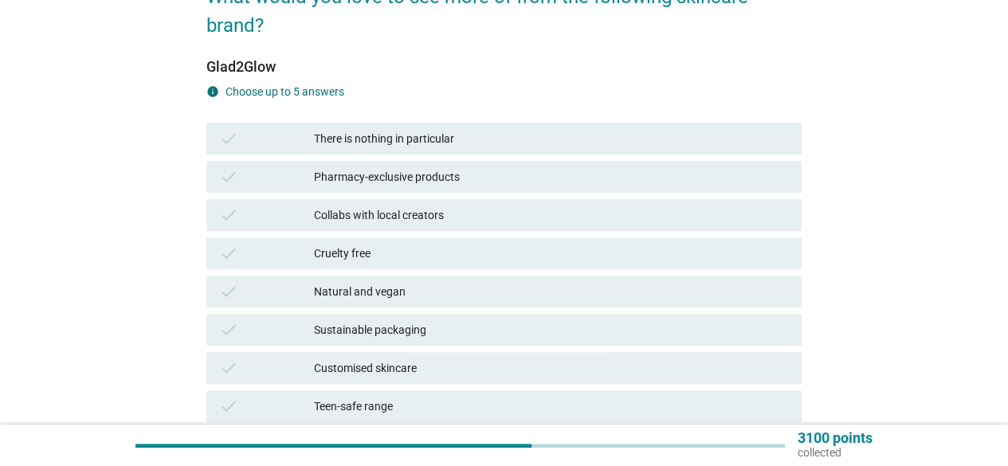
click at [455, 296] on div "Natural and vegan" at bounding box center [551, 291] width 475 height 19
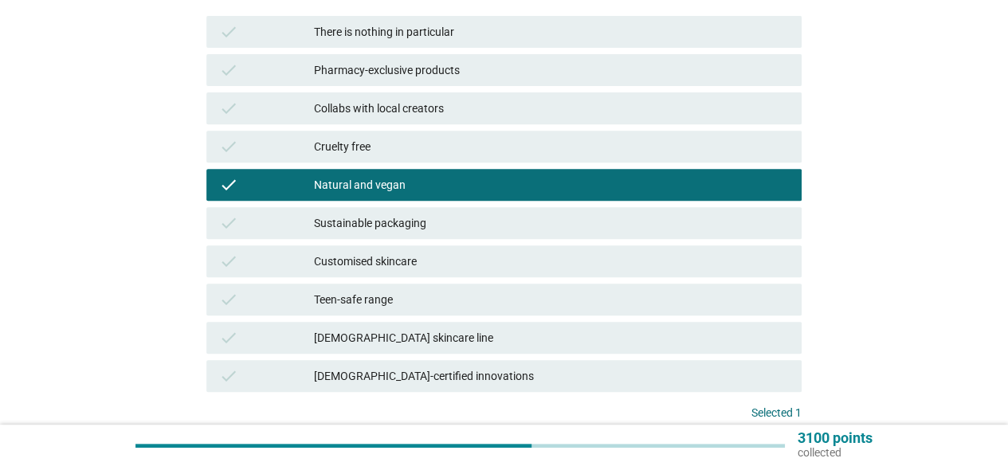
scroll to position [392, 0]
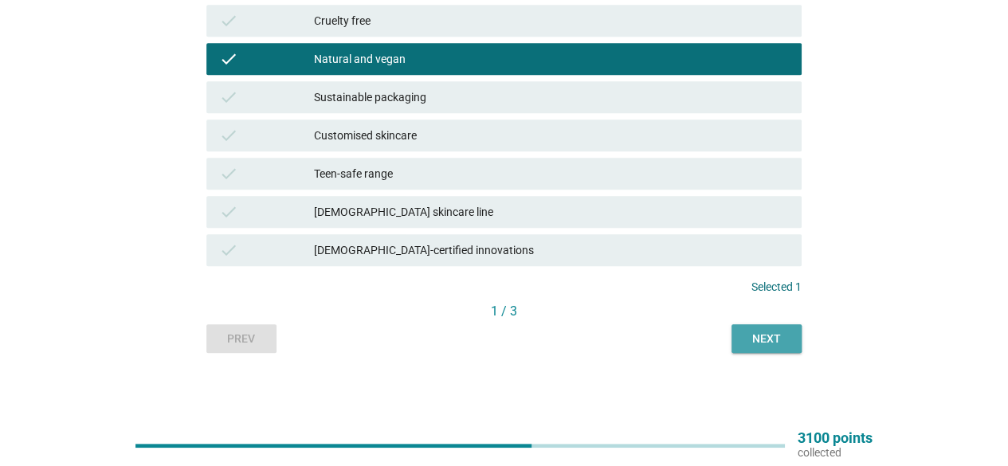
click at [759, 351] on button "Next" at bounding box center [767, 338] width 70 height 29
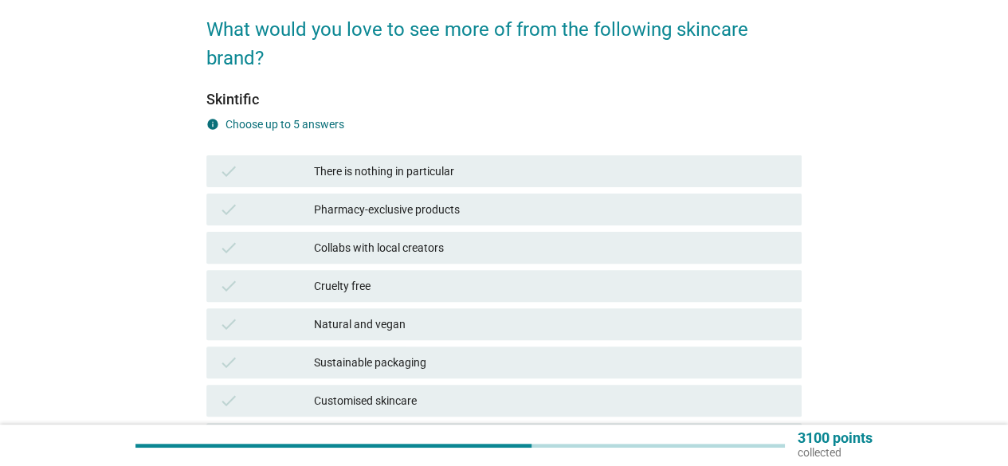
scroll to position [159, 0]
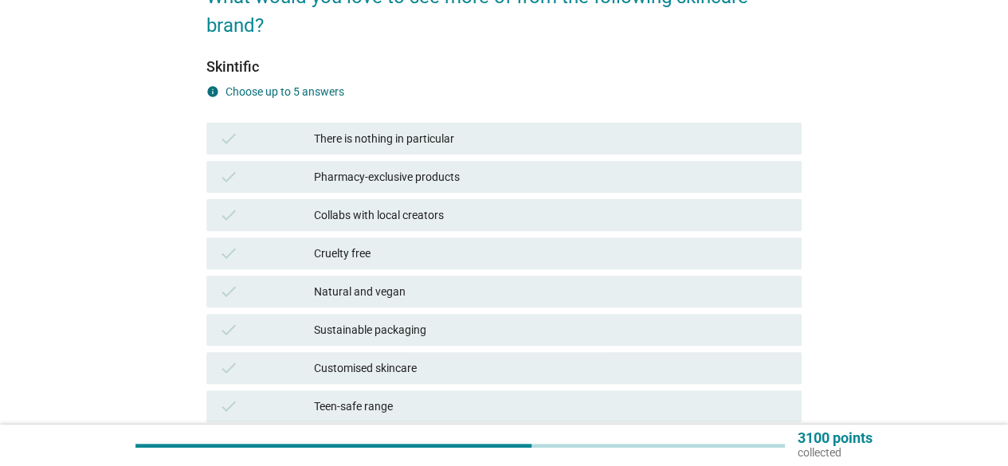
click at [384, 396] on div "check Teen-safe range" at bounding box center [503, 406] width 595 height 32
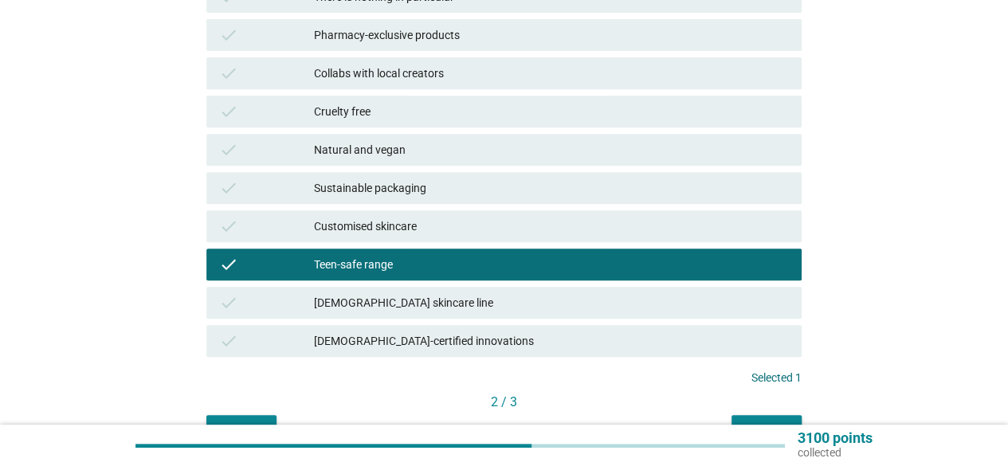
scroll to position [392, 0]
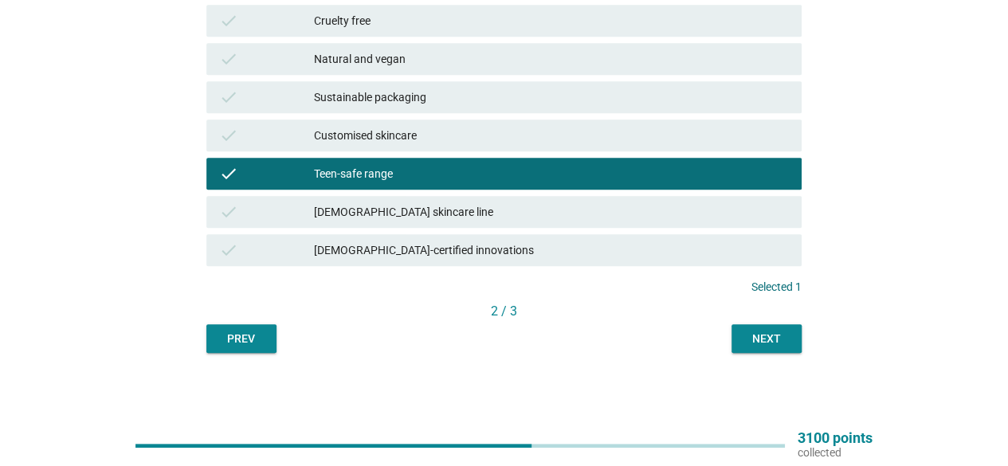
click at [744, 355] on div "English arrow_drop_down What would you love to see more of from the following s…" at bounding box center [504, 16] width 621 height 699
click at [759, 348] on button "Next" at bounding box center [767, 338] width 70 height 29
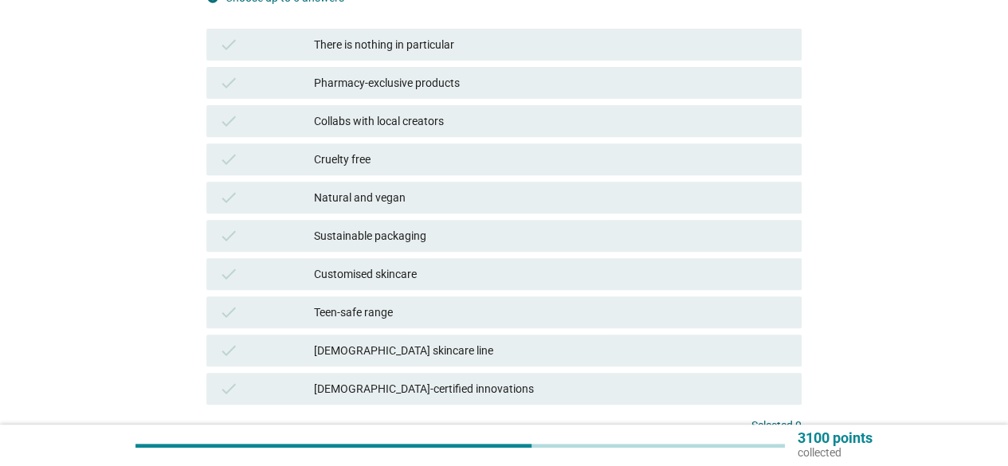
scroll to position [159, 0]
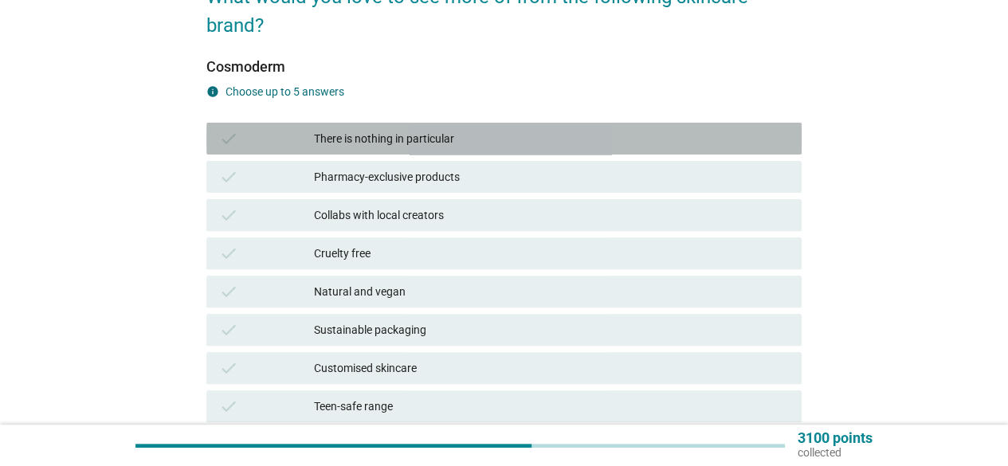
click at [422, 140] on div "There is nothing in particular" at bounding box center [551, 138] width 475 height 19
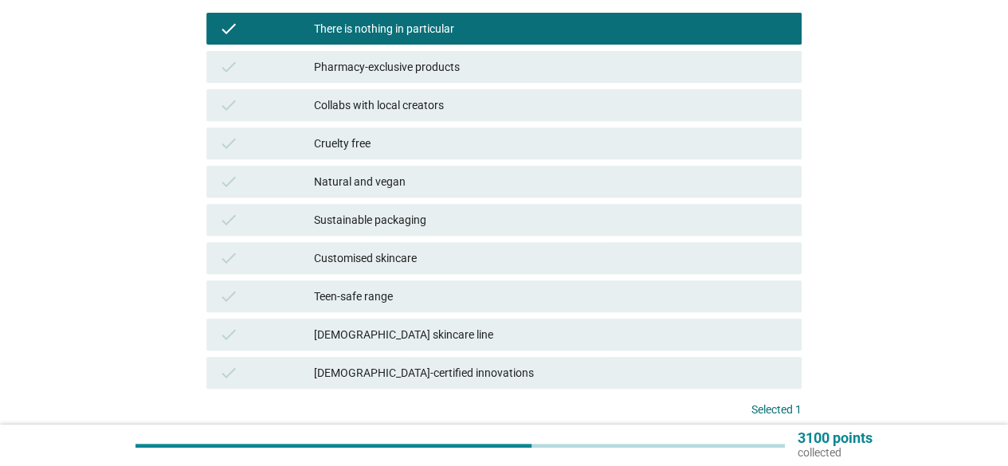
scroll to position [319, 0]
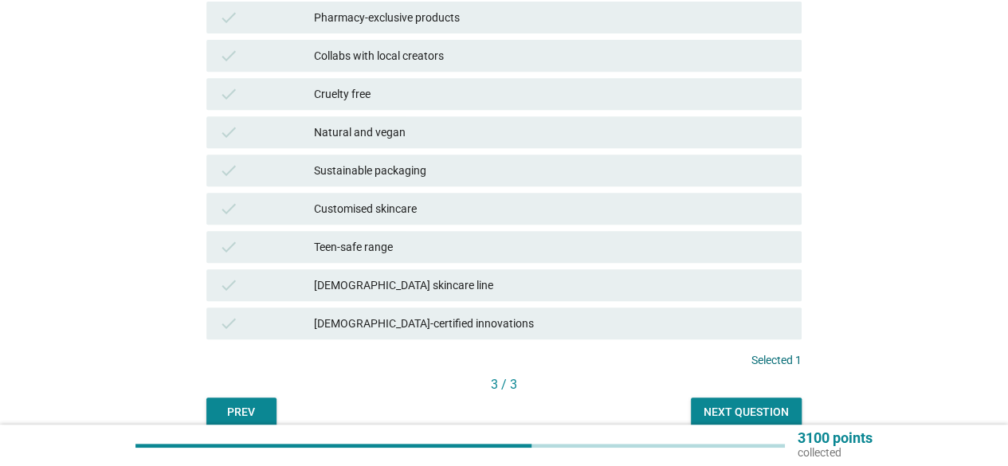
click at [770, 409] on div "Next question" at bounding box center [746, 412] width 85 height 17
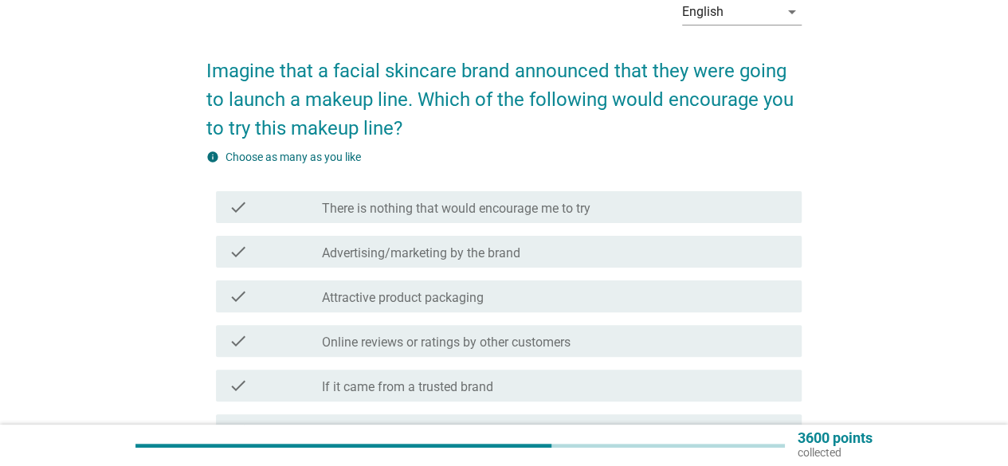
scroll to position [0, 0]
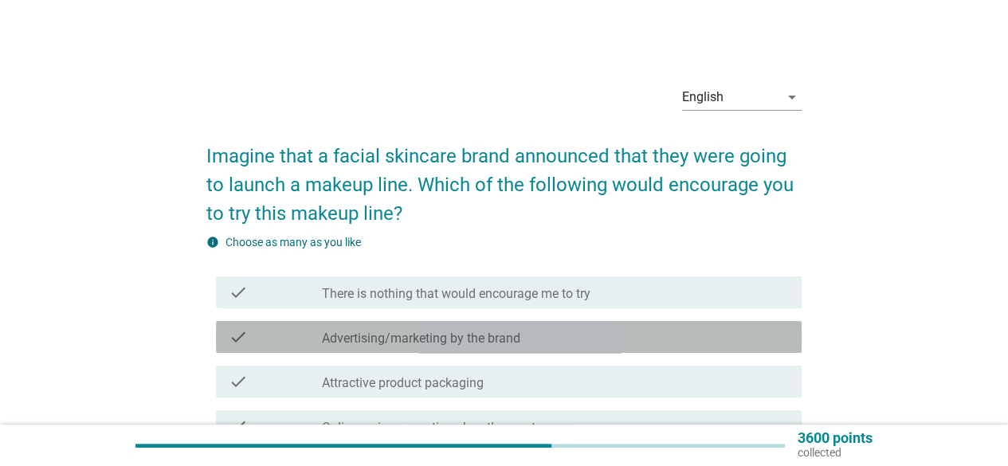
click at [476, 340] on label "Advertising/marketing by the brand" at bounding box center [421, 339] width 198 height 16
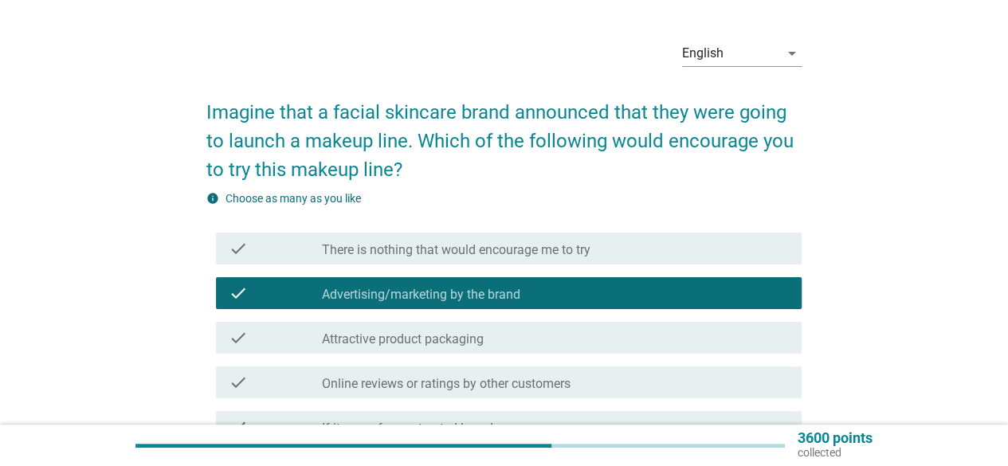
scroll to position [80, 0]
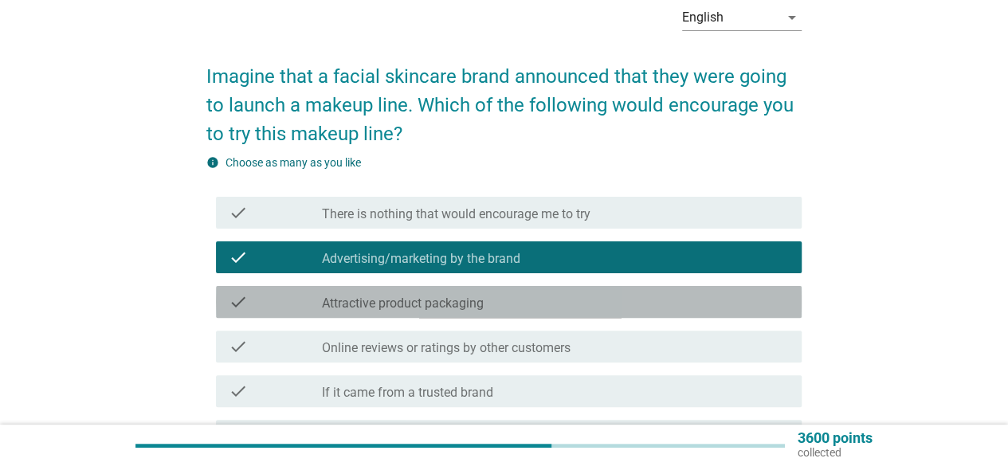
click at [484, 308] on label "Attractive product packaging" at bounding box center [403, 304] width 162 height 16
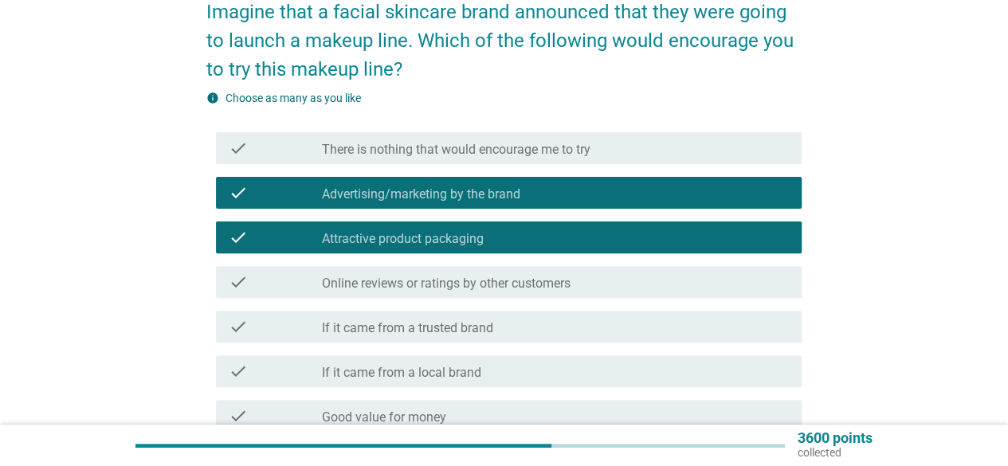
scroll to position [239, 0]
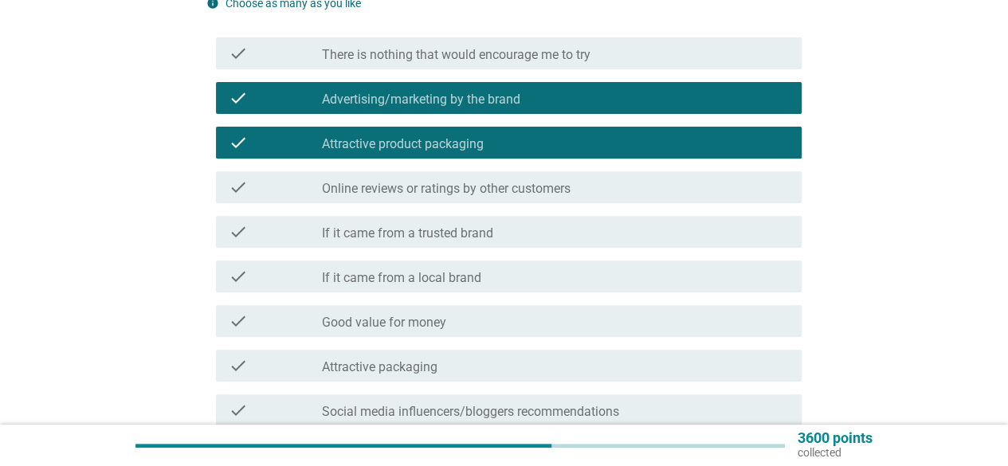
click at [504, 202] on div "check check_box_outline_blank Online reviews or ratings by other customers" at bounding box center [509, 187] width 586 height 32
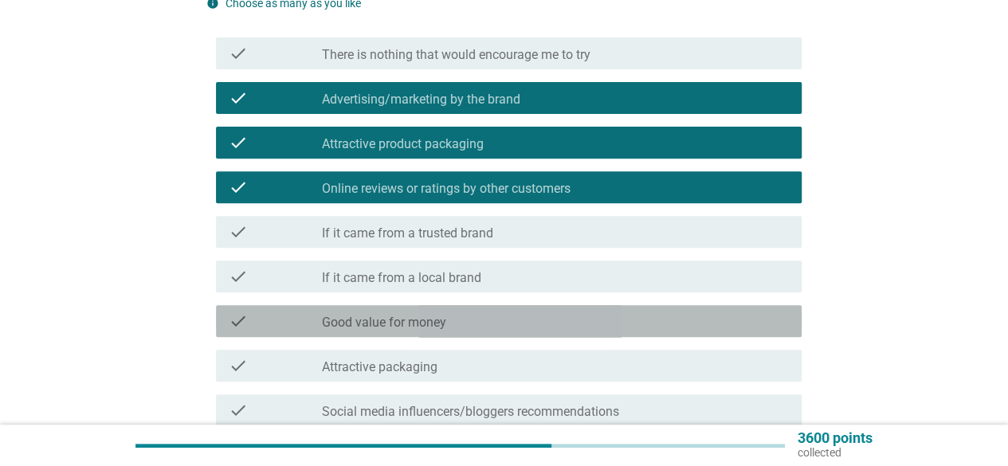
click at [500, 321] on div "check_box_outline_blank Good value for money" at bounding box center [555, 321] width 467 height 19
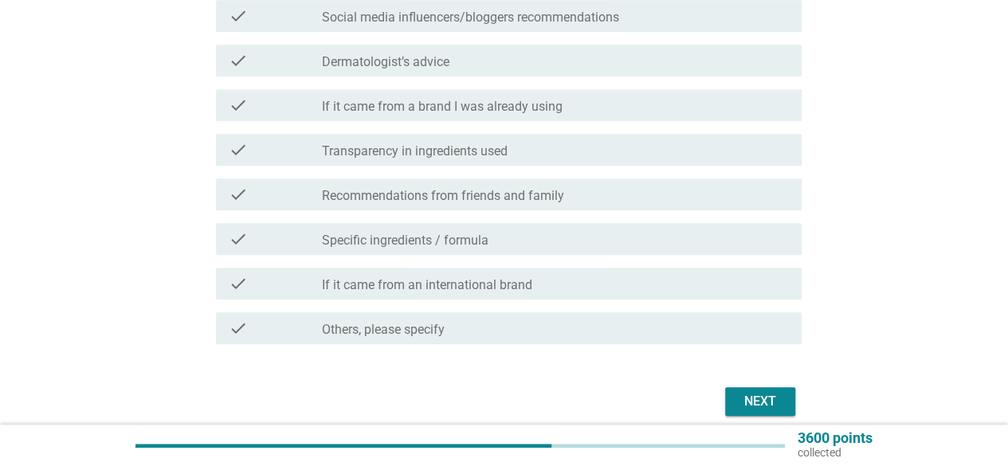
scroll to position [638, 0]
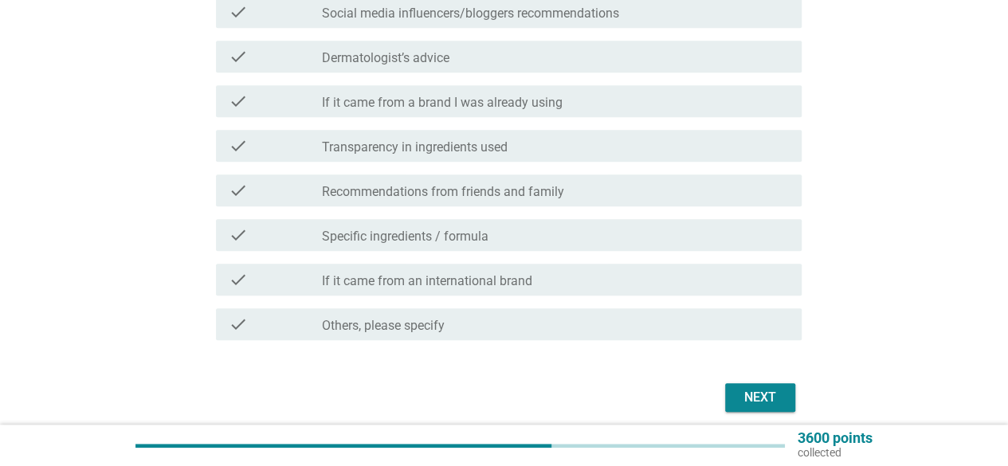
click at [779, 399] on div "Next" at bounding box center [760, 397] width 45 height 19
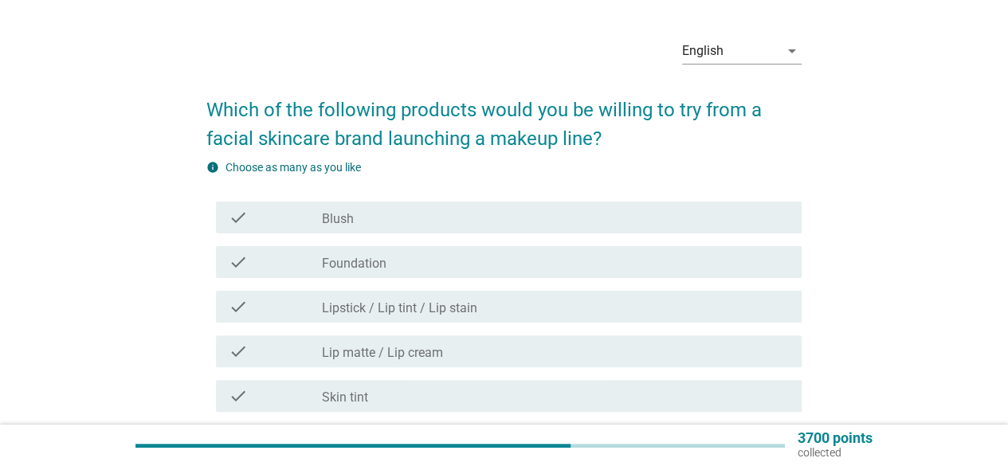
scroll to position [80, 0]
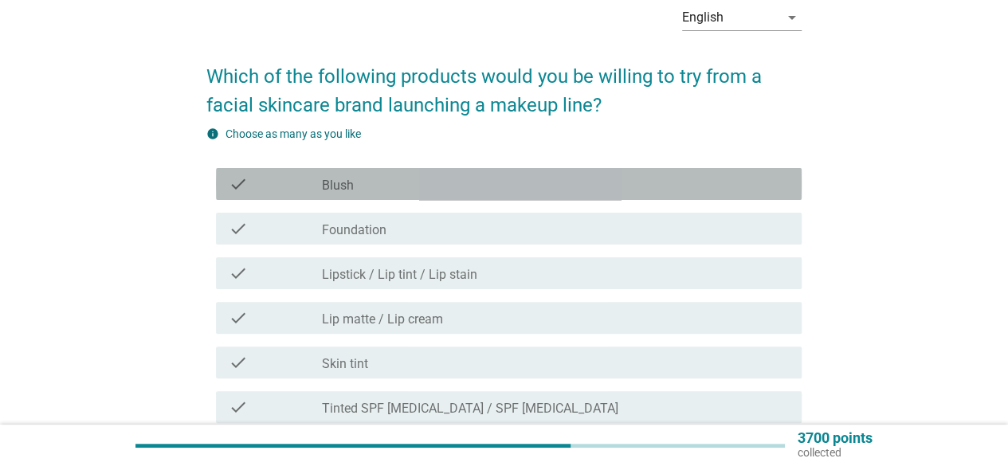
click at [399, 198] on div "check check_box_outline_blank Blush" at bounding box center [509, 184] width 586 height 32
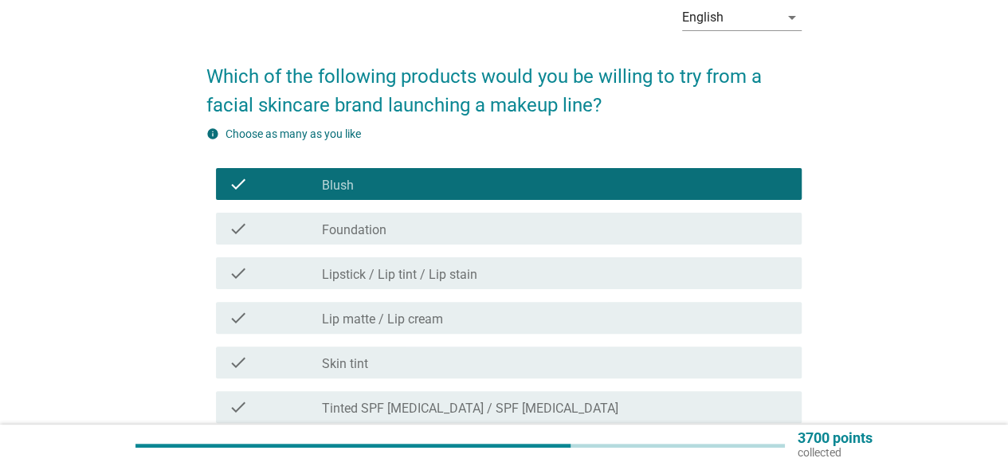
click at [398, 226] on div "check_box_outline_blank Foundation" at bounding box center [555, 228] width 467 height 19
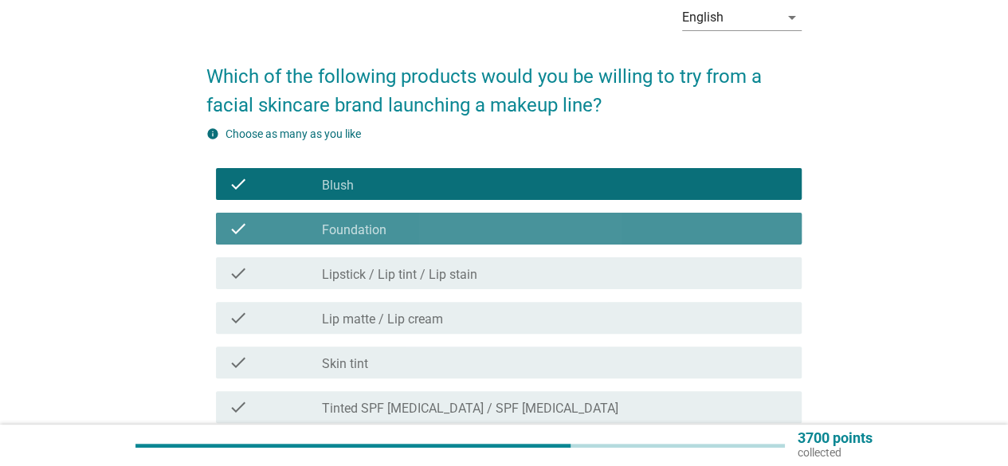
click at [395, 272] on label "Lipstick / Lip tint / Lip stain" at bounding box center [399, 275] width 155 height 16
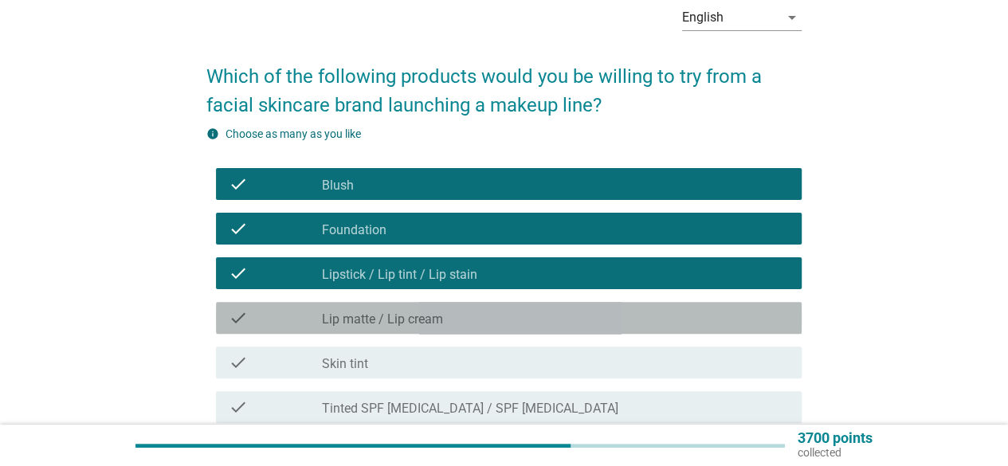
click at [394, 306] on div "check check_box_outline_blank Lip matte / Lip cream" at bounding box center [509, 318] width 586 height 32
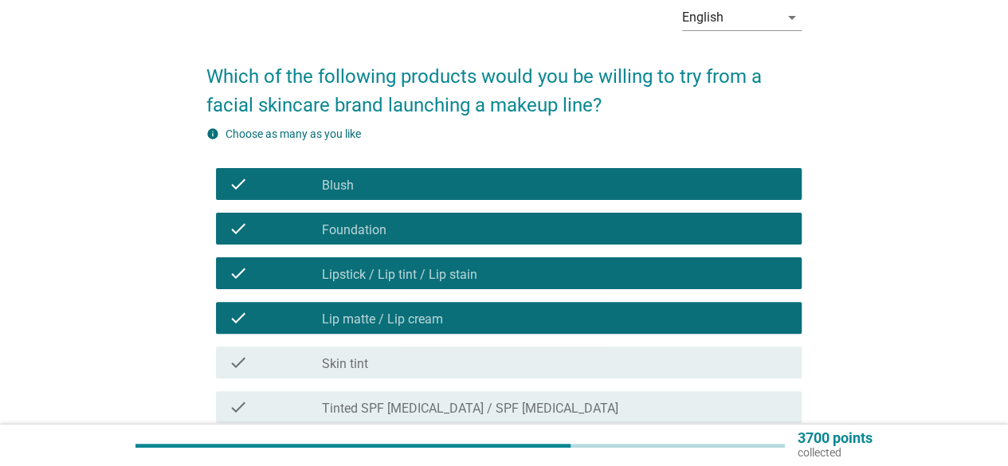
click at [395, 337] on div "check check_box_outline_blank Lip matte / Lip cream" at bounding box center [503, 318] width 595 height 45
click at [407, 371] on div "check_box_outline_blank Skin tint" at bounding box center [555, 362] width 467 height 19
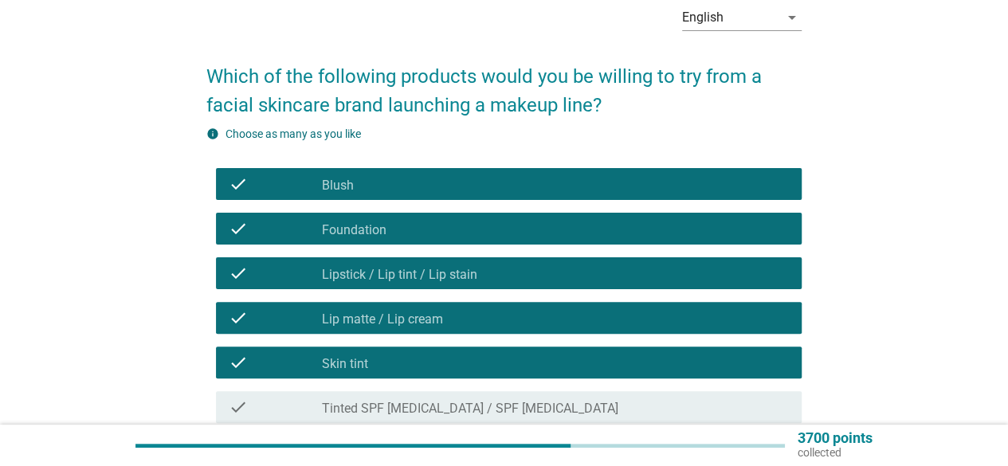
click at [427, 415] on label "Tinted SPF [MEDICAL_DATA] / SPF [MEDICAL_DATA]" at bounding box center [470, 409] width 296 height 16
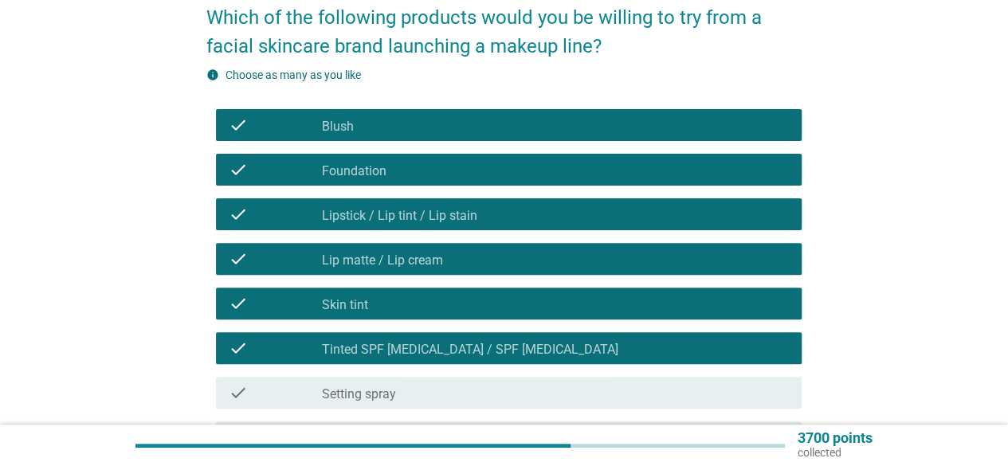
scroll to position [159, 0]
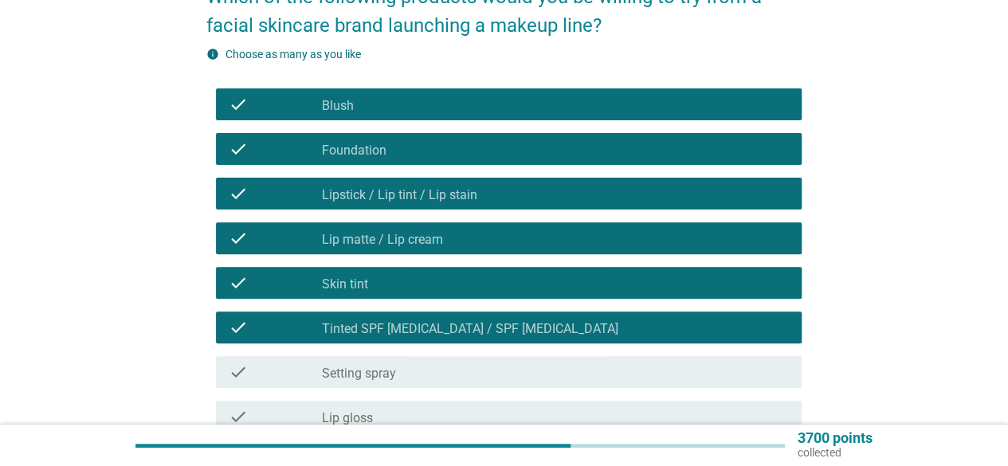
click at [443, 393] on div "check check_box_outline_blank Setting spray" at bounding box center [503, 372] width 595 height 45
click at [445, 377] on div "check_box_outline_blank Setting spray" at bounding box center [555, 372] width 467 height 19
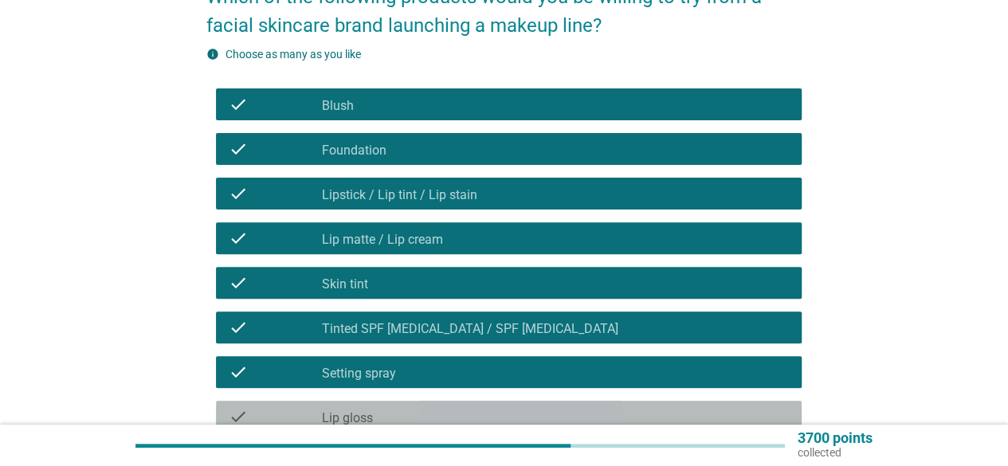
click at [441, 423] on div "check_box_outline_blank Lip gloss" at bounding box center [555, 416] width 467 height 19
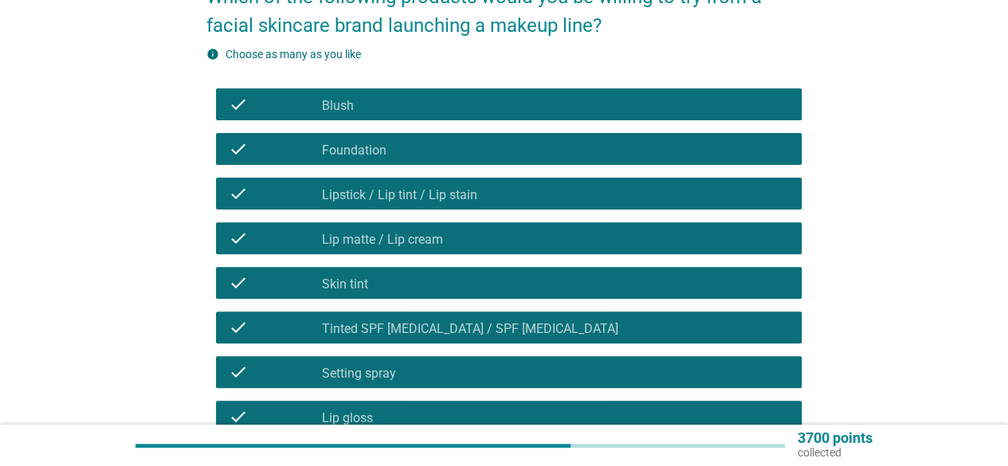
scroll to position [398, 0]
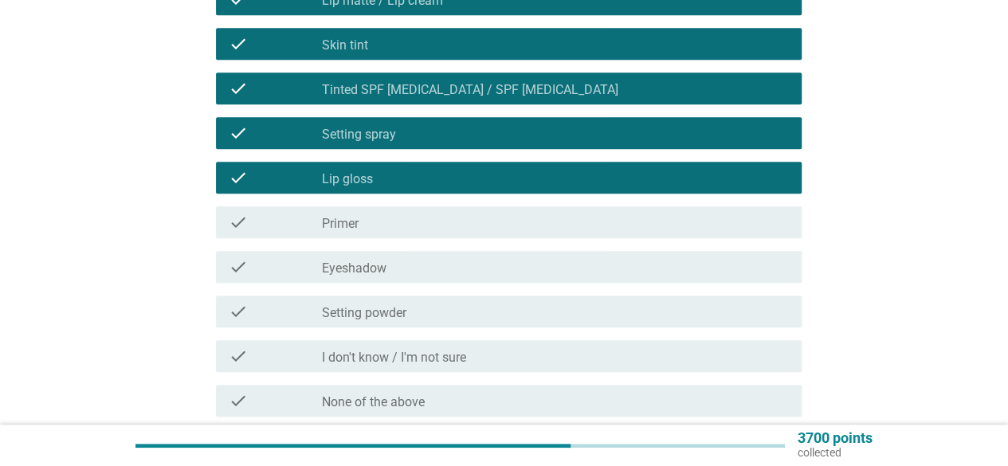
click at [367, 214] on div "check_box_outline_blank Primer" at bounding box center [555, 222] width 467 height 19
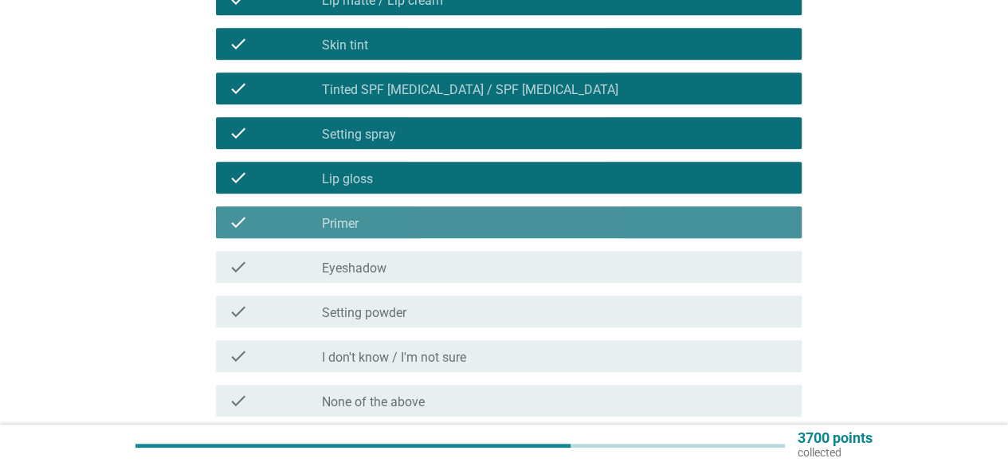
click at [375, 299] on div "check check_box_outline_blank Setting powder" at bounding box center [509, 312] width 586 height 32
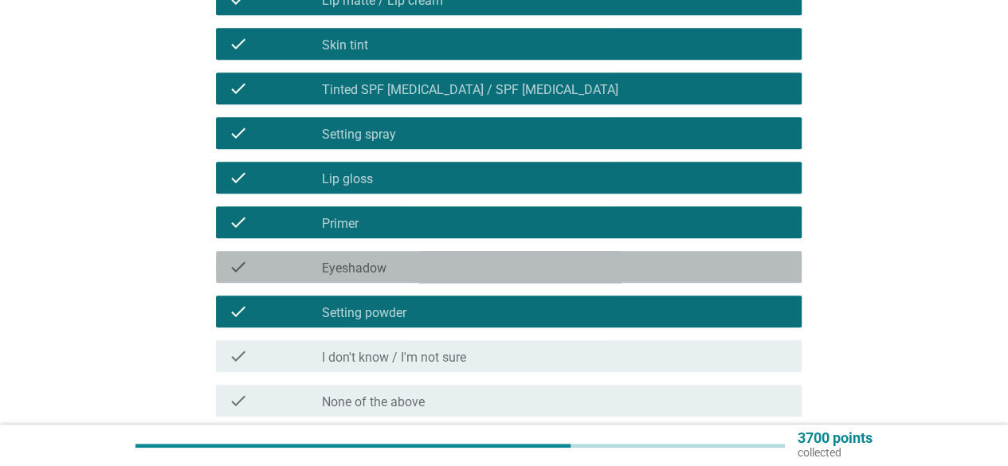
click at [381, 273] on label "Eyeshadow" at bounding box center [354, 269] width 65 height 16
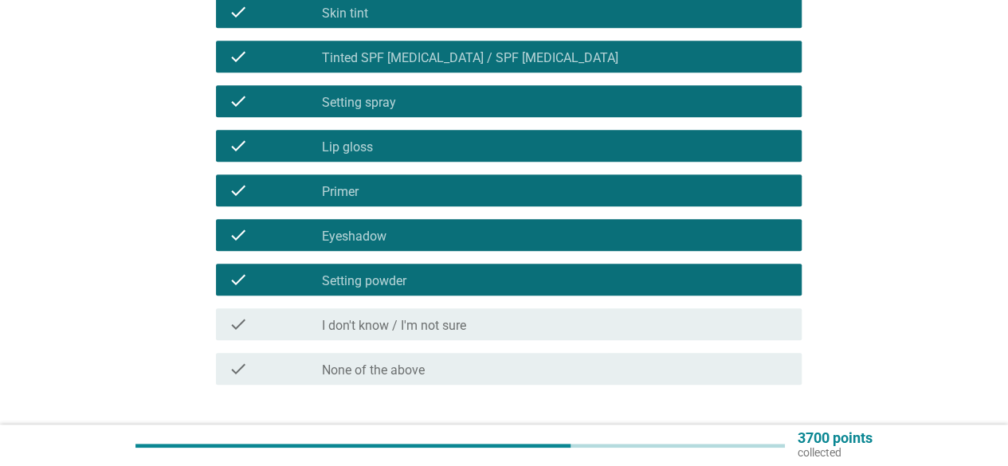
scroll to position [478, 0]
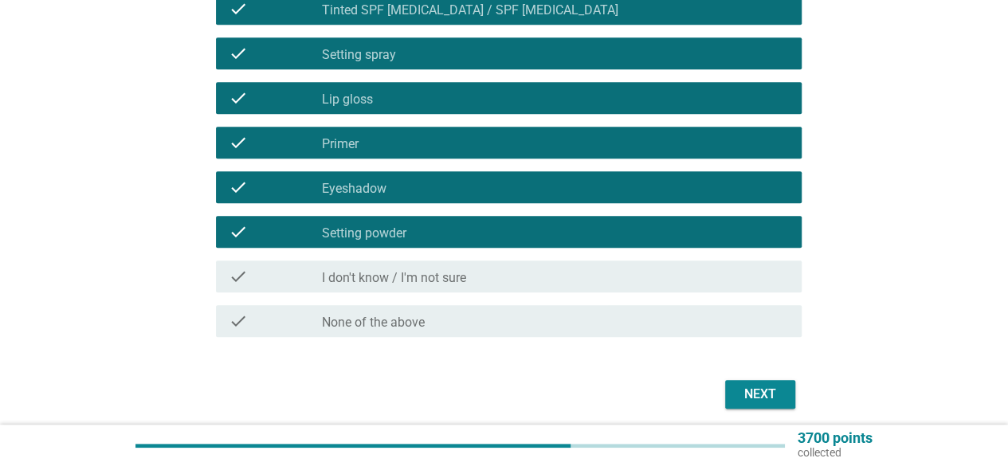
click at [770, 399] on div "Next" at bounding box center [760, 394] width 45 height 19
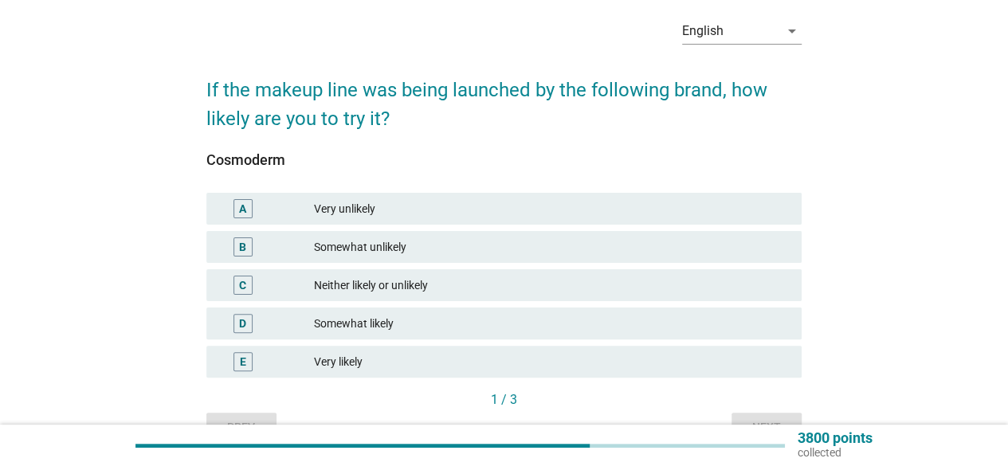
scroll to position [155, 0]
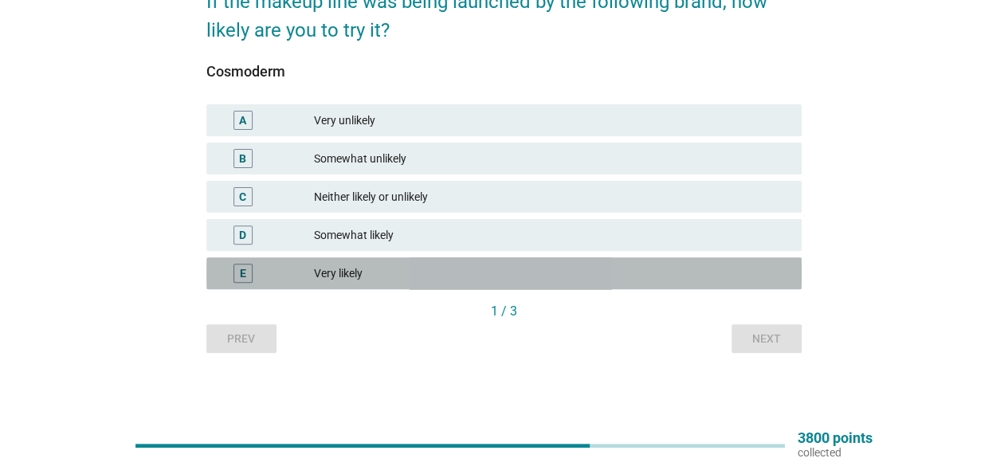
click at [383, 277] on div "Very likely" at bounding box center [551, 273] width 475 height 19
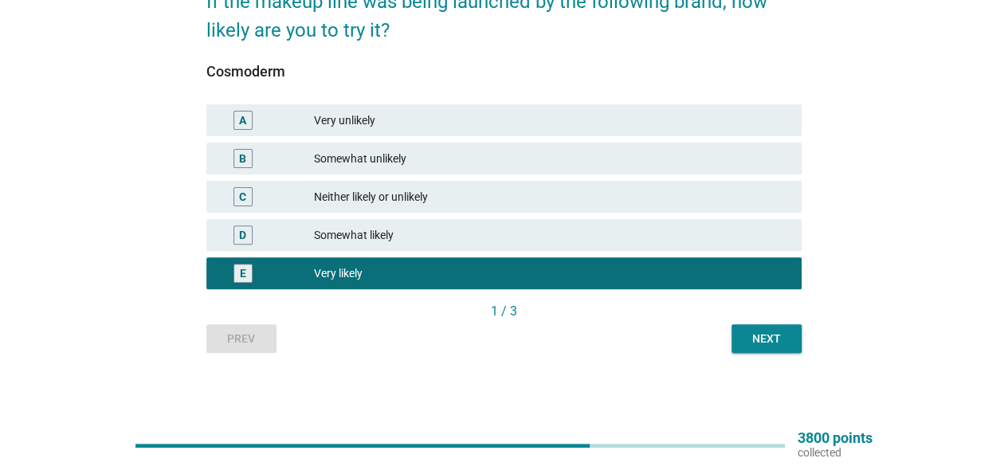
click at [743, 343] on button "Next" at bounding box center [767, 338] width 70 height 29
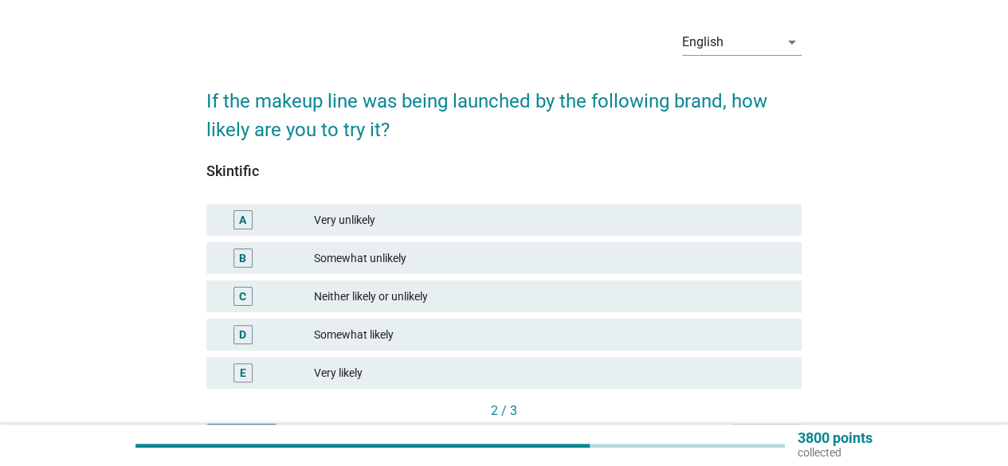
scroll to position [80, 0]
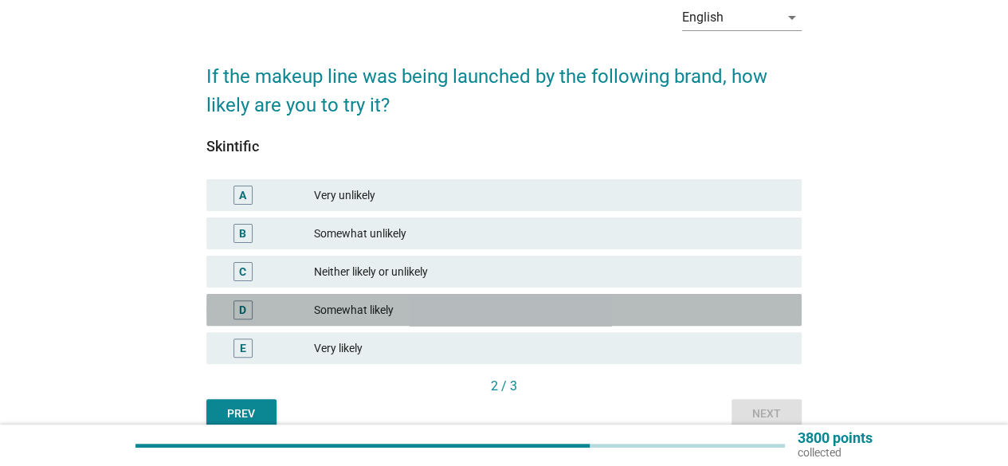
click at [456, 312] on div "Somewhat likely" at bounding box center [551, 309] width 475 height 19
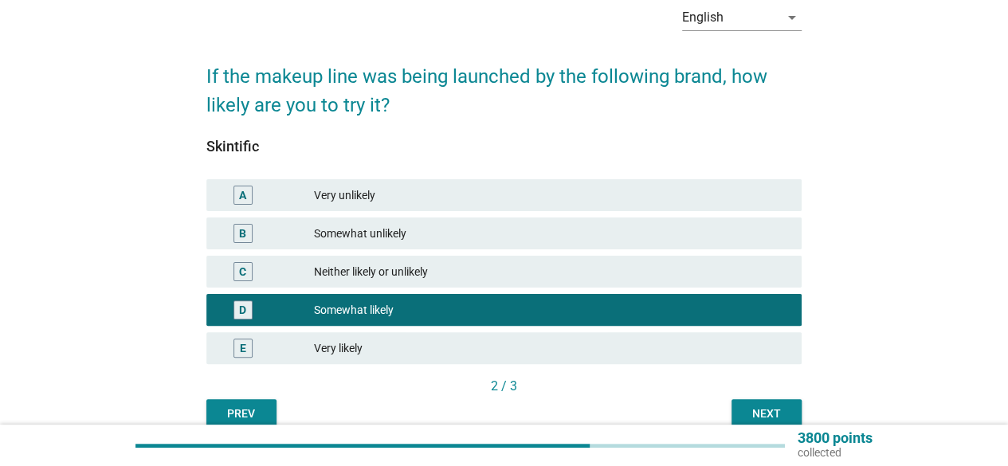
click at [769, 398] on div "2 / 3" at bounding box center [503, 388] width 595 height 22
click at [767, 402] on button "Next" at bounding box center [767, 413] width 70 height 29
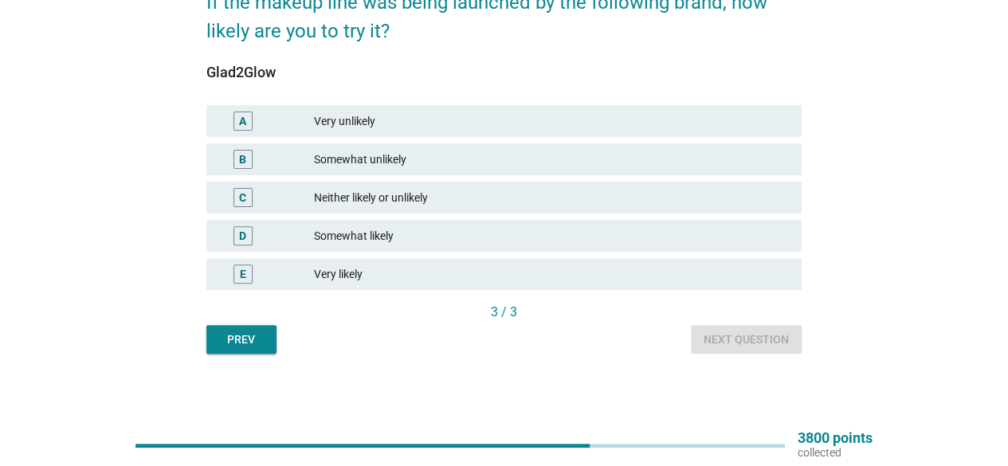
scroll to position [155, 0]
click at [434, 234] on div "Somewhat likely" at bounding box center [551, 235] width 475 height 19
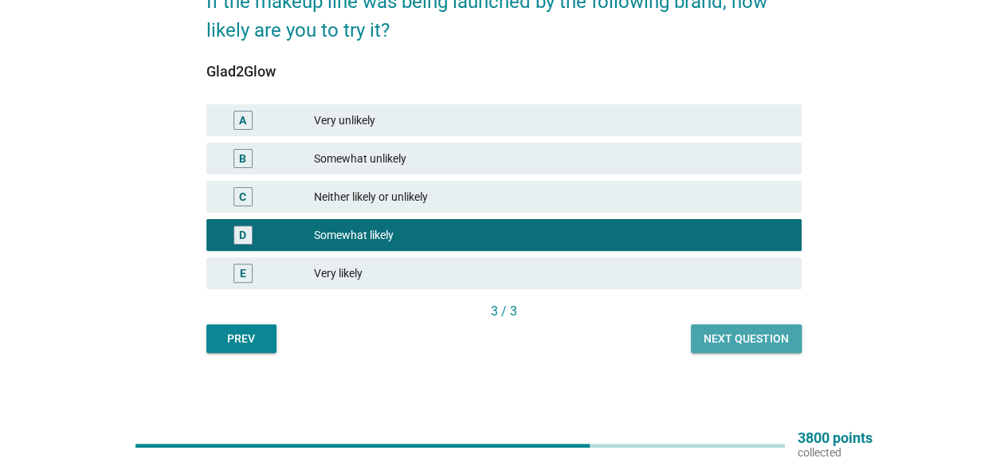
click at [746, 335] on div "Next question" at bounding box center [746, 339] width 85 height 17
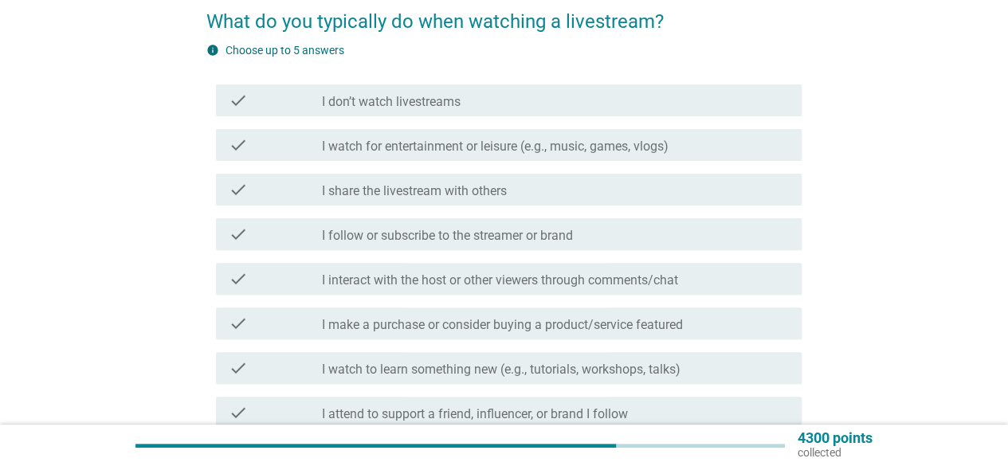
scroll to position [159, 0]
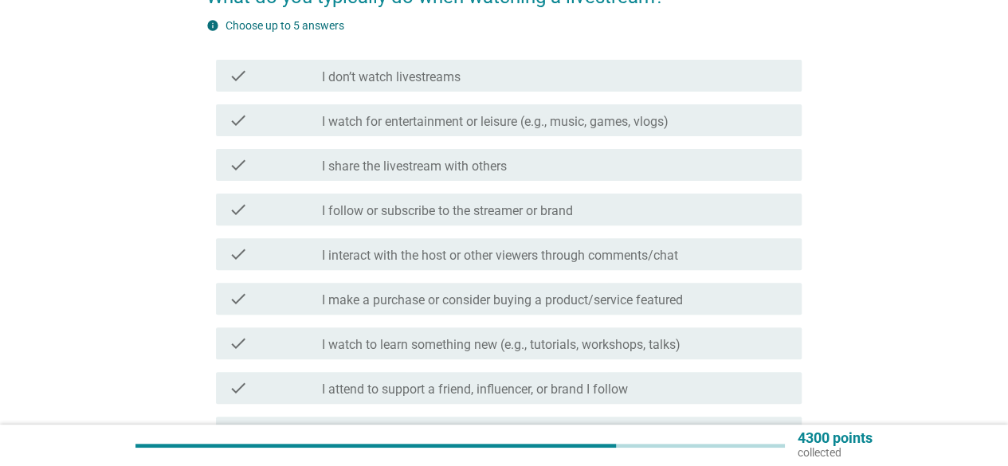
click at [526, 310] on div "check check_box_outline_blank I make a purchase or consider buying a product/se…" at bounding box center [509, 299] width 586 height 32
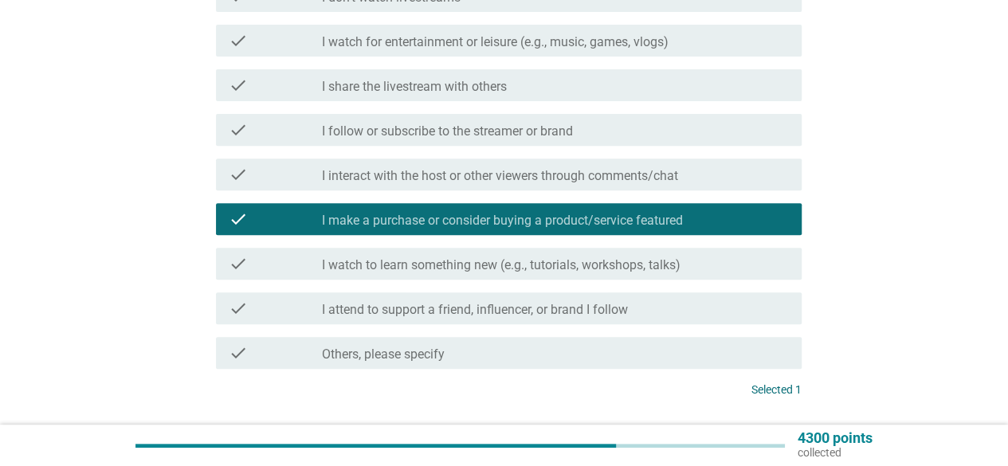
click at [496, 267] on label "I watch to learn something new (e.g., tutorials, workshops, talks)" at bounding box center [501, 265] width 359 height 16
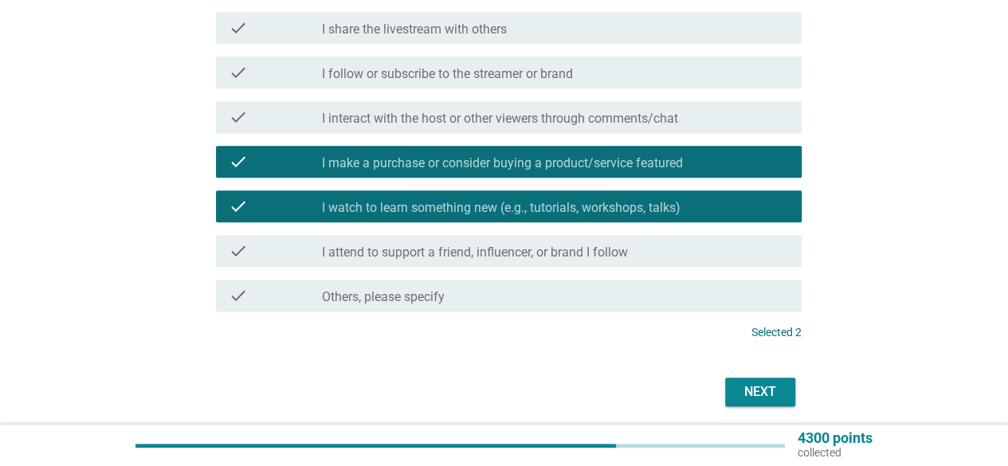
scroll to position [354, 0]
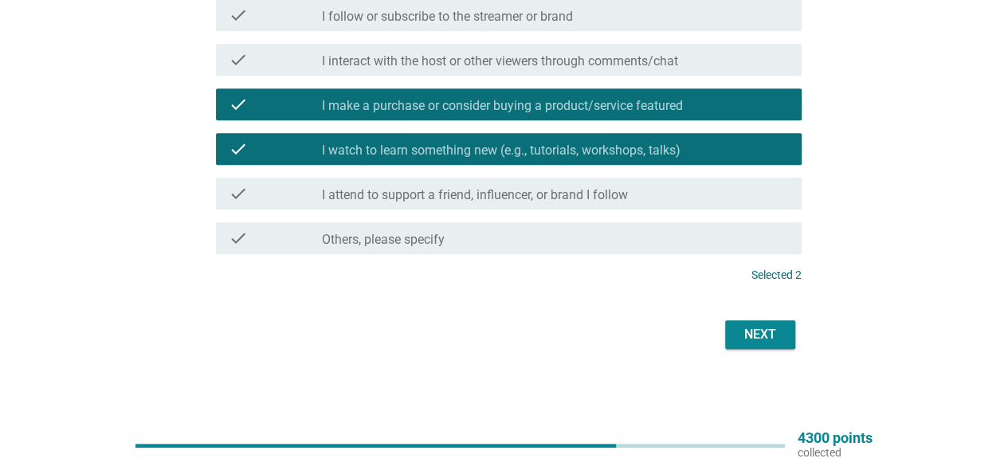
click at [752, 336] on div "Next" at bounding box center [760, 334] width 45 height 19
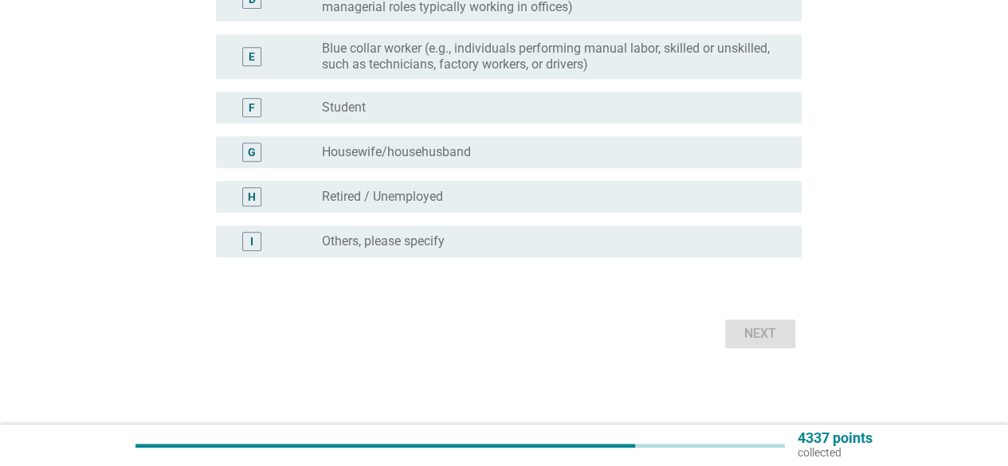
scroll to position [0, 0]
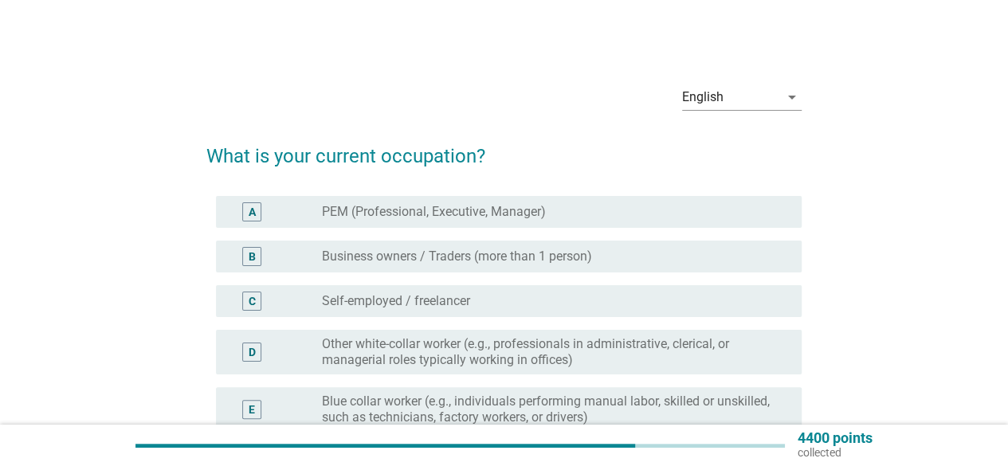
click at [501, 353] on label "Other white-collar worker (e.g., professionals in administrative, clerical, or …" at bounding box center [549, 352] width 454 height 32
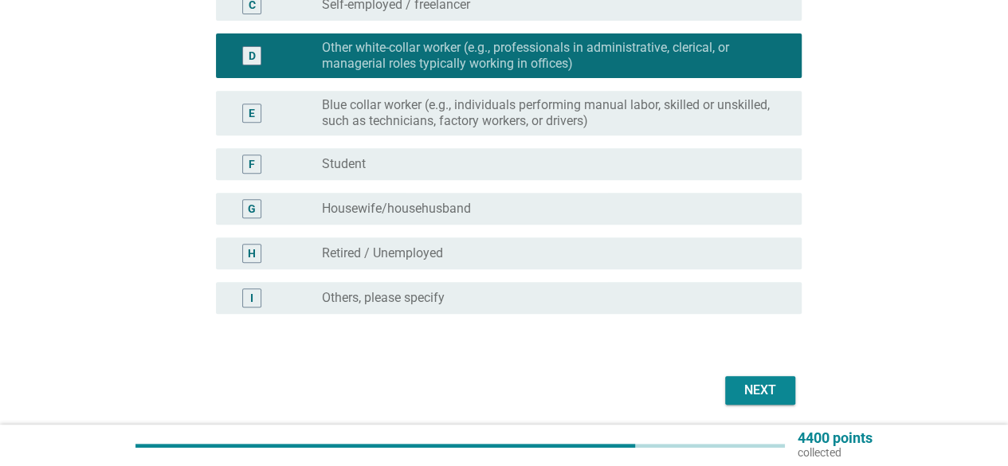
scroll to position [352, 0]
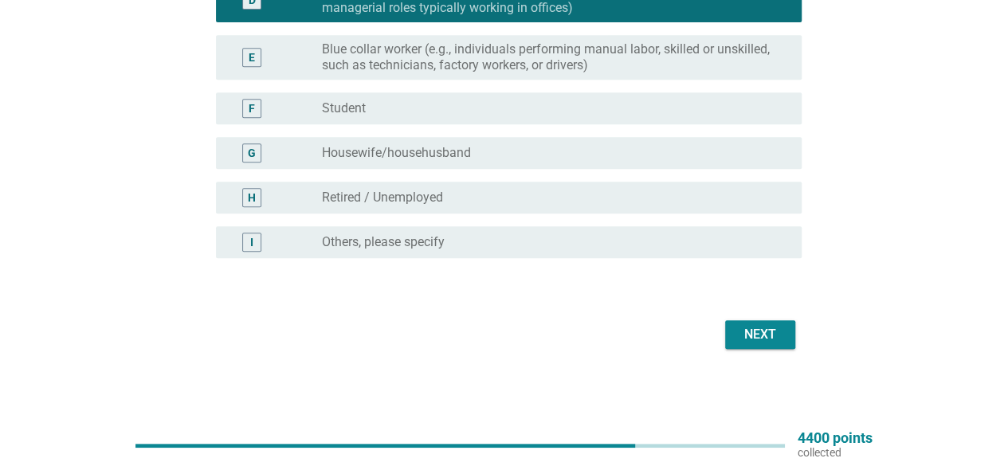
click at [778, 349] on div "Next" at bounding box center [503, 335] width 595 height 38
click at [779, 342] on div "Next" at bounding box center [760, 334] width 45 height 19
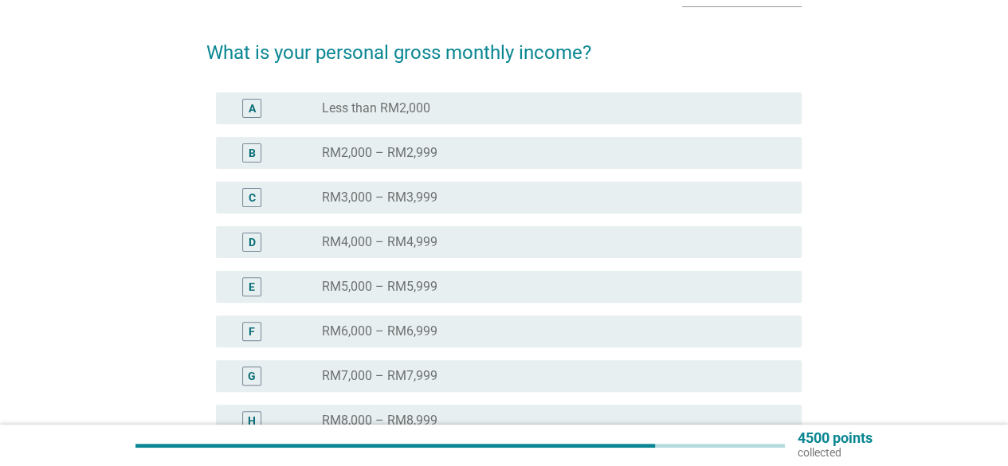
scroll to position [80, 0]
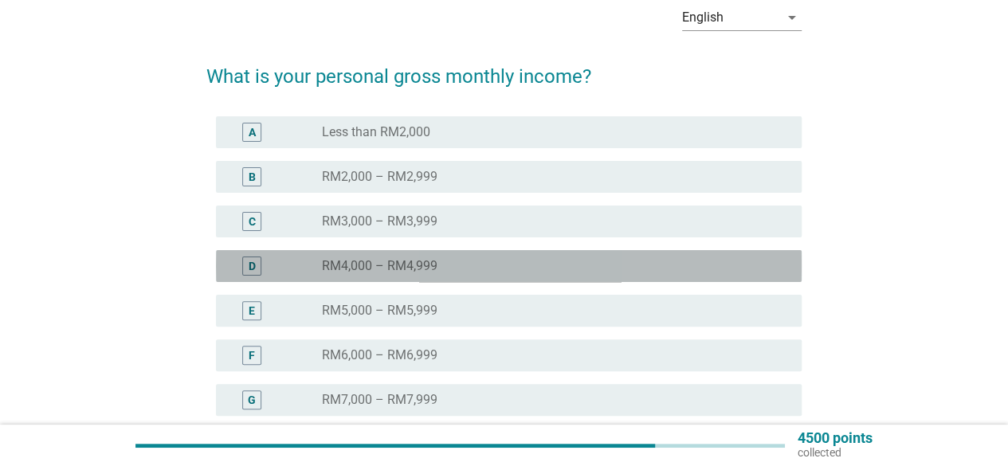
click at [416, 274] on div "radio_button_unchecked RM4,000 – RM4,999" at bounding box center [555, 266] width 467 height 19
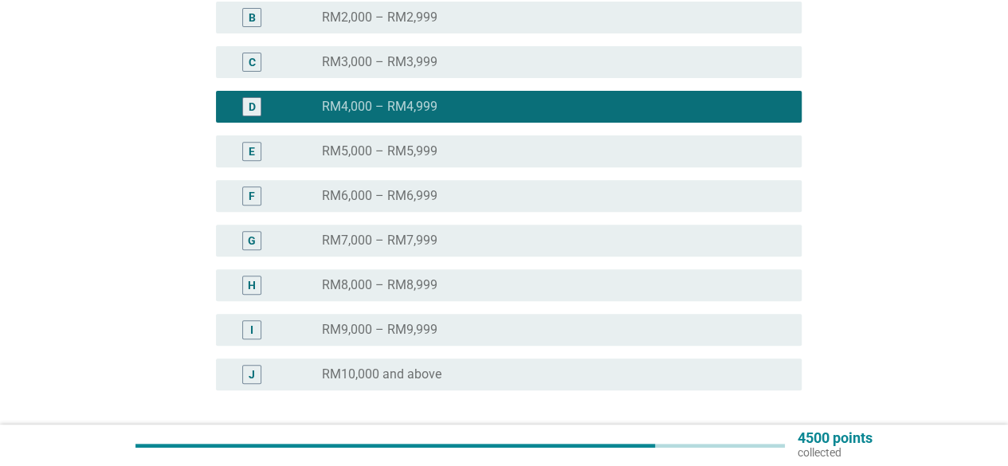
scroll to position [371, 0]
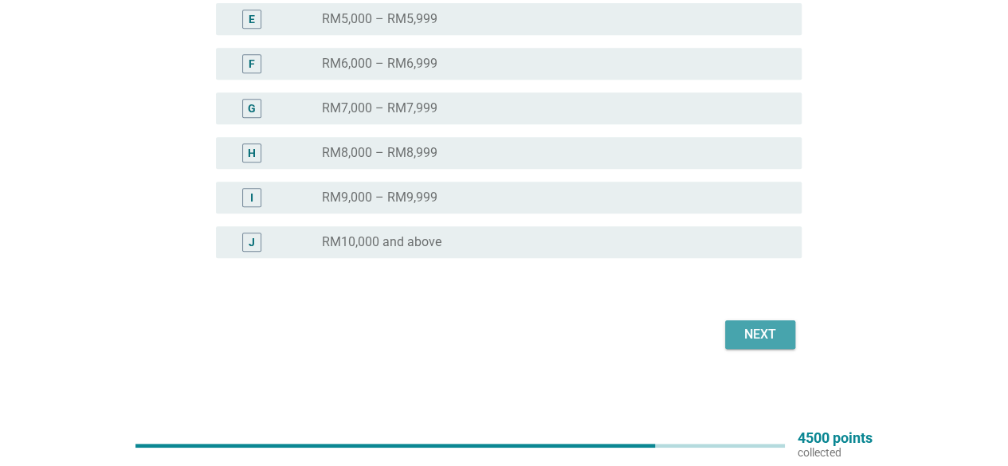
click at [771, 343] on div "Next" at bounding box center [760, 334] width 45 height 19
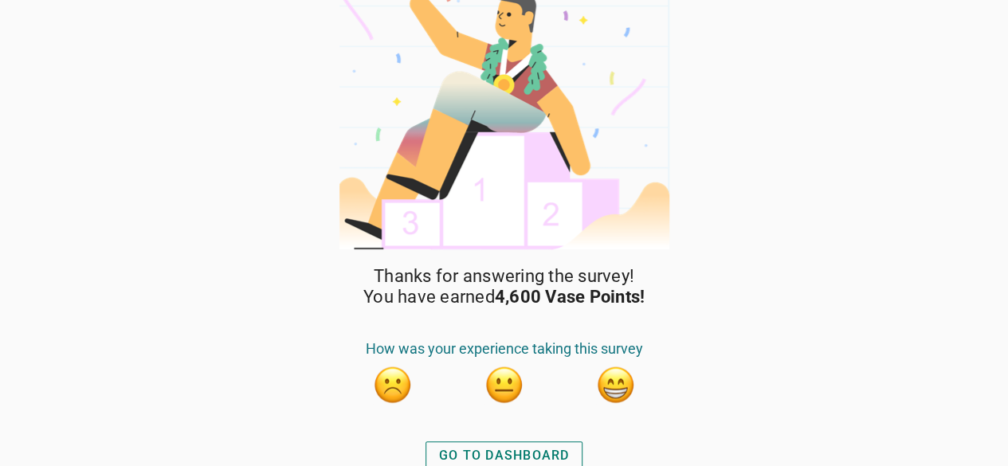
scroll to position [38, 0]
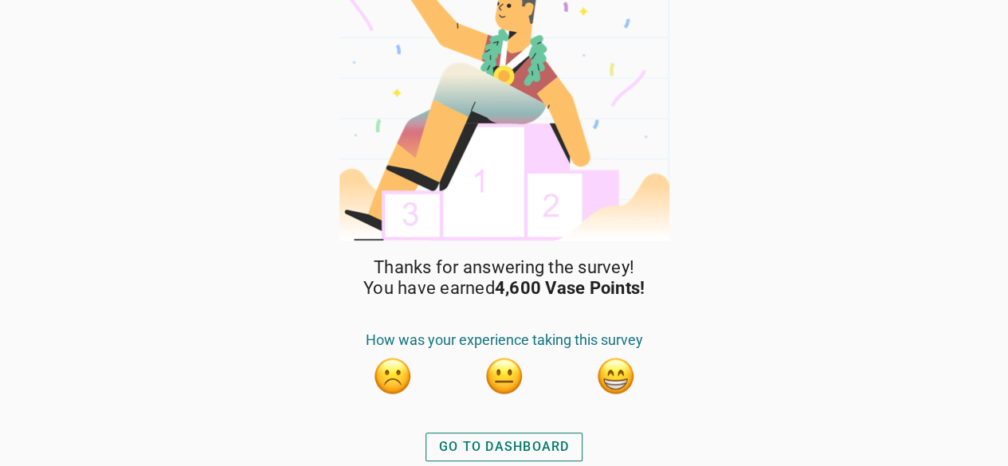
click at [545, 444] on div "GO TO DASHBOARD" at bounding box center [504, 447] width 131 height 19
